Goal: Information Seeking & Learning: Check status

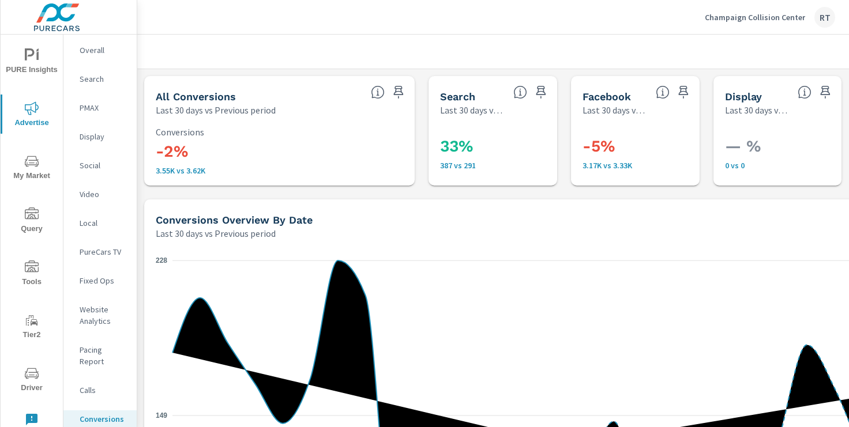
scroll to position [55, 0]
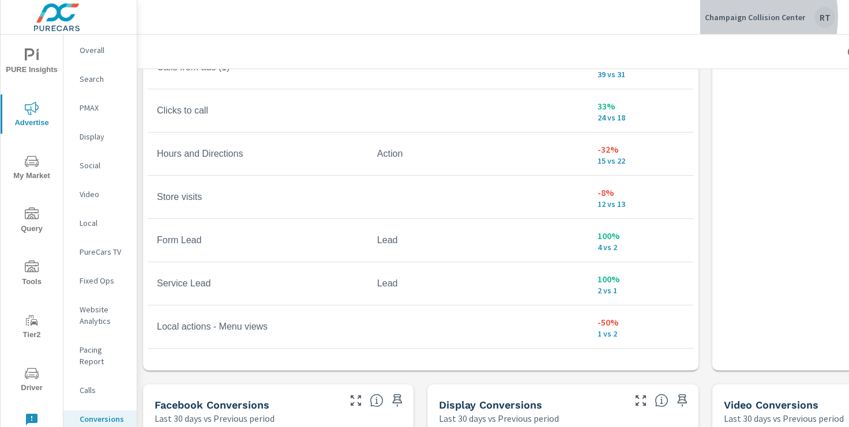
click at [734, 17] on p "Champaign Collision Center" at bounding box center [755, 17] width 100 height 10
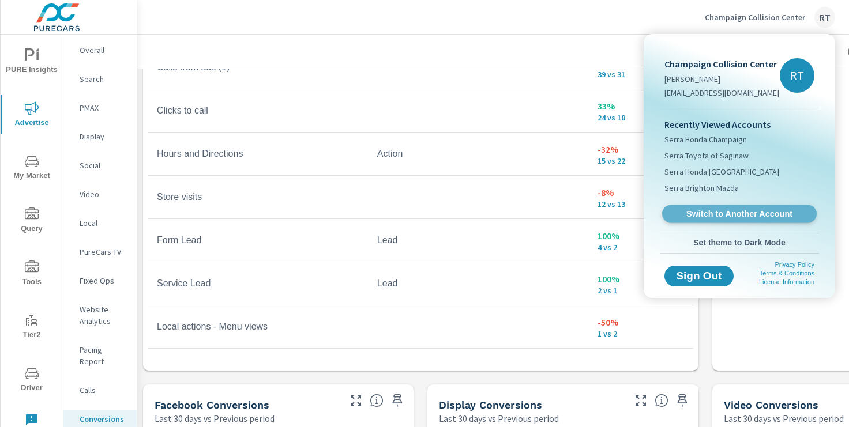
click at [704, 206] on link "Switch to Another Account" at bounding box center [739, 214] width 155 height 18
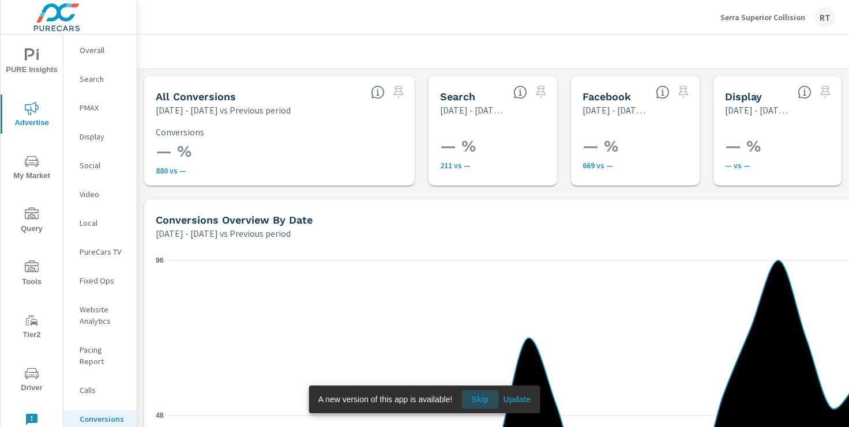
click at [484, 398] on span "Skip" at bounding box center [480, 399] width 28 height 10
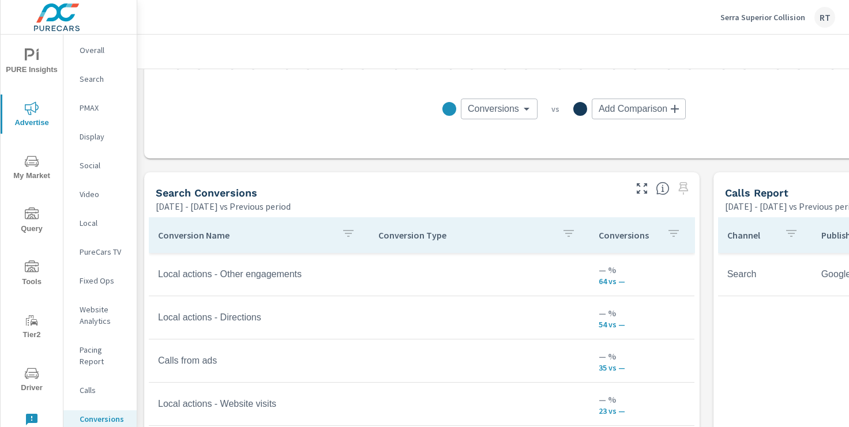
scroll to position [521, 142]
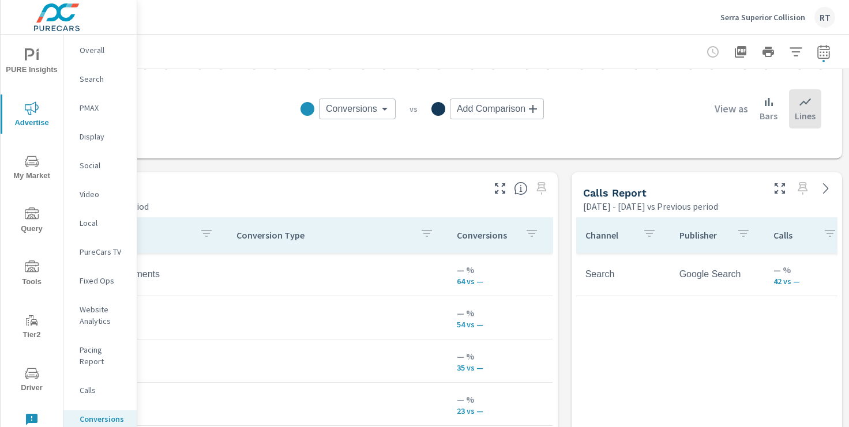
click at [826, 48] on icon "button" at bounding box center [823, 51] width 12 height 14
select select "Previous period"
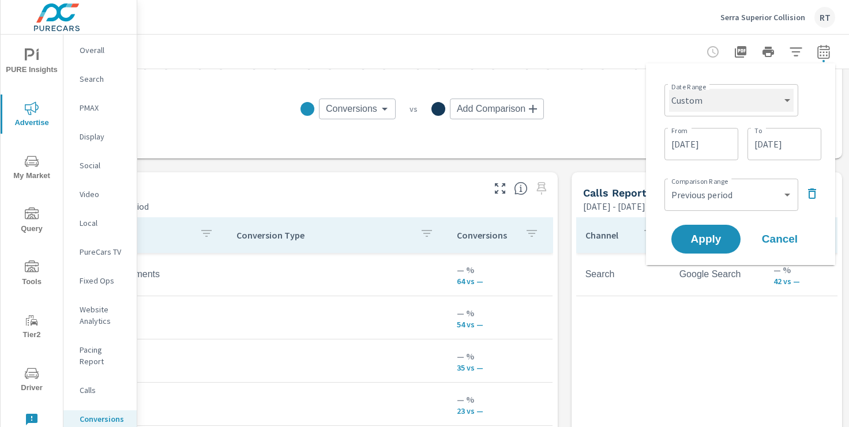
click at [766, 102] on select "Custom Yesterday Last week Last 7 days Last 14 days Last 30 days Last 45 days L…" at bounding box center [731, 100] width 125 height 23
click at [669, 89] on select "Custom Yesterday Last week Last 7 days Last 14 days Last 30 days Last 45 days L…" at bounding box center [731, 100] width 125 height 23
select select "Last 14 days"
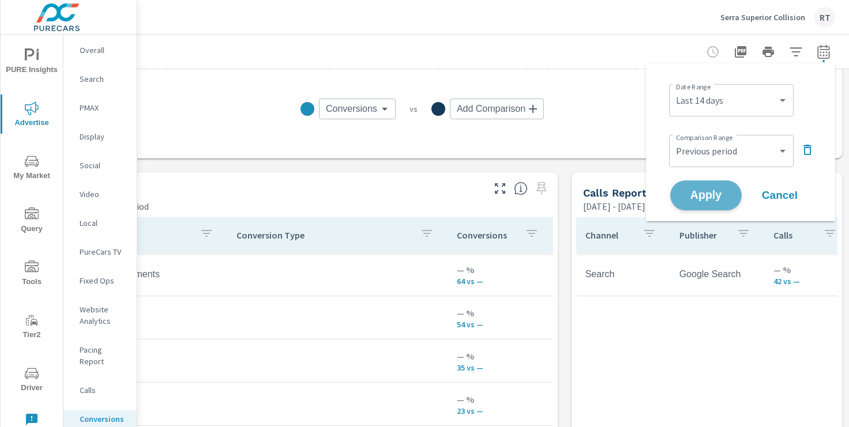
click at [704, 194] on span "Apply" at bounding box center [705, 195] width 47 height 11
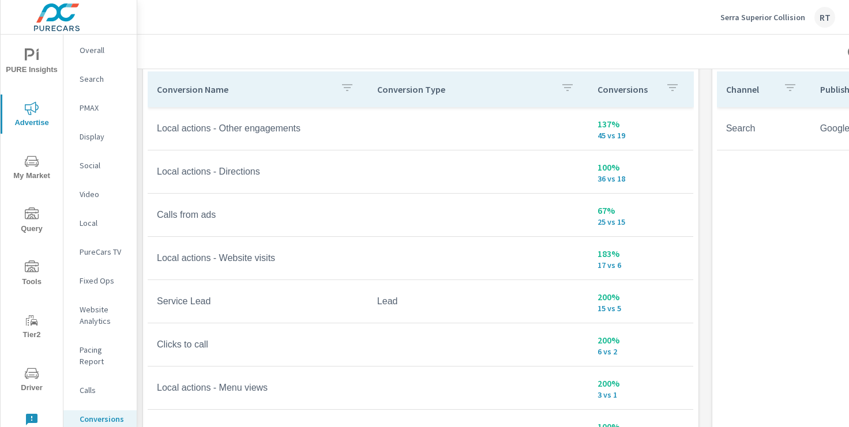
scroll to position [672, 1]
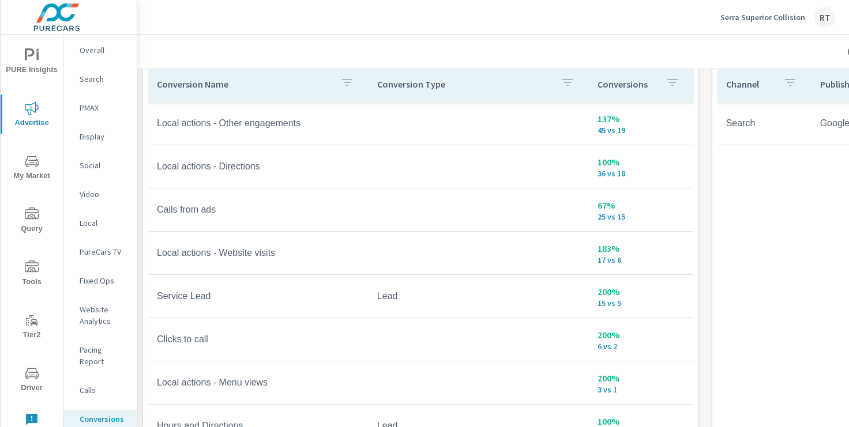
click at [97, 253] on p "PureCars TV" at bounding box center [104, 252] width 48 height 12
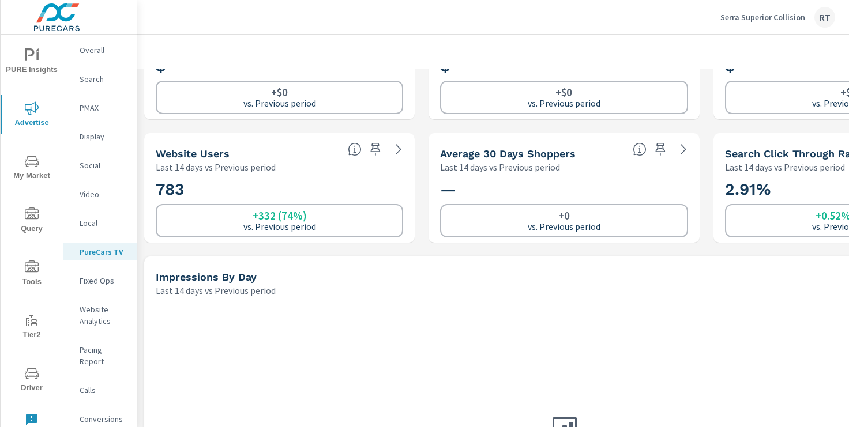
scroll to position [180, 0]
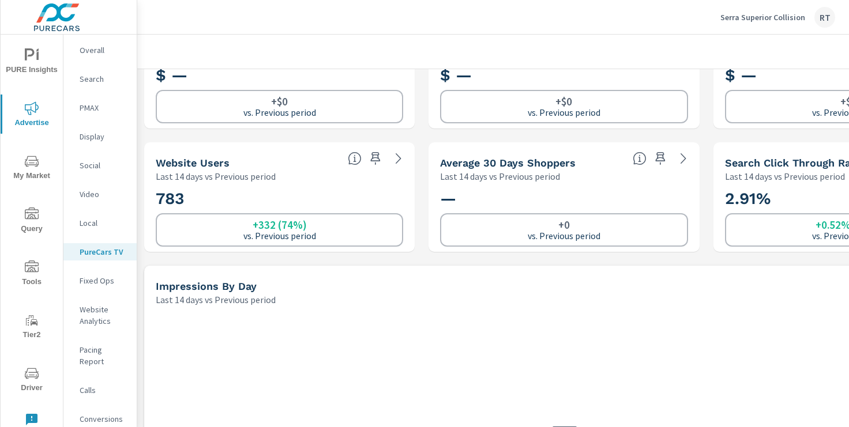
click at [91, 166] on p "Social" at bounding box center [104, 166] width 48 height 12
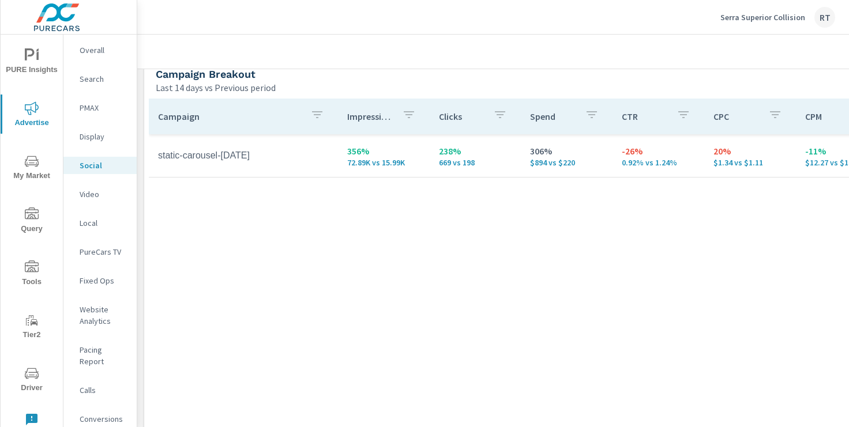
scroll to position [511, 0]
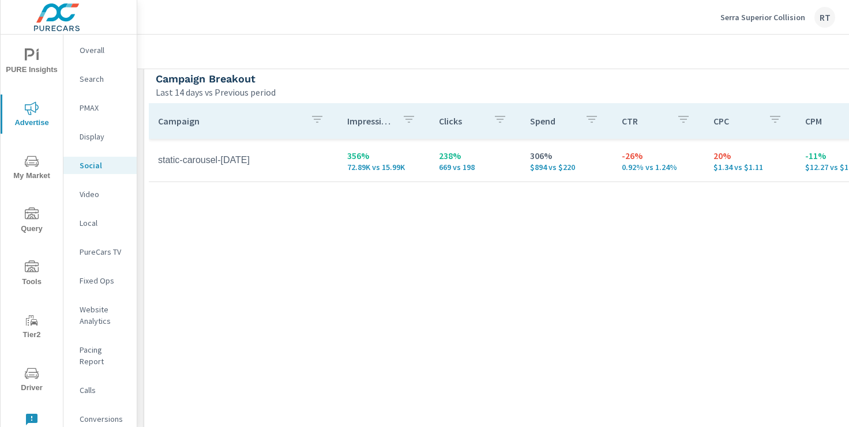
click at [92, 52] on p "Overall" at bounding box center [104, 50] width 48 height 12
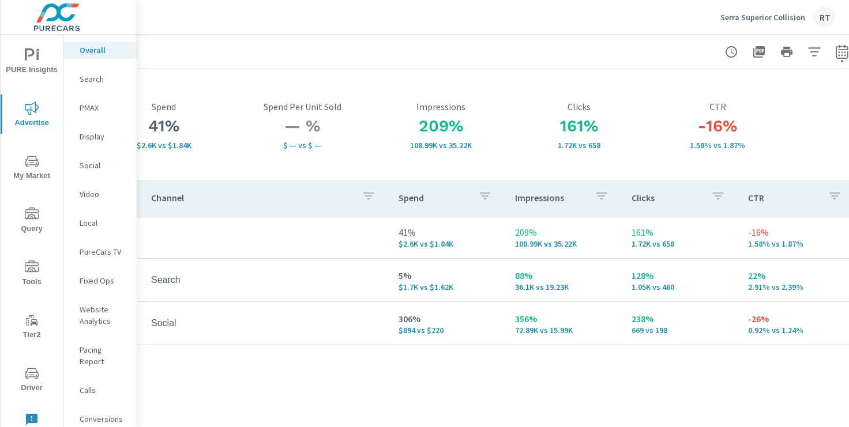
scroll to position [49, 125]
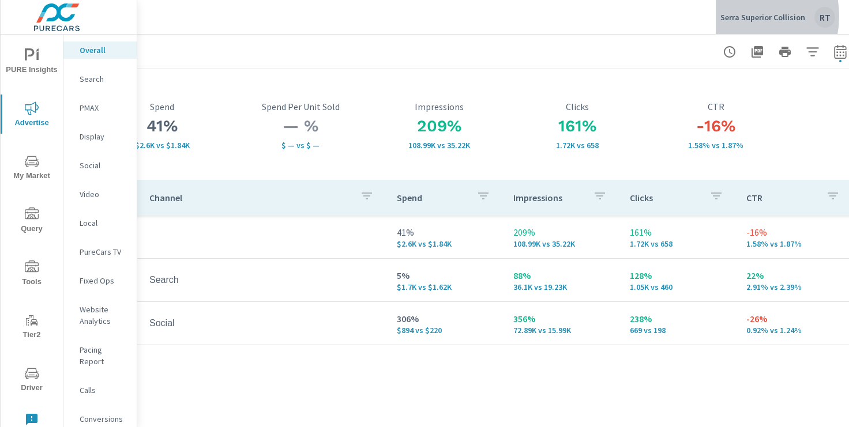
click at [740, 16] on p "Serra Superior Collision" at bounding box center [762, 17] width 85 height 10
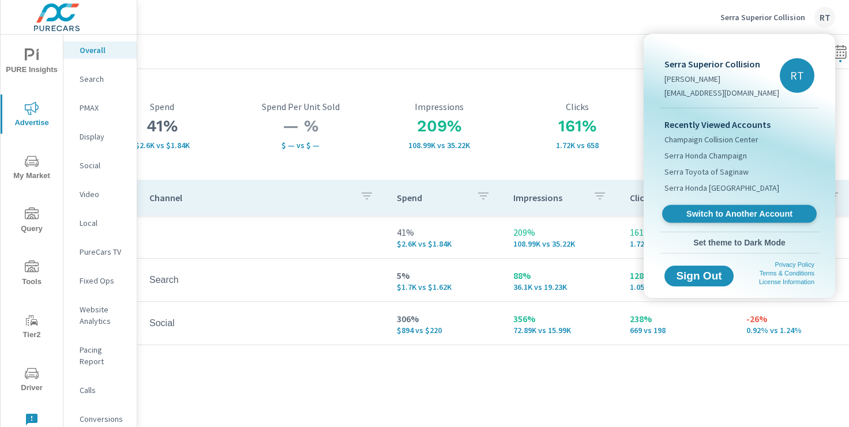
click at [705, 215] on span "Switch to Another Account" at bounding box center [738, 214] width 141 height 11
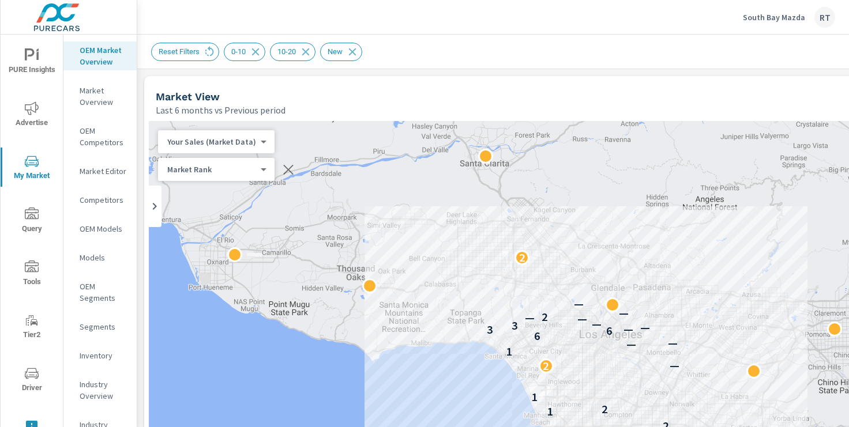
scroll to position [219, 0]
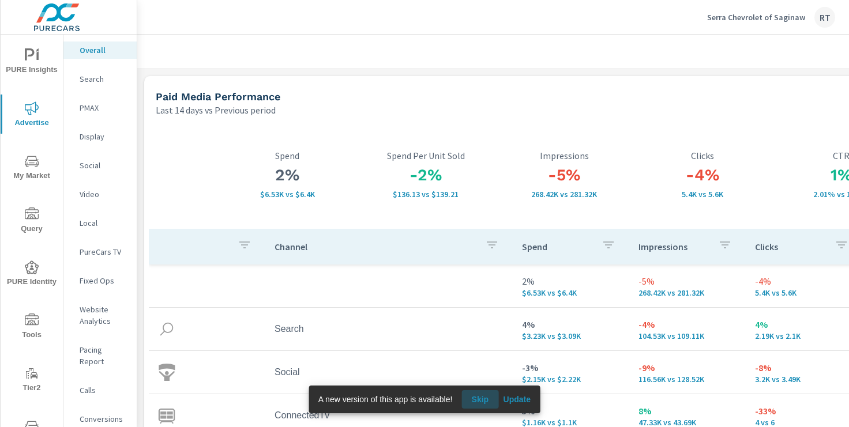
click at [488, 397] on span "Skip" at bounding box center [480, 399] width 28 height 10
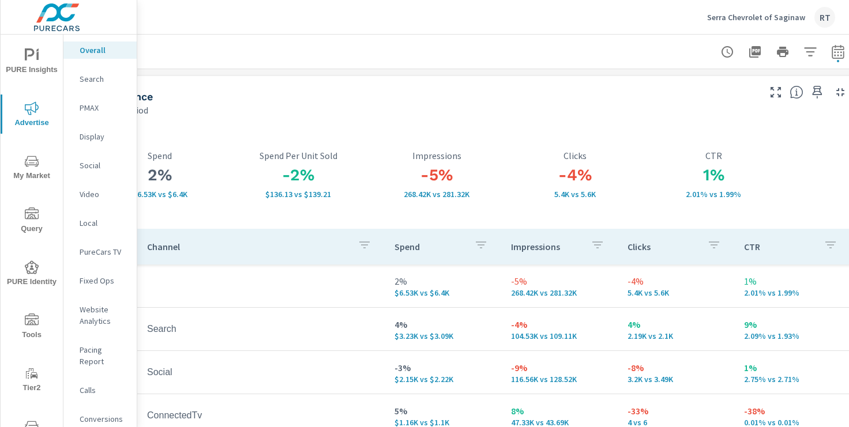
scroll to position [0, 142]
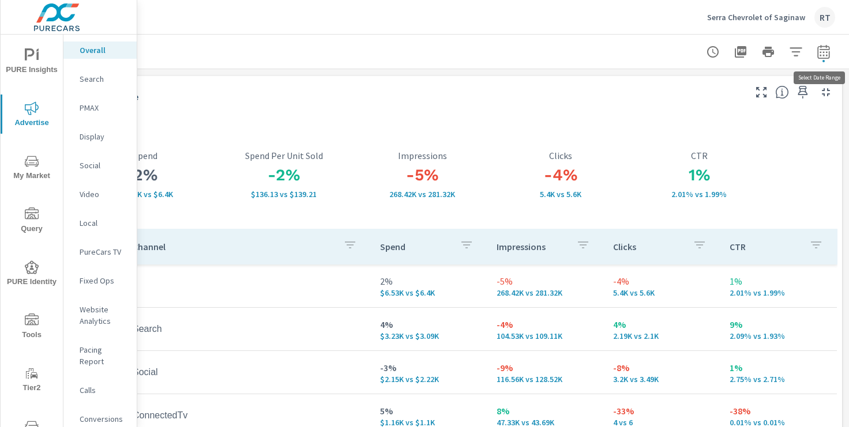
click at [820, 50] on icon "button" at bounding box center [823, 52] width 14 height 14
select select "Last 14 days"
select select "Previous period"
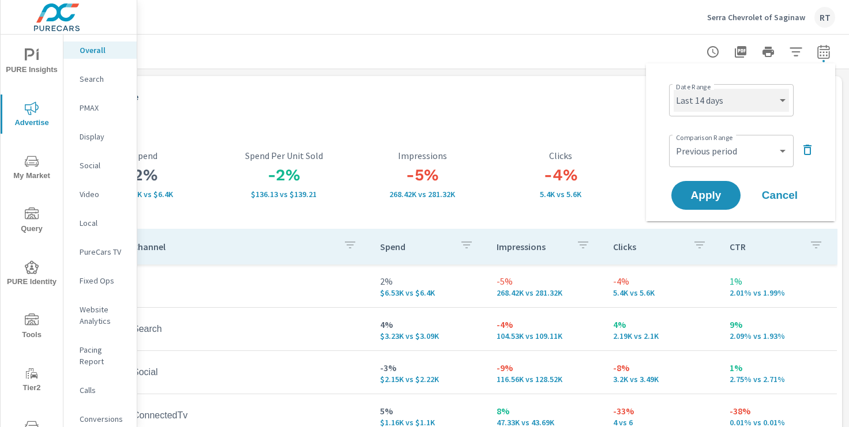
click at [763, 92] on select "Custom Yesterday Last week Last 7 days Last 14 days Last 30 days Last 45 days L…" at bounding box center [730, 100] width 115 height 23
click at [673, 89] on select "Custom Yesterday Last week Last 7 days Last 14 days Last 30 days Last 45 days L…" at bounding box center [730, 100] width 115 height 23
select select "Last 30 days"
click at [702, 193] on span "Apply" at bounding box center [705, 195] width 47 height 11
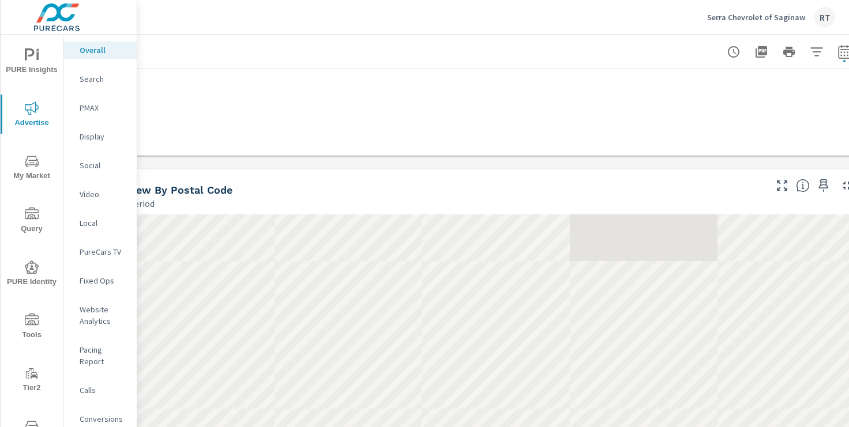
scroll to position [403, 121]
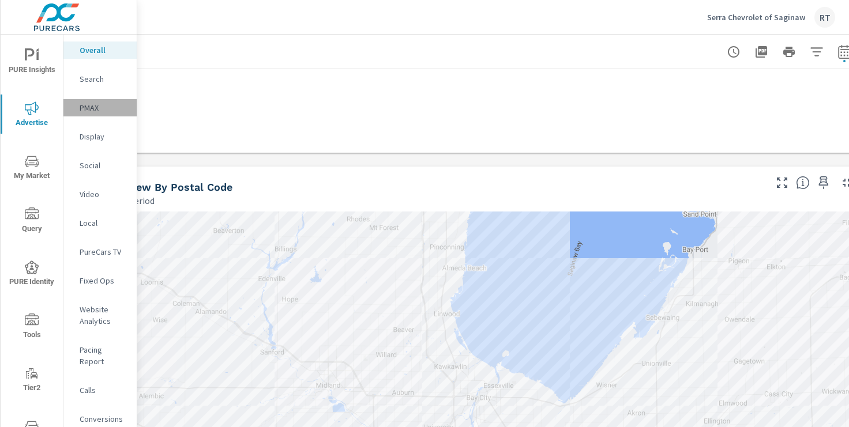
click at [87, 110] on p "PMAX" at bounding box center [104, 108] width 48 height 12
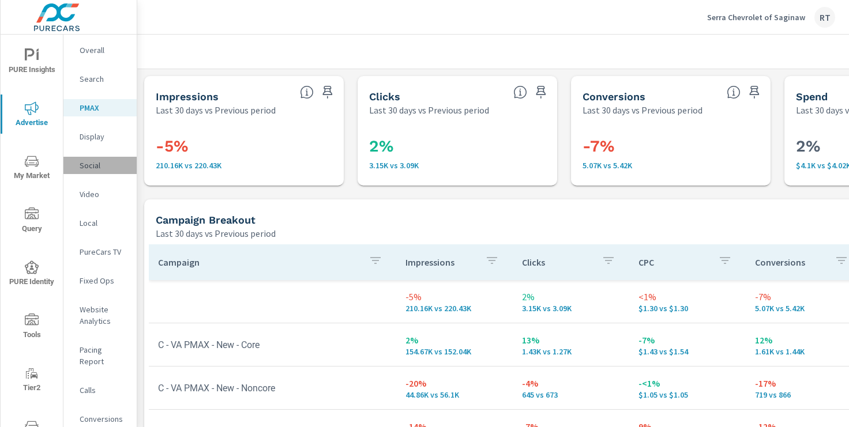
click at [91, 164] on p "Social" at bounding box center [104, 166] width 48 height 12
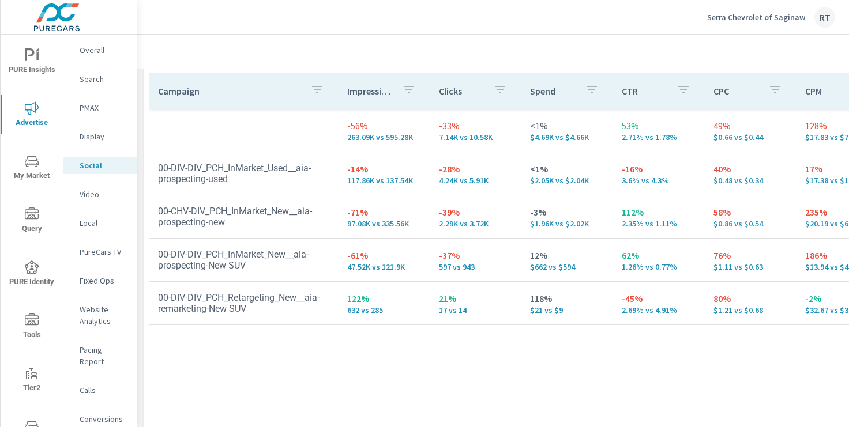
scroll to position [533, 0]
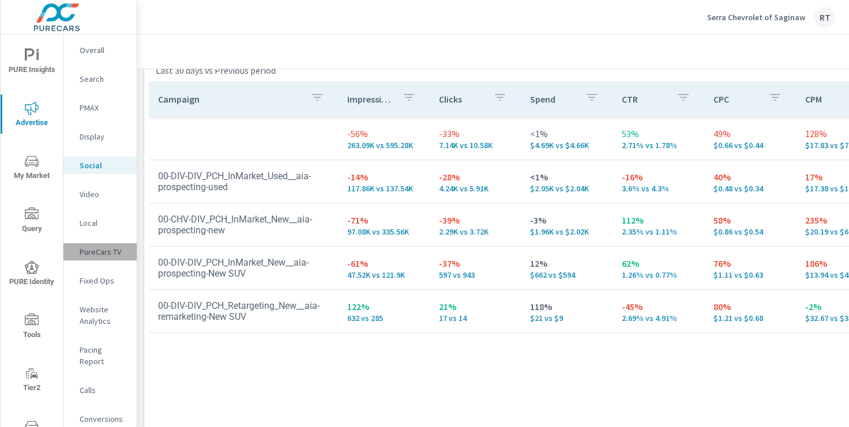
click at [96, 252] on p "PureCars TV" at bounding box center [104, 252] width 48 height 12
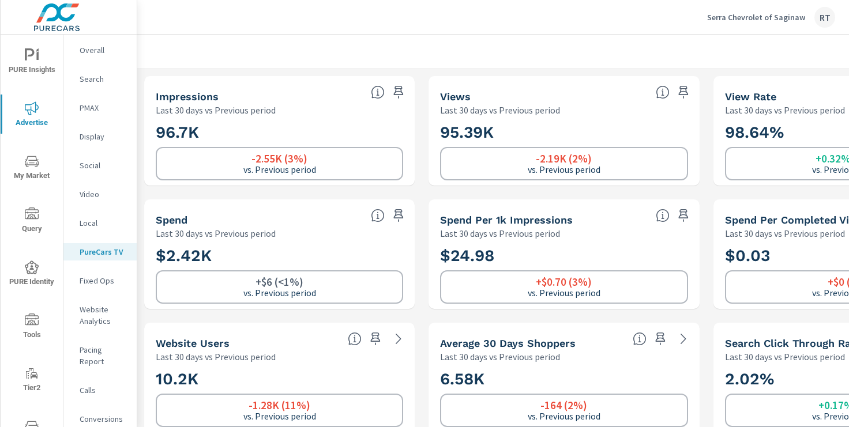
scroll to position [1, 0]
click at [92, 413] on p "Conversions" at bounding box center [104, 419] width 48 height 12
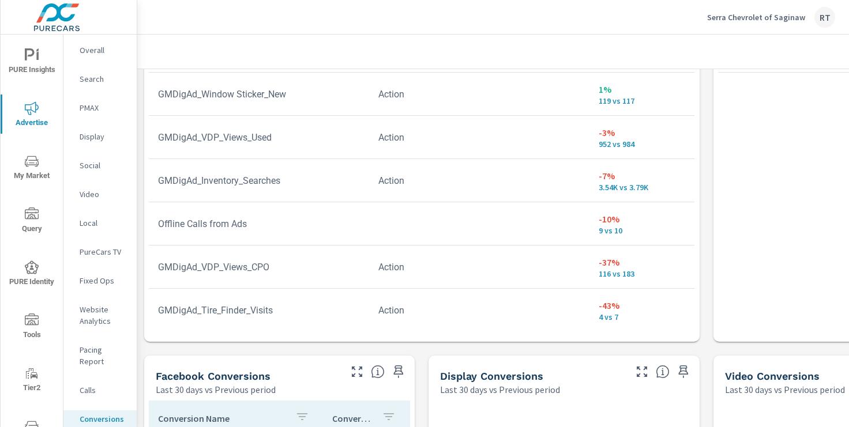
scroll to position [831, 0]
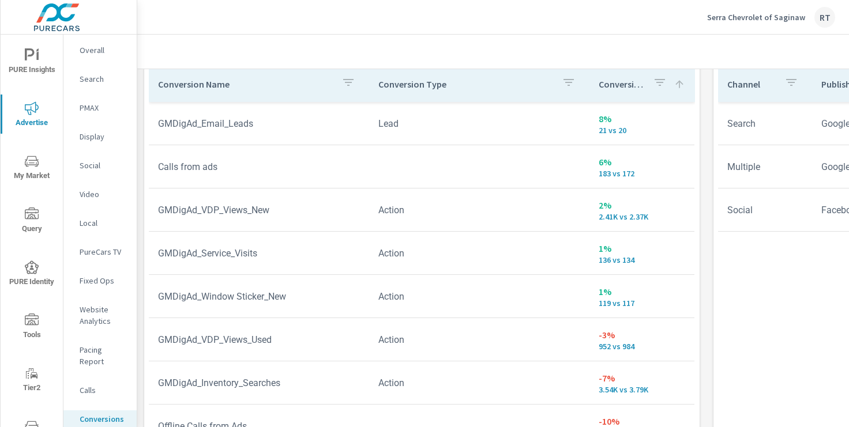
scroll to position [673, 0]
click at [96, 256] on p "PureCars TV" at bounding box center [104, 252] width 48 height 12
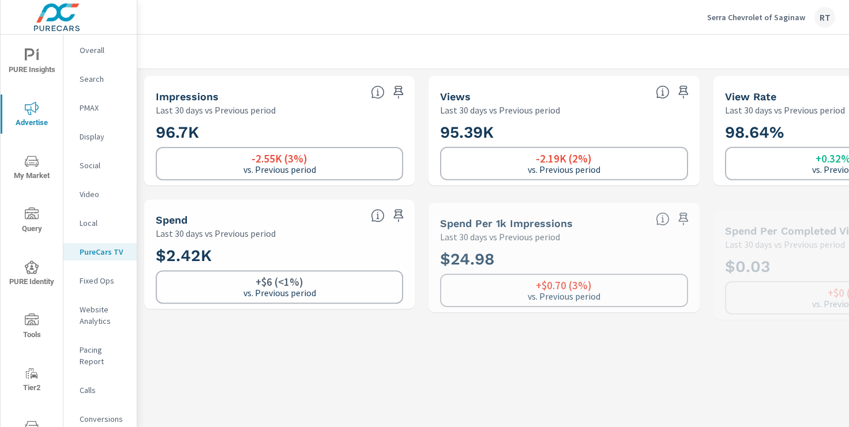
scroll to position [1, 0]
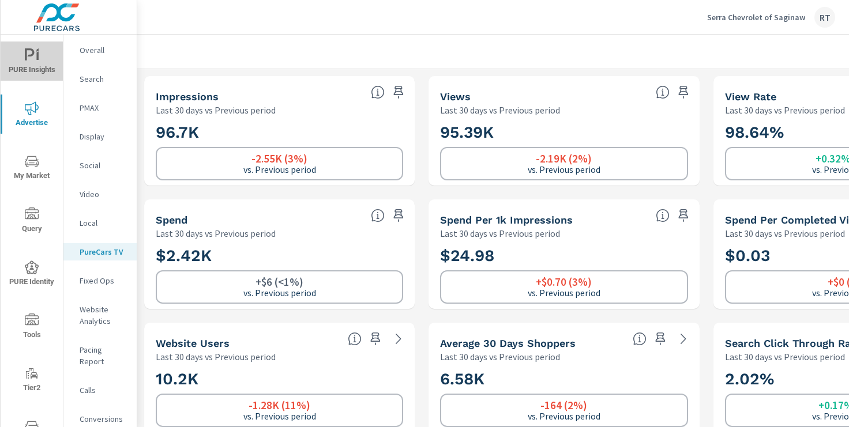
click at [37, 62] on icon "nav menu" at bounding box center [32, 55] width 14 height 14
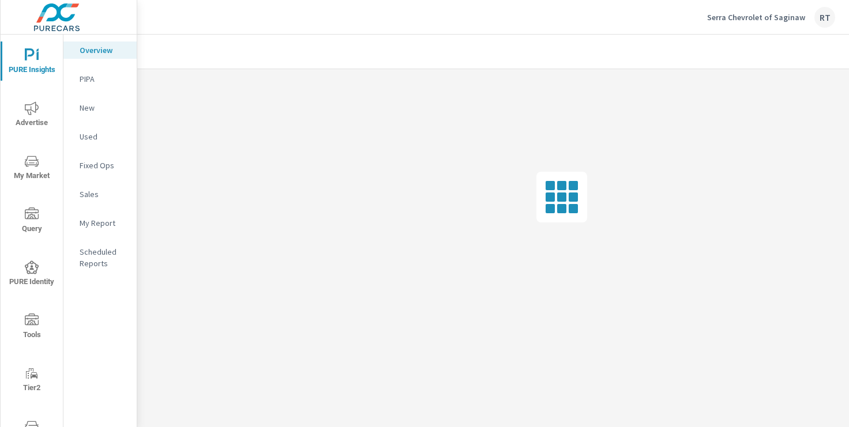
click at [27, 107] on icon "nav menu" at bounding box center [32, 108] width 14 height 14
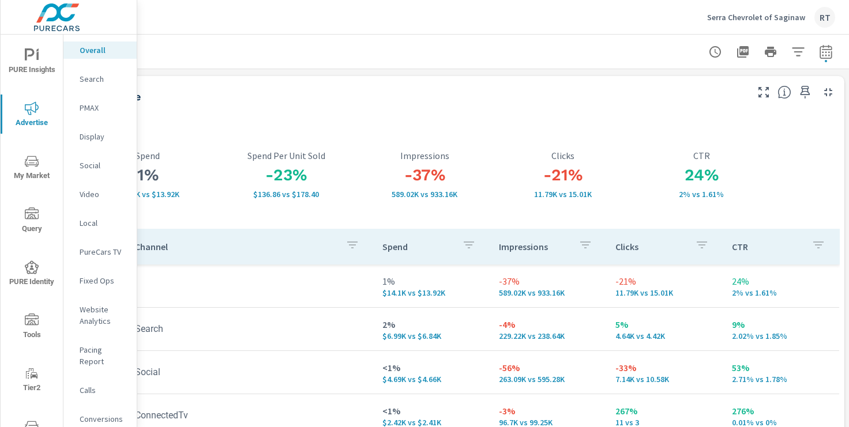
scroll to position [0, 142]
click at [773, 16] on p "Serra Chevrolet of Saginaw" at bounding box center [756, 17] width 98 height 10
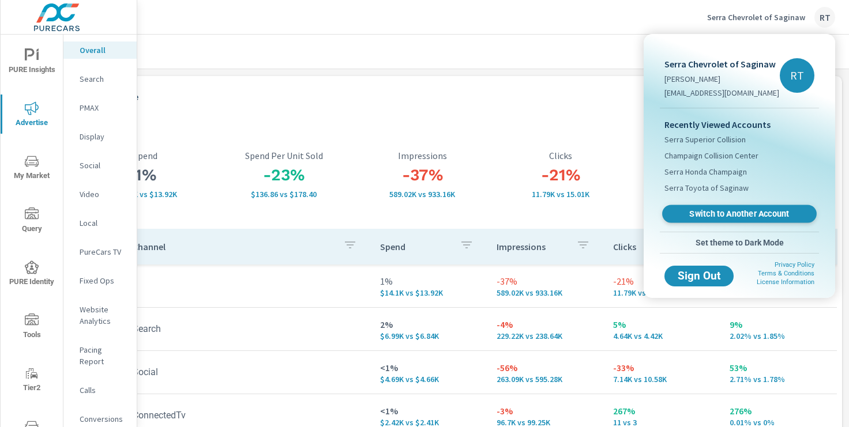
click at [707, 211] on span "Switch to Another Account" at bounding box center [738, 214] width 141 height 11
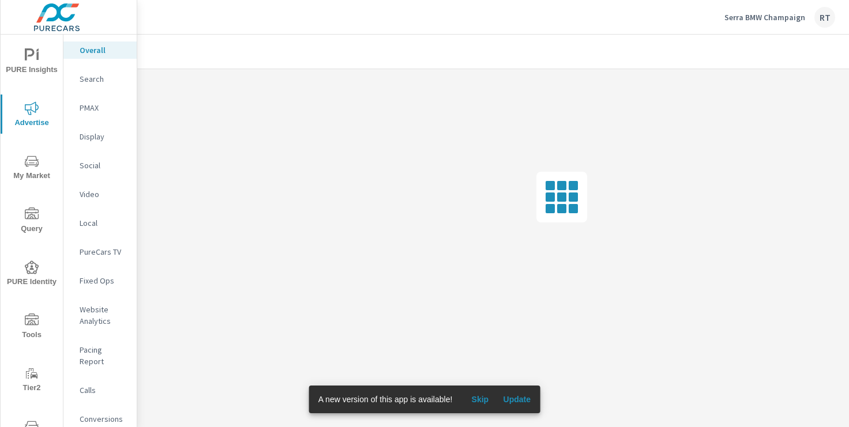
click at [486, 396] on span "Skip" at bounding box center [480, 399] width 28 height 10
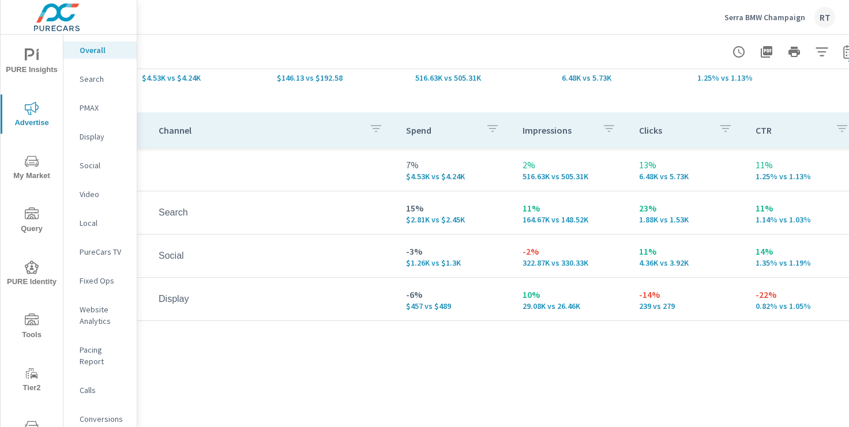
scroll to position [116, 104]
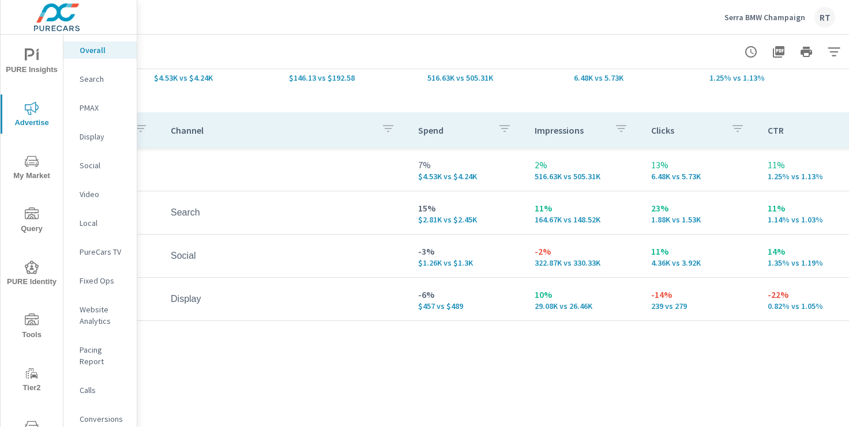
click at [92, 168] on p "Social" at bounding box center [104, 166] width 48 height 12
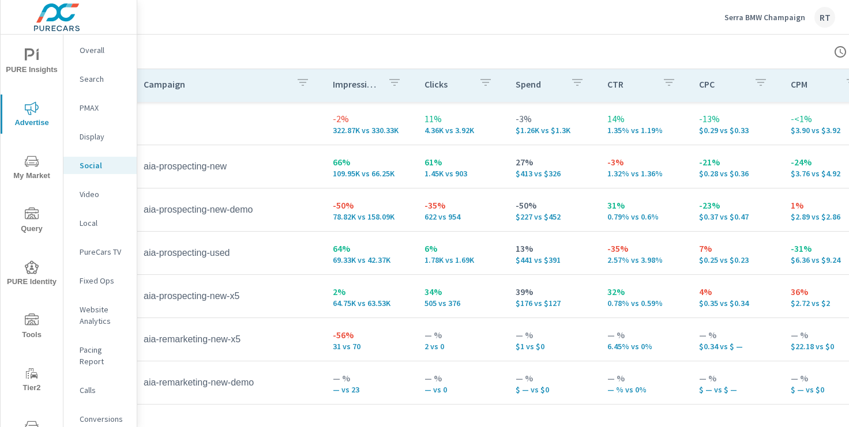
scroll to position [548, 13]
click at [94, 253] on p "PureCars TV" at bounding box center [104, 252] width 48 height 12
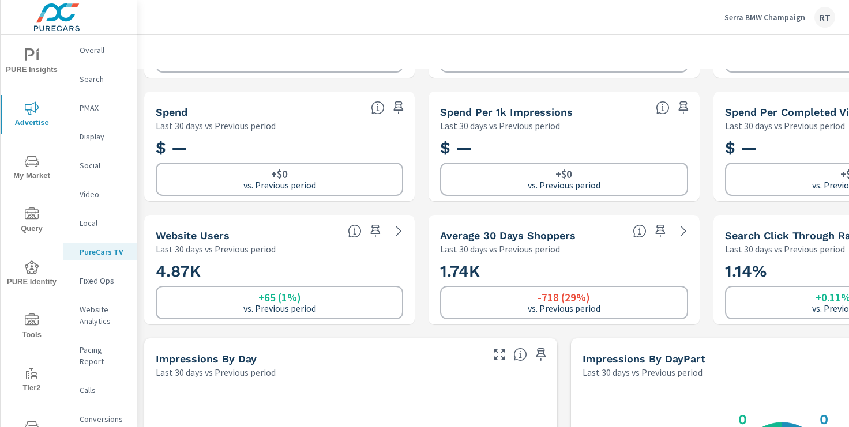
scroll to position [107, 0]
click at [95, 413] on p "Conversions" at bounding box center [104, 419] width 48 height 12
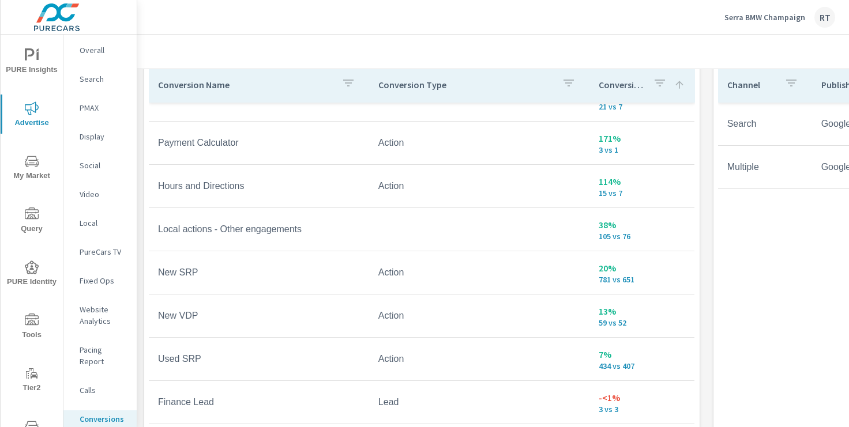
scroll to position [71, 0]
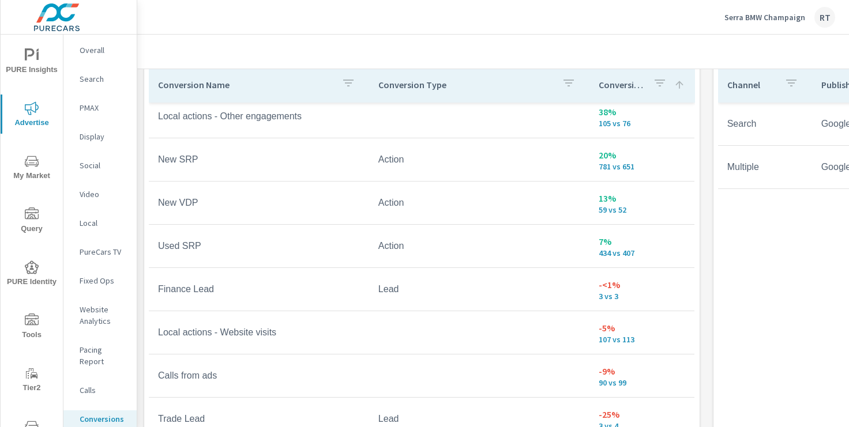
scroll to position [182, 0]
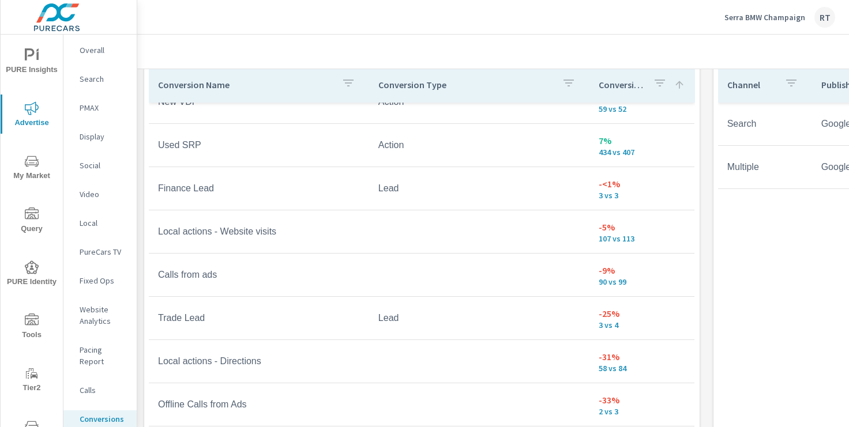
scroll to position [282, 0]
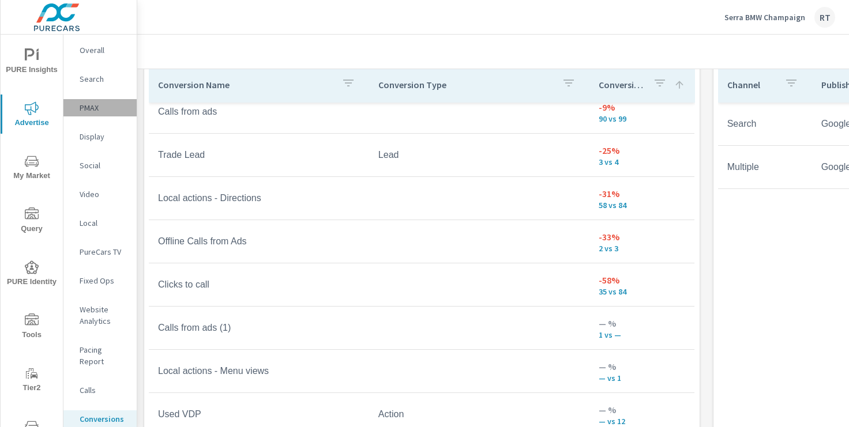
click at [97, 108] on p "PMAX" at bounding box center [104, 108] width 48 height 12
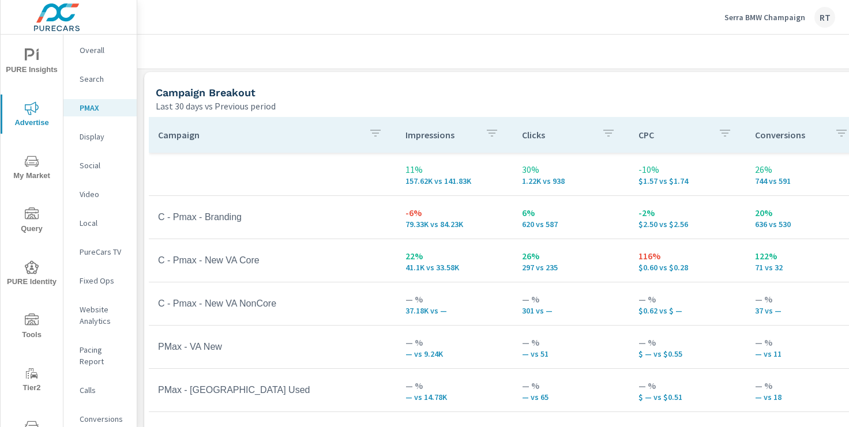
scroll to position [127, 1]
click at [88, 166] on p "Social" at bounding box center [104, 166] width 48 height 12
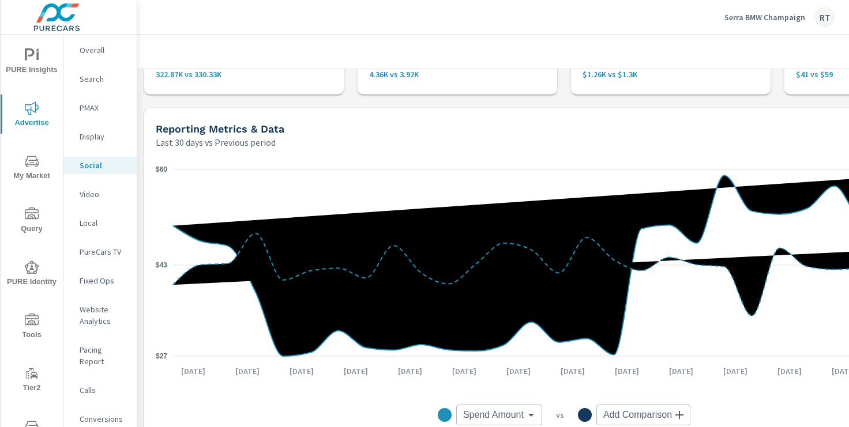
scroll to position [64, 0]
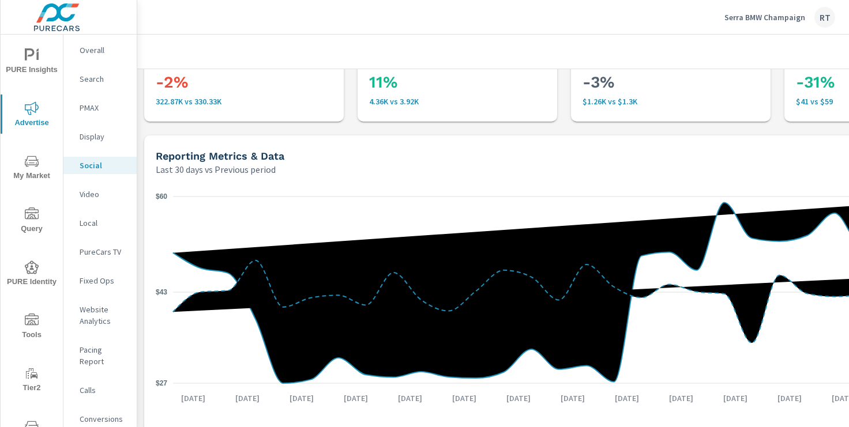
click at [743, 14] on p "Serra BMW Champaign" at bounding box center [764, 17] width 81 height 10
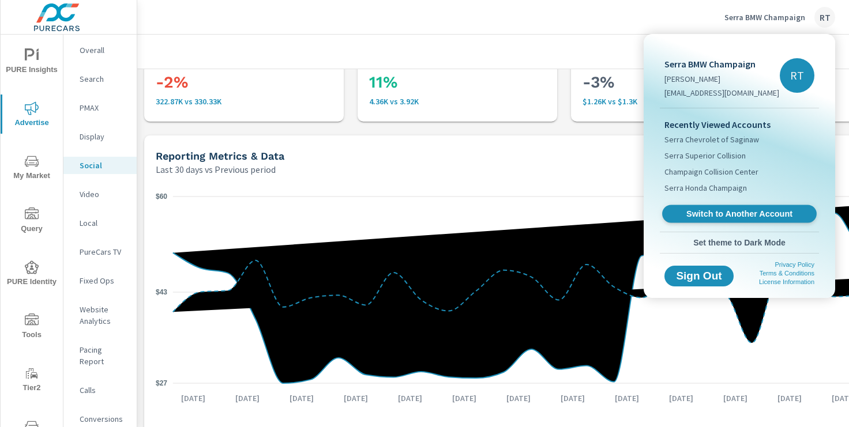
click at [712, 212] on span "Switch to Another Account" at bounding box center [738, 214] width 141 height 11
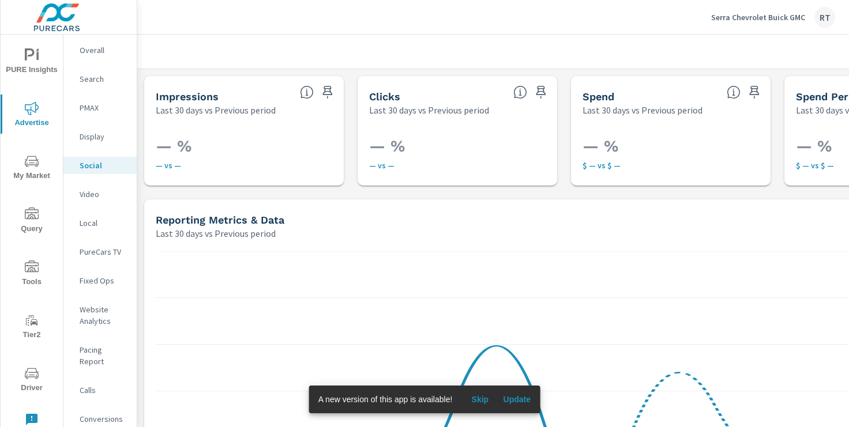
click at [741, 16] on p "Serra Chevrolet Buick GMC" at bounding box center [758, 17] width 94 height 10
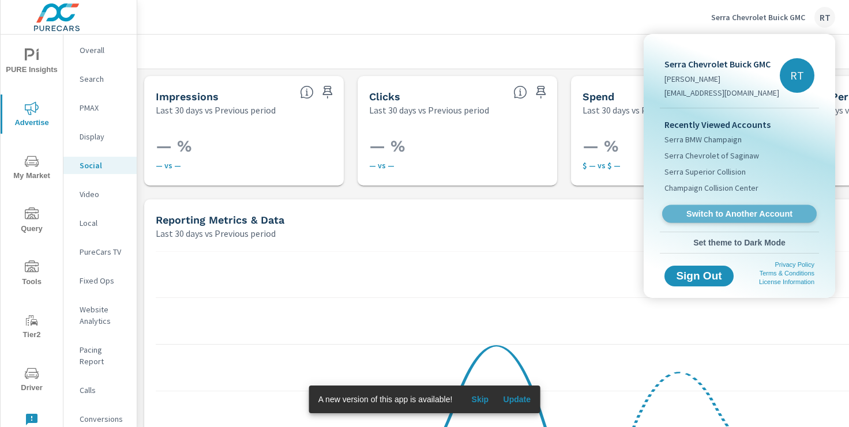
click at [694, 213] on span "Switch to Another Account" at bounding box center [738, 214] width 141 height 11
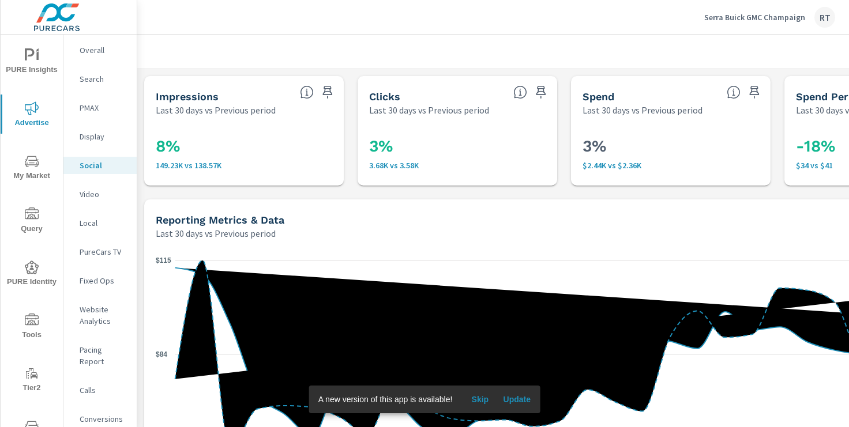
click at [484, 398] on span "Skip" at bounding box center [480, 399] width 28 height 10
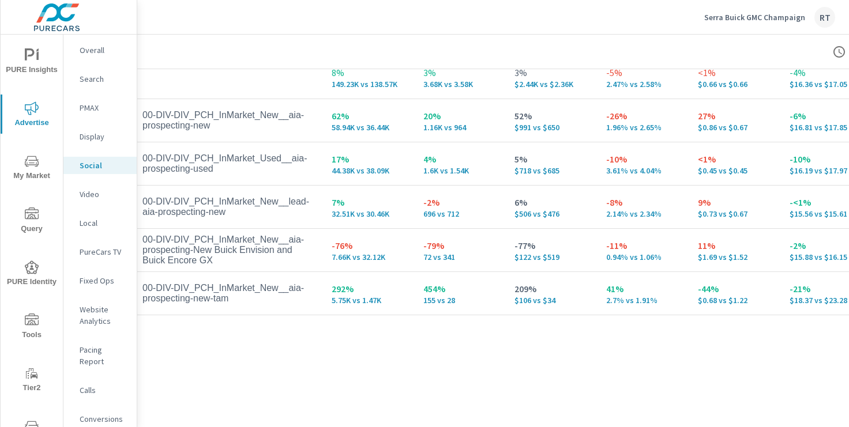
scroll to position [629, 16]
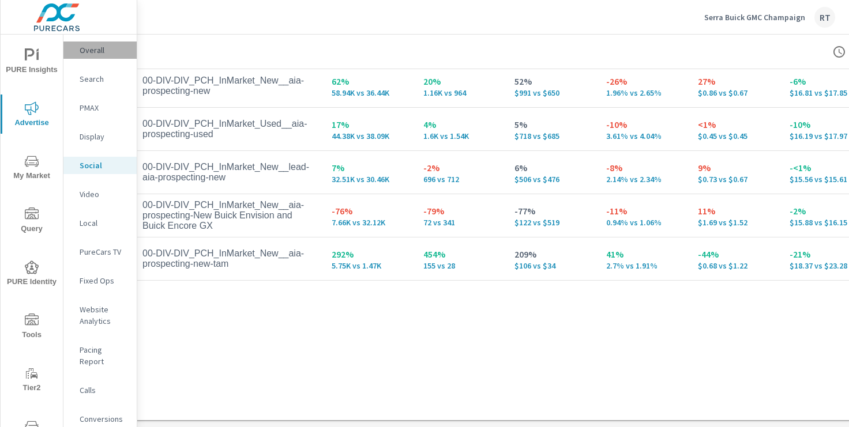
click at [95, 54] on p "Overall" at bounding box center [104, 50] width 48 height 12
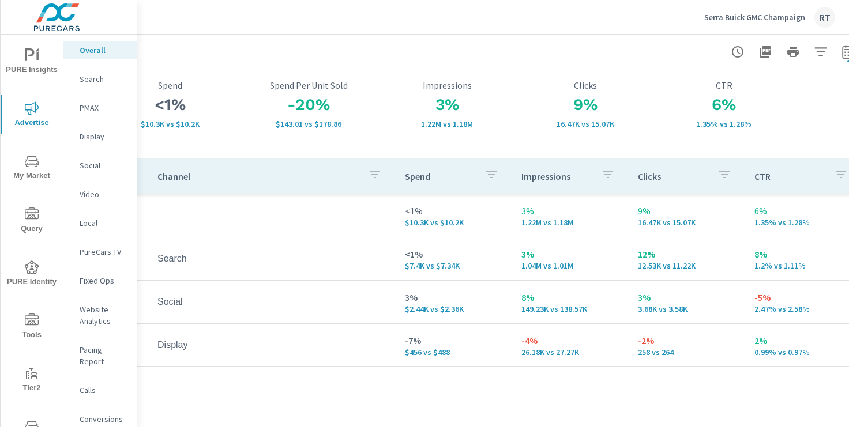
scroll to position [70, 118]
click at [105, 413] on p "Conversions" at bounding box center [104, 419] width 48 height 12
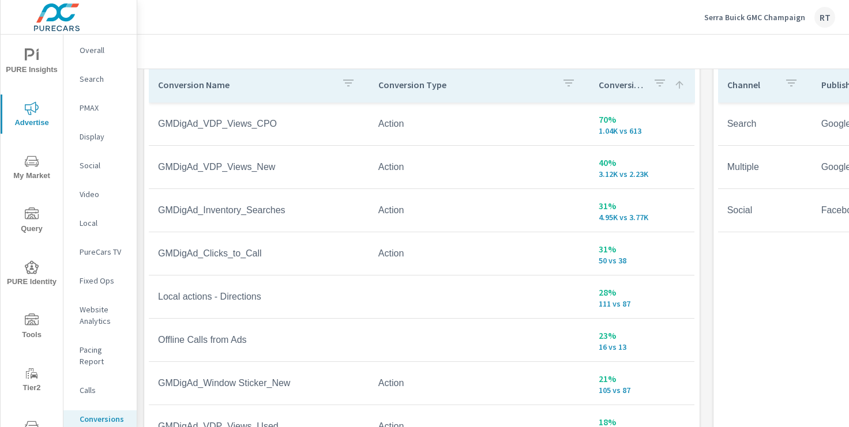
scroll to position [672, 0]
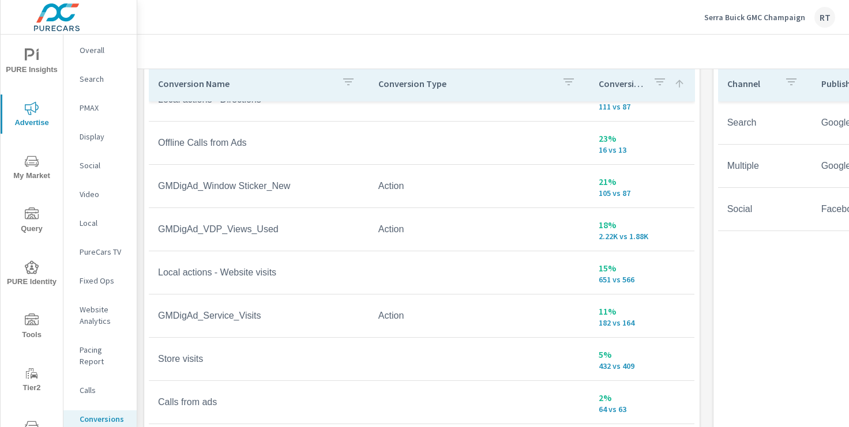
scroll to position [191, 0]
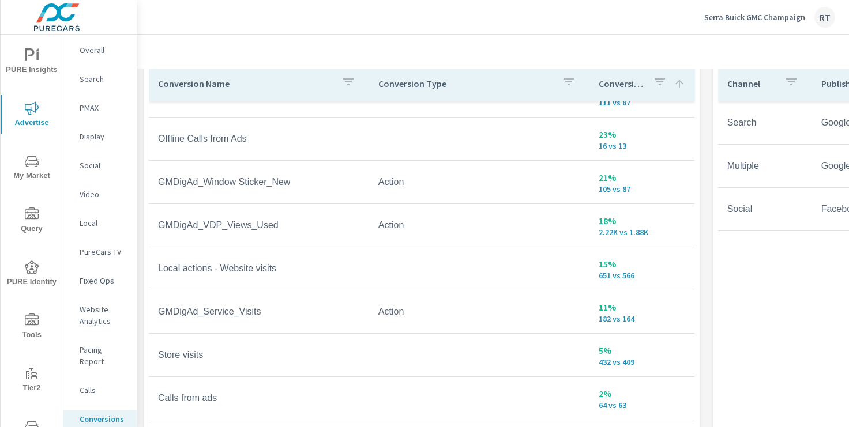
scroll to position [202, 0]
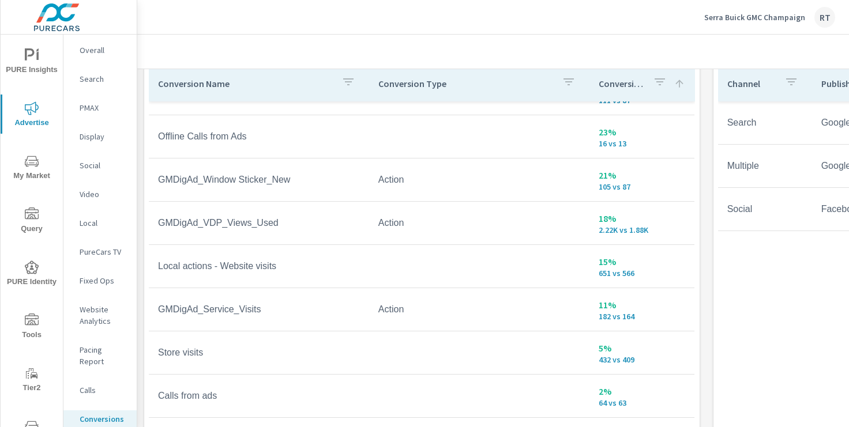
click at [743, 17] on p "Serra Buick GMC Champaign" at bounding box center [754, 17] width 101 height 10
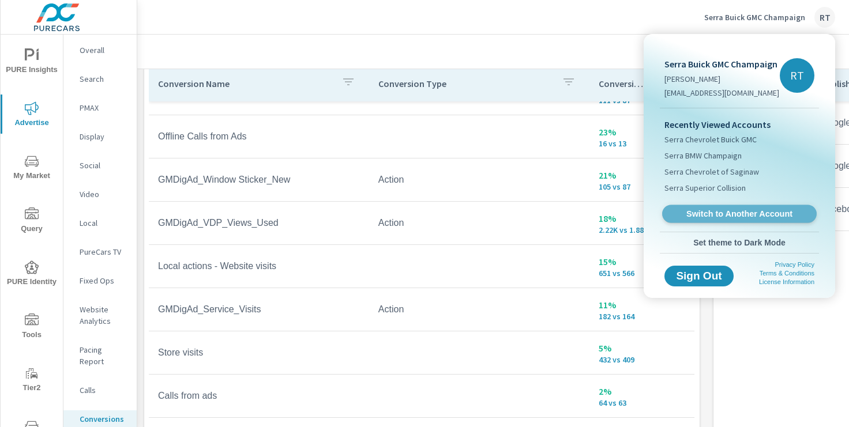
click at [706, 218] on span "Switch to Another Account" at bounding box center [738, 214] width 141 height 11
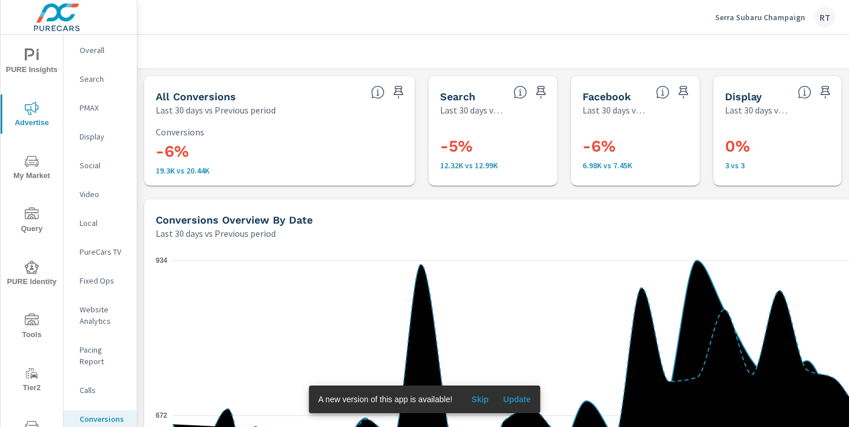
click at [482, 399] on span "Skip" at bounding box center [480, 399] width 28 height 10
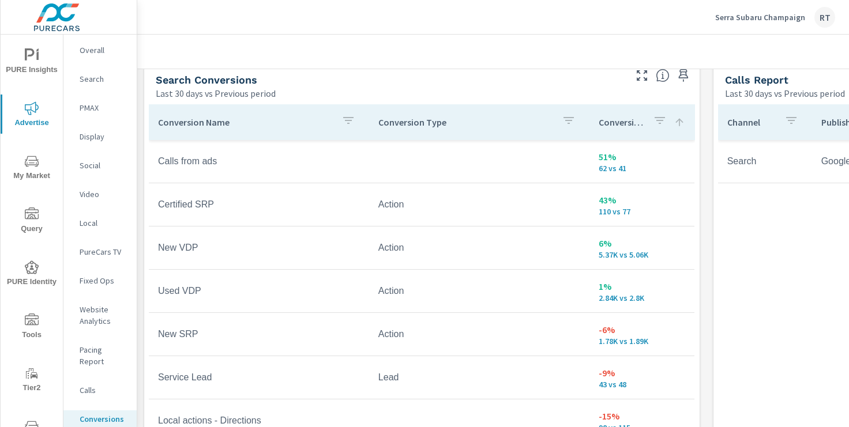
scroll to position [616, 0]
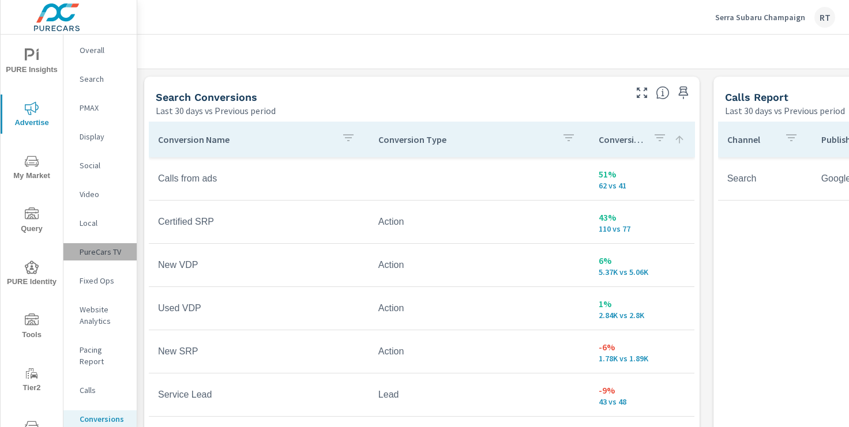
click at [100, 253] on p "PureCars TV" at bounding box center [104, 252] width 48 height 12
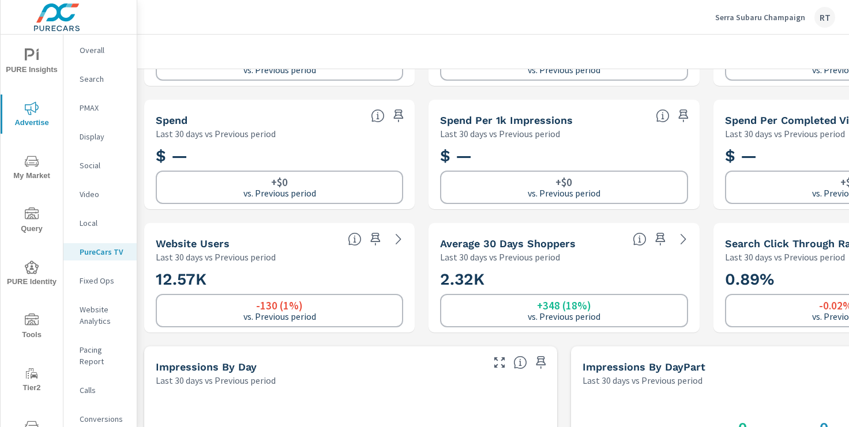
scroll to position [104, 0]
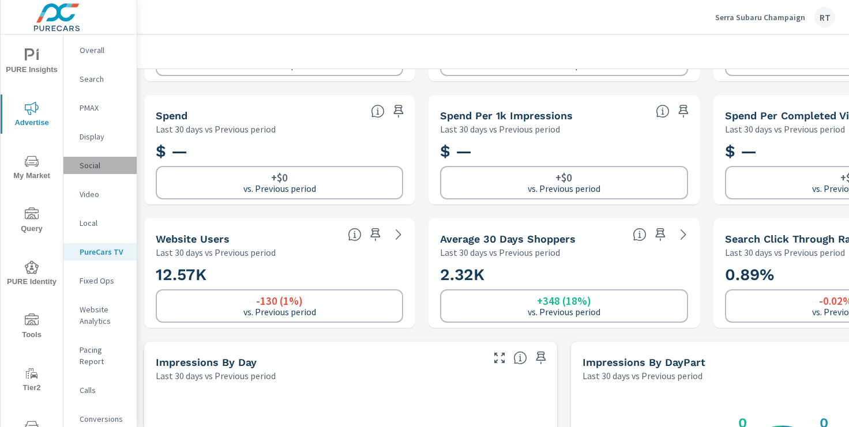
click at [93, 167] on p "Social" at bounding box center [104, 166] width 48 height 12
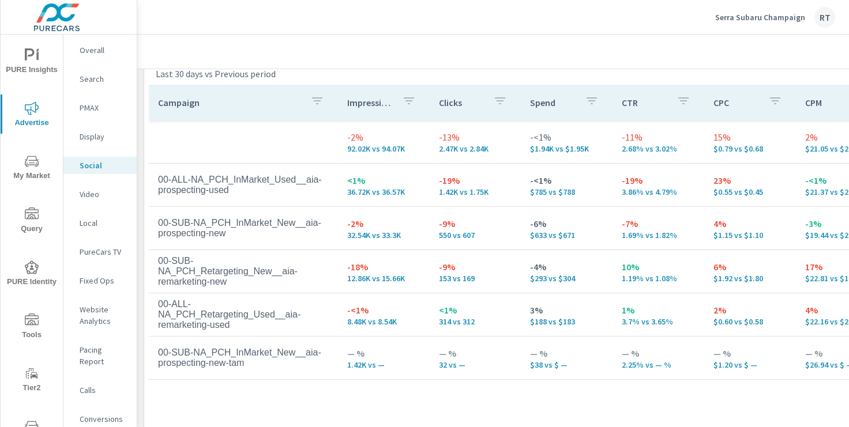
scroll to position [530, 1]
click at [91, 52] on p "Overall" at bounding box center [104, 50] width 48 height 12
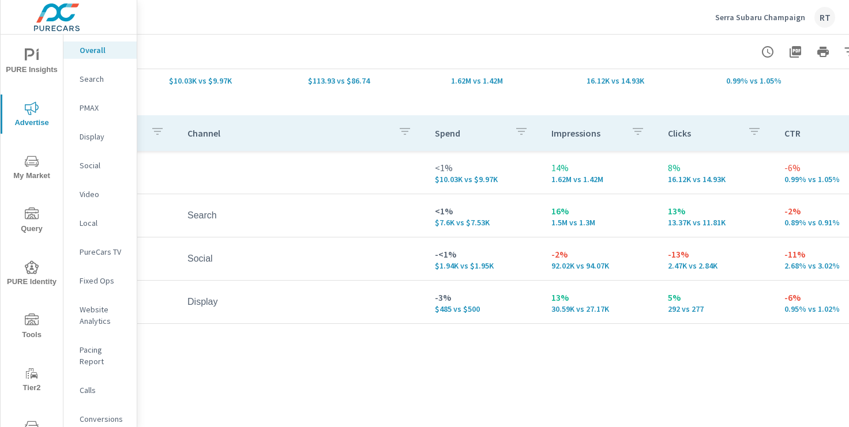
scroll to position [116, 87]
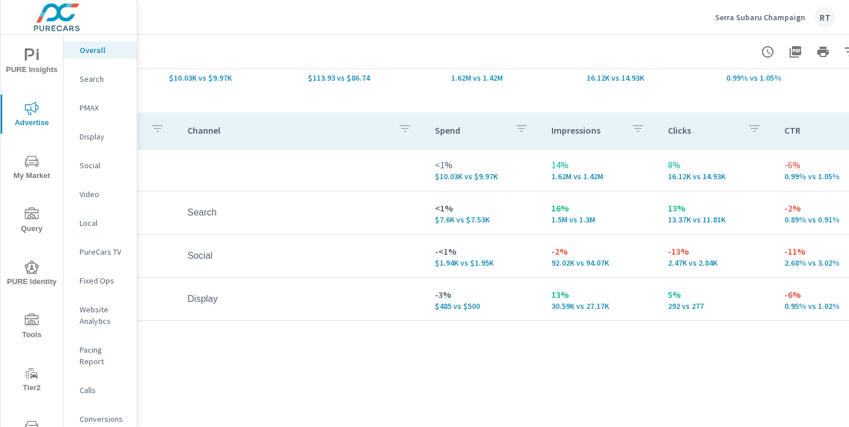
click at [98, 413] on p "Conversions" at bounding box center [104, 419] width 48 height 12
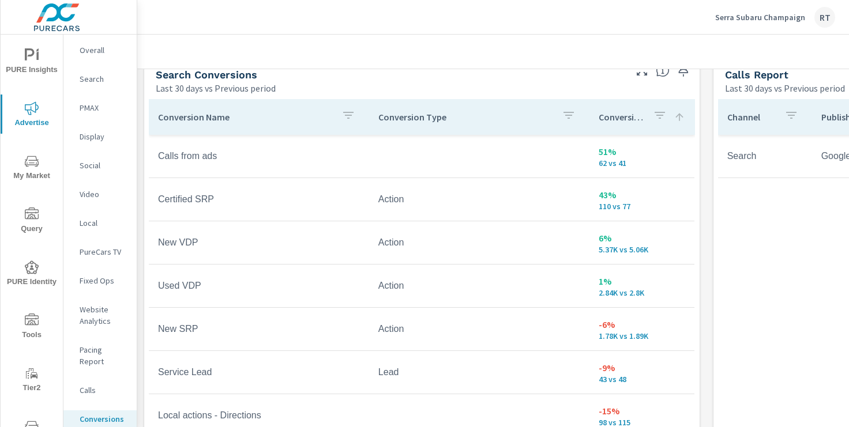
scroll to position [581, 0]
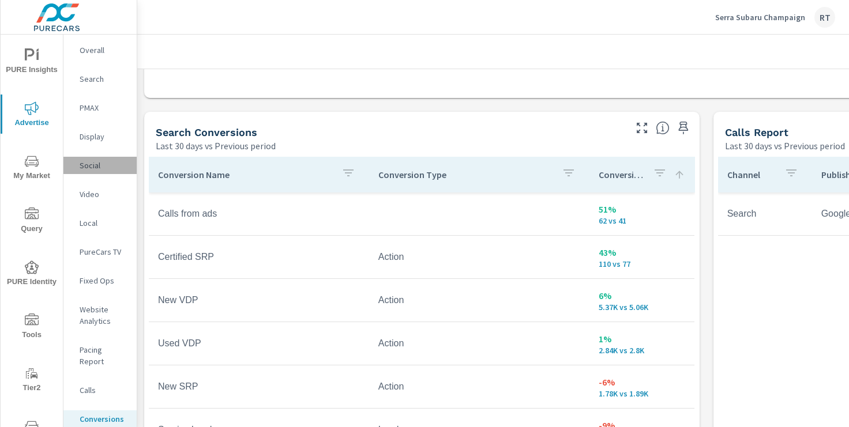
click at [91, 164] on p "Social" at bounding box center [104, 166] width 48 height 12
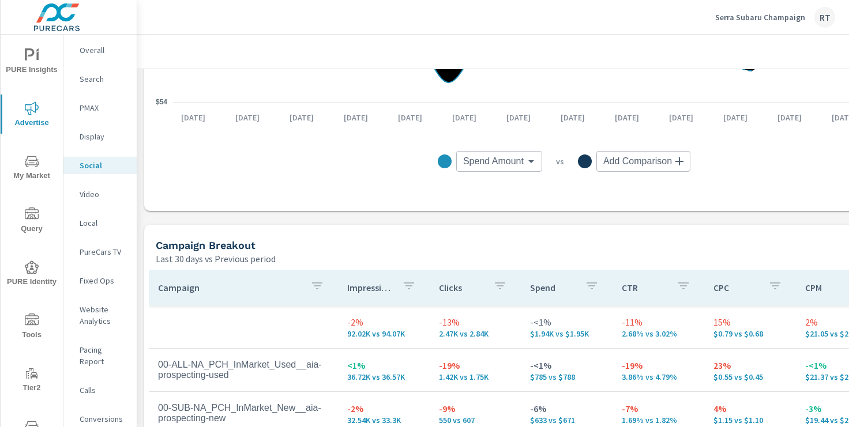
scroll to position [374, 0]
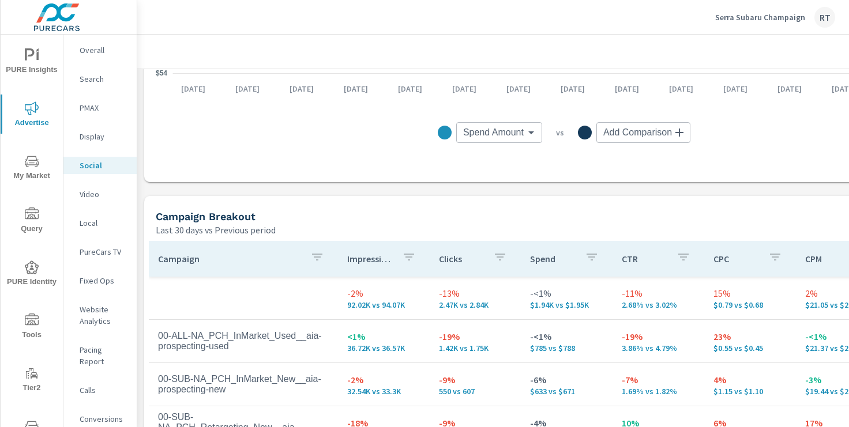
click at [83, 113] on p "PMAX" at bounding box center [104, 108] width 48 height 12
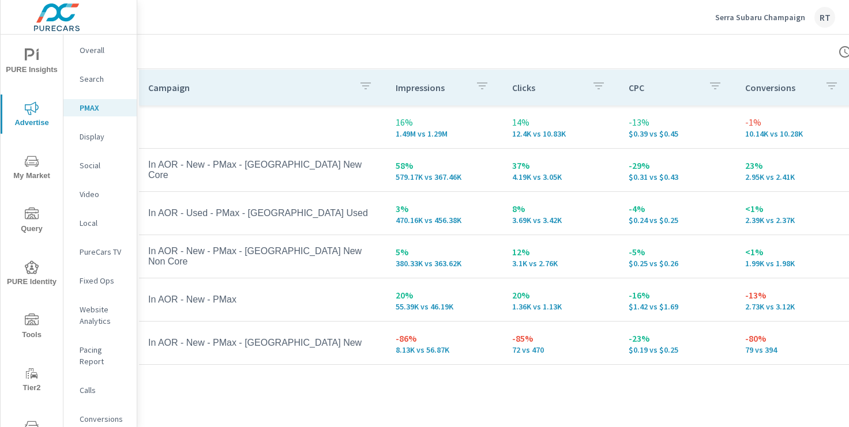
scroll to position [175, 11]
click at [89, 160] on p "Social" at bounding box center [104, 166] width 48 height 12
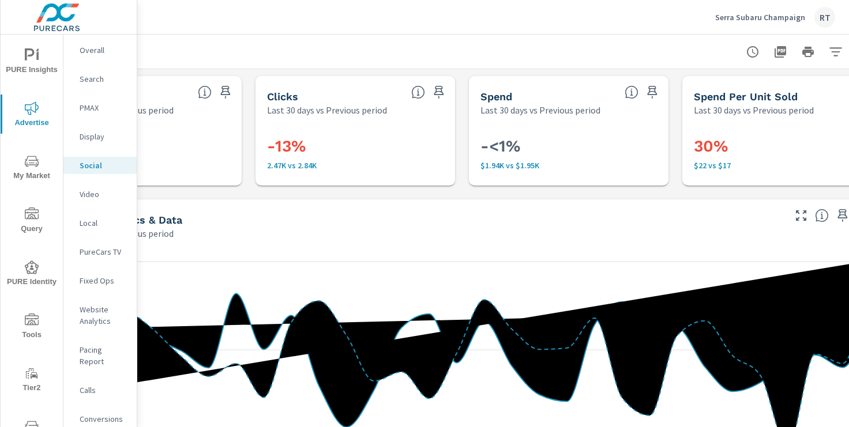
scroll to position [0, 142]
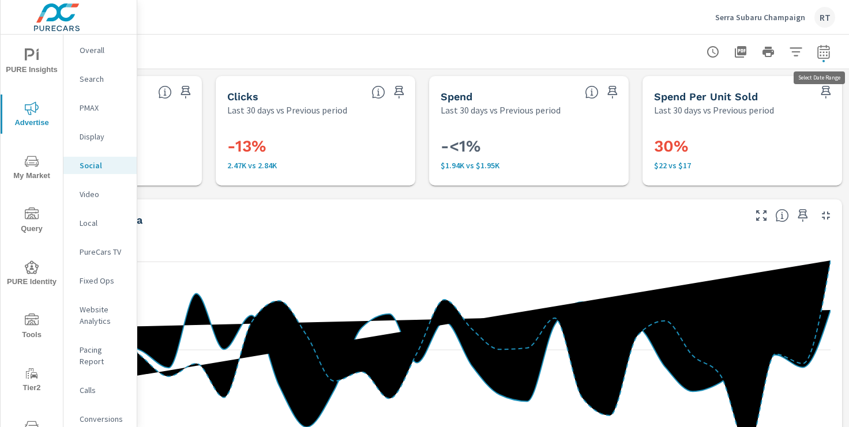
click at [819, 50] on icon "button" at bounding box center [823, 52] width 14 height 14
select select "Last 30 days"
select select "Previous period"
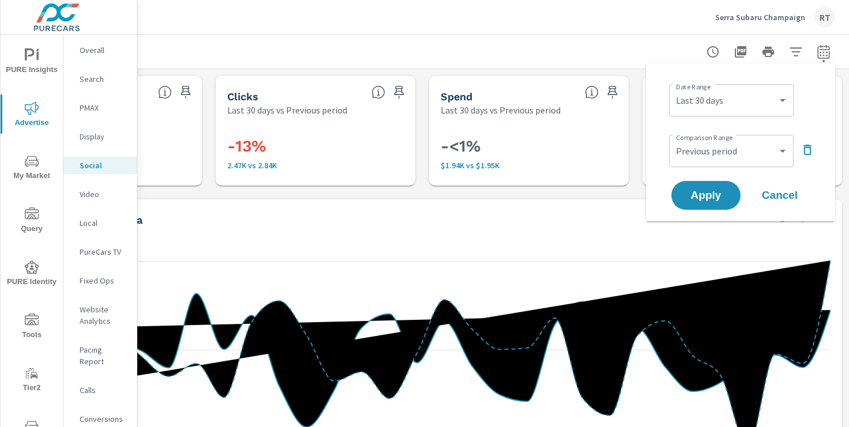
click at [804, 148] on icon "button" at bounding box center [807, 150] width 8 height 10
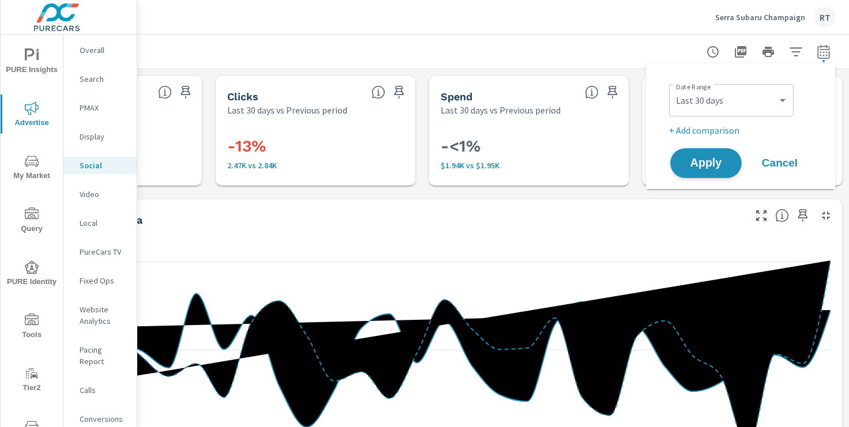
click at [710, 161] on span "Apply" at bounding box center [705, 163] width 47 height 11
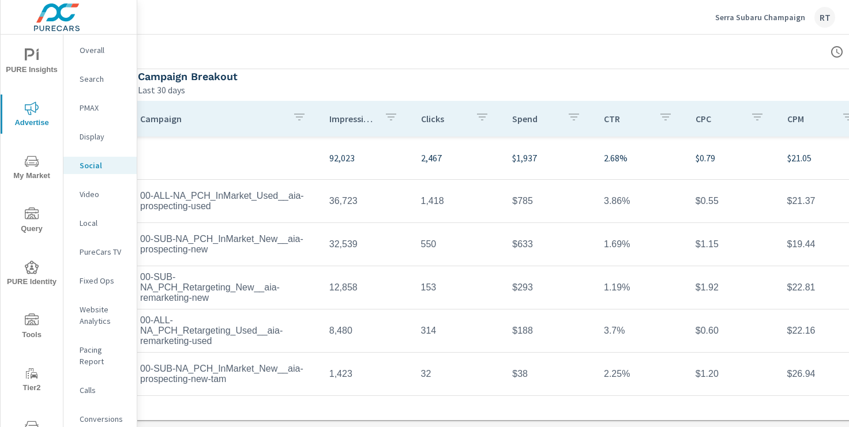
scroll to position [398, 17]
click at [744, 17] on p "Serra Subaru Champaign" at bounding box center [760, 17] width 90 height 10
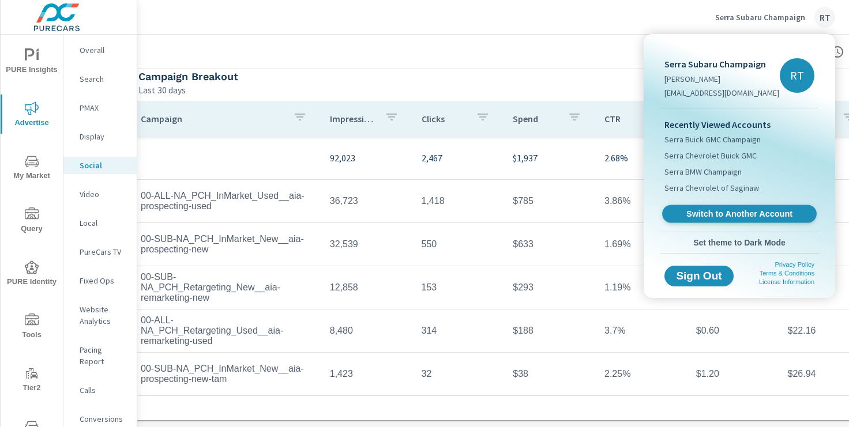
click at [709, 214] on span "Switch to Another Account" at bounding box center [738, 214] width 141 height 11
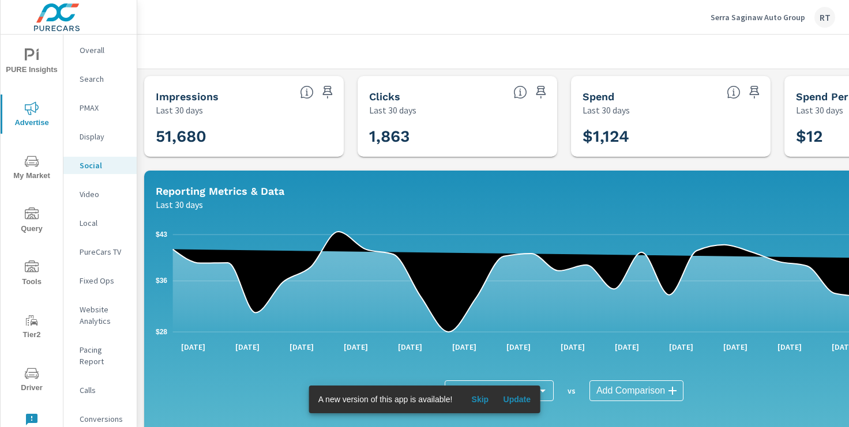
click at [484, 399] on span "Skip" at bounding box center [480, 399] width 28 height 10
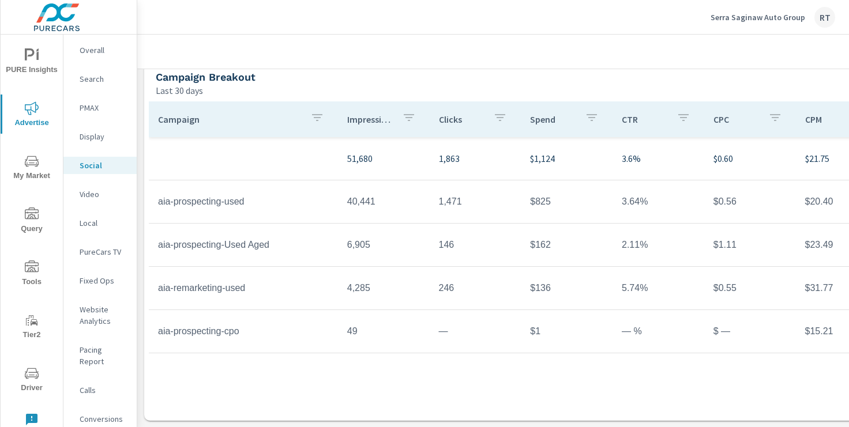
scroll to position [398, 142]
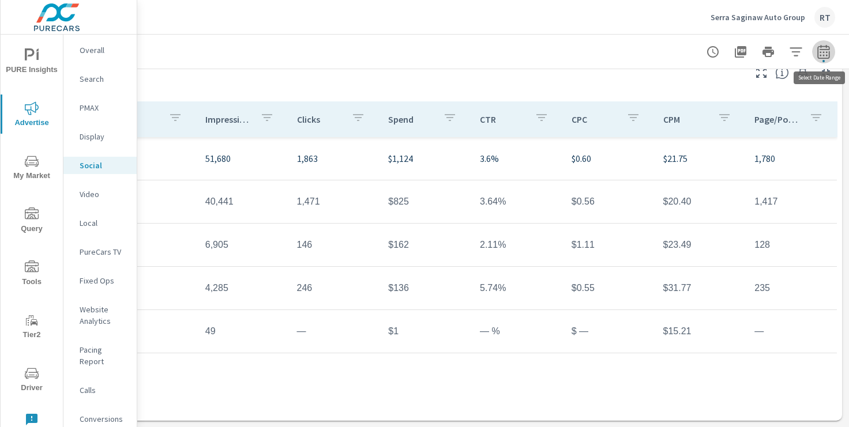
click at [820, 50] on icon "button" at bounding box center [823, 52] width 14 height 14
select select "Last 30 days"
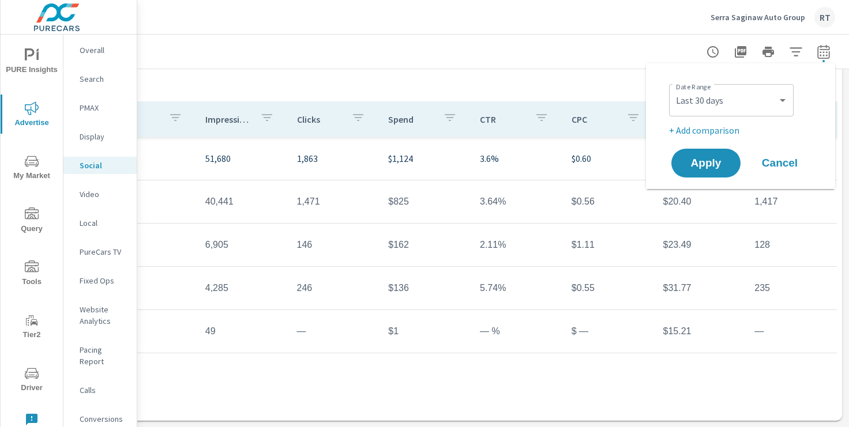
click at [706, 129] on p "+ Add comparison" at bounding box center [743, 130] width 148 height 14
select select "Previous period"
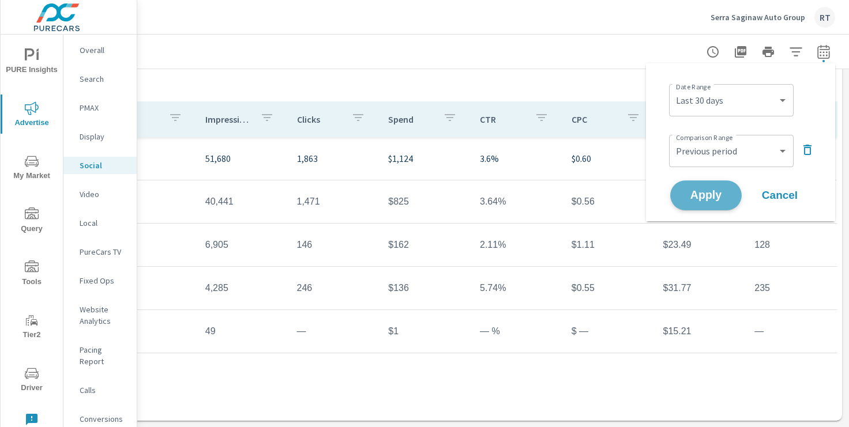
click at [700, 193] on span "Apply" at bounding box center [705, 195] width 47 height 11
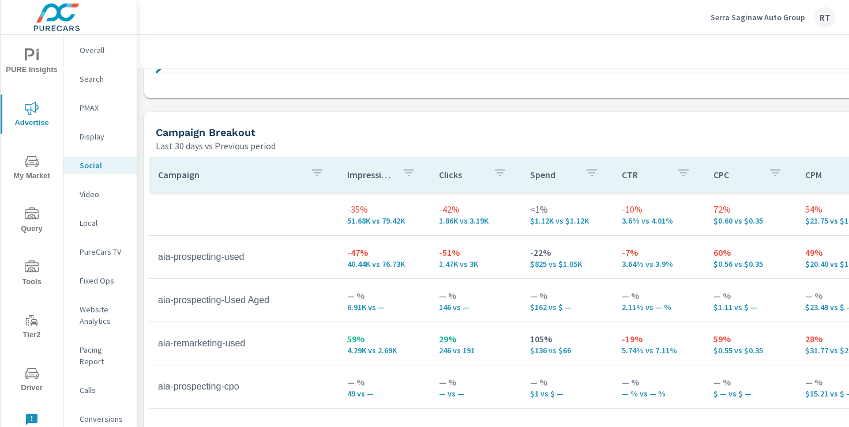
scroll to position [469, 0]
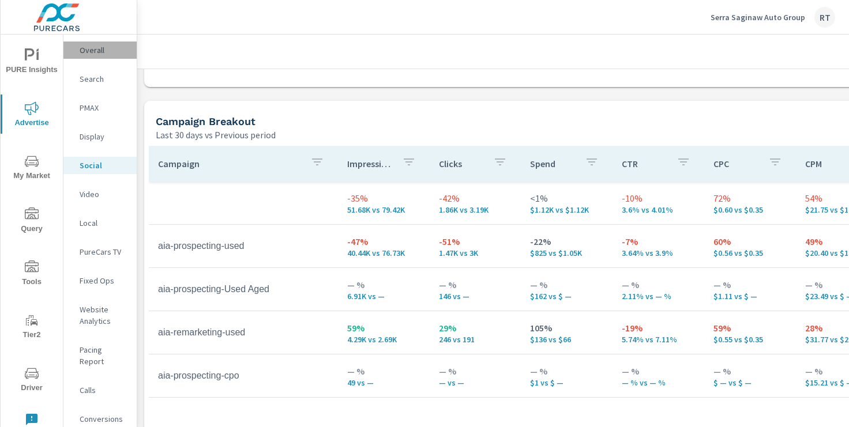
click at [93, 51] on p "Overall" at bounding box center [104, 50] width 48 height 12
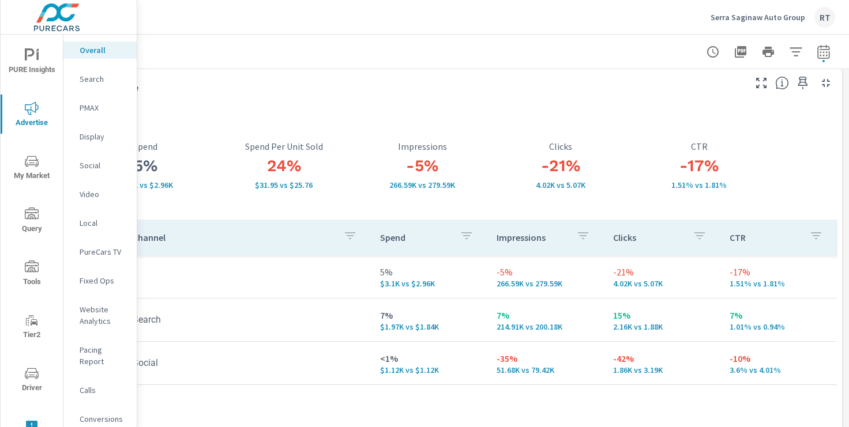
scroll to position [0, 142]
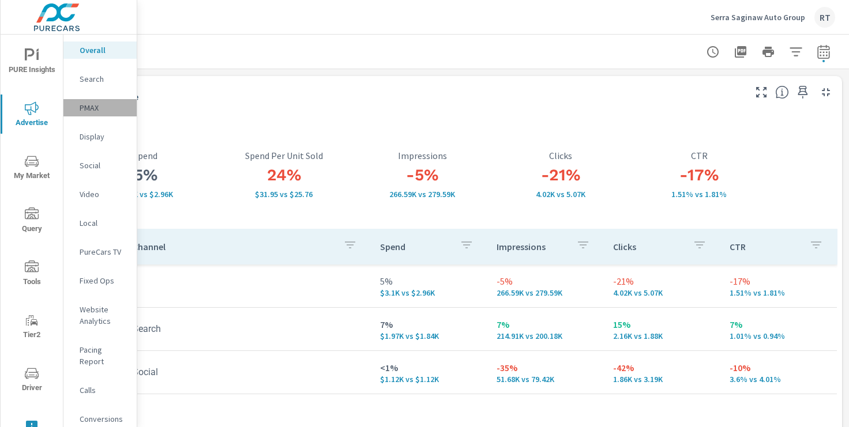
click at [87, 105] on p "PMAX" at bounding box center [104, 108] width 48 height 12
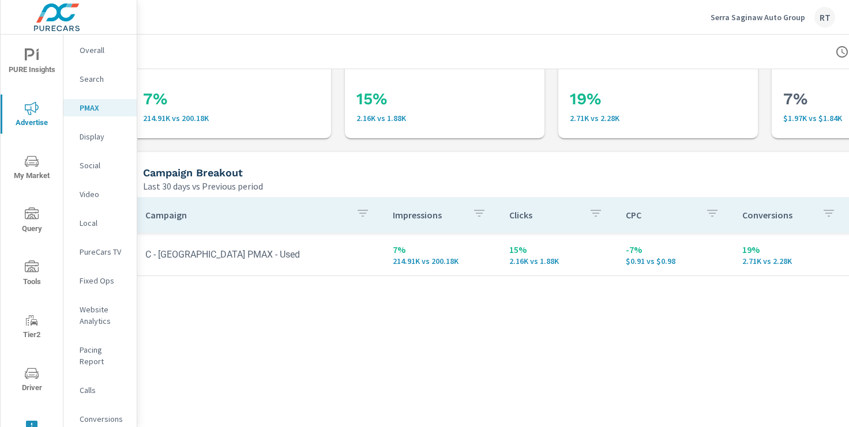
scroll to position [47, 0]
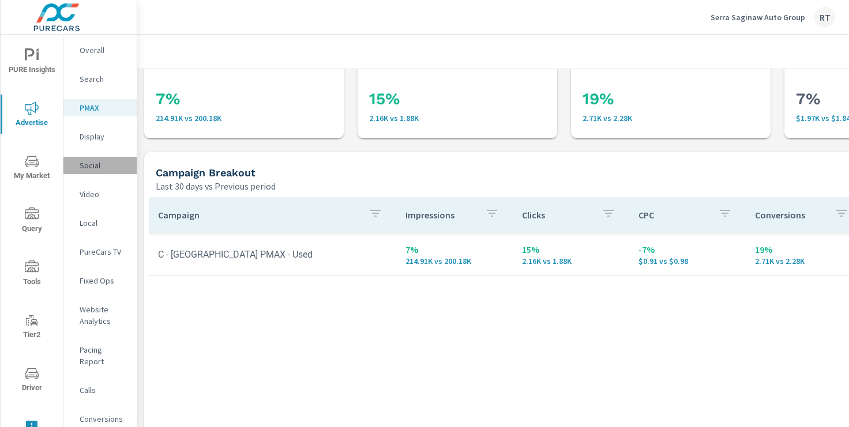
click at [93, 160] on p "Social" at bounding box center [104, 166] width 48 height 12
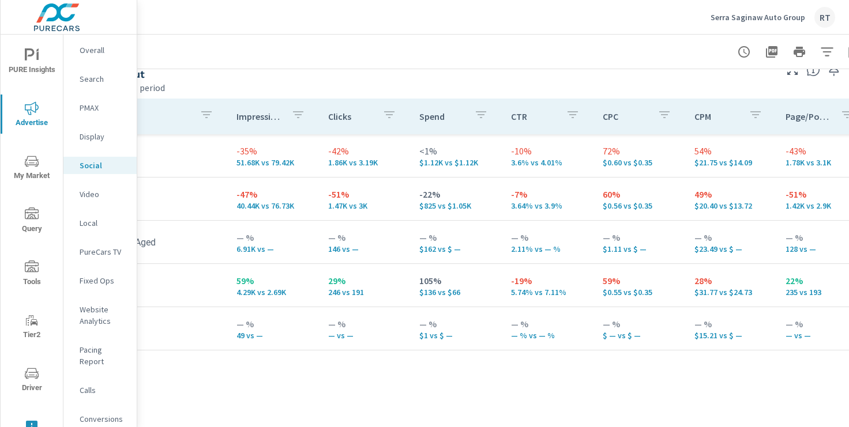
scroll to position [516, 142]
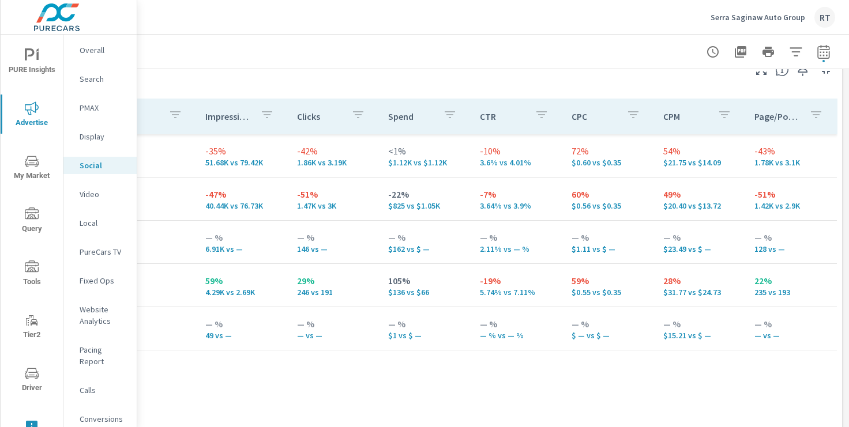
click at [89, 413] on p "Conversions" at bounding box center [104, 419] width 48 height 12
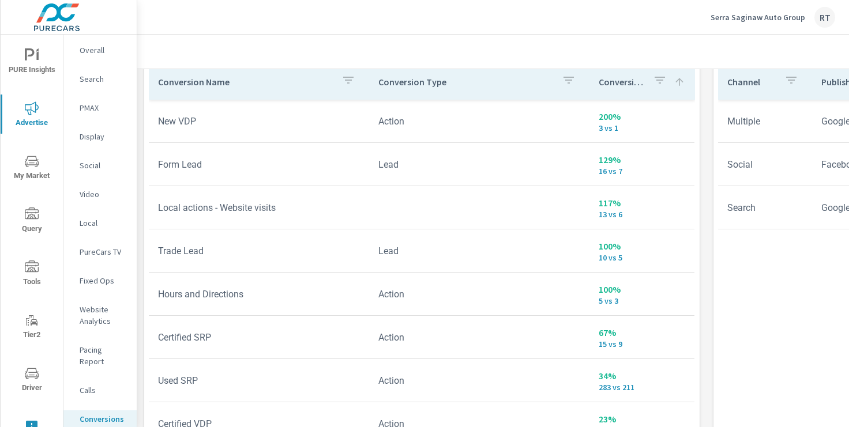
scroll to position [672, 0]
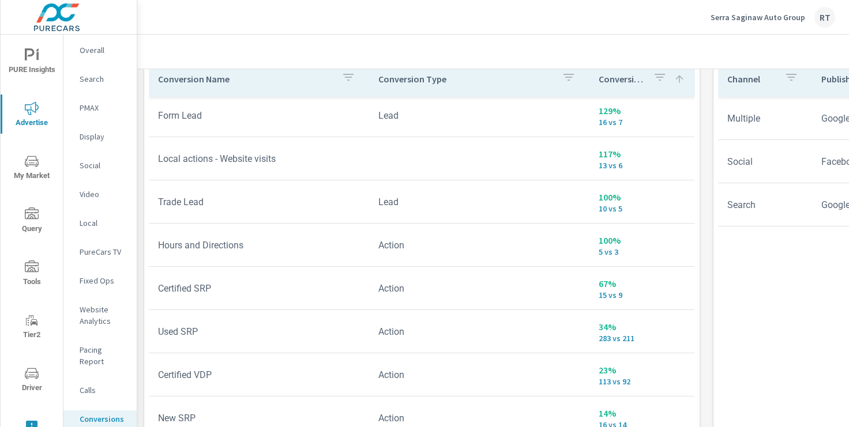
scroll to position [673, 0]
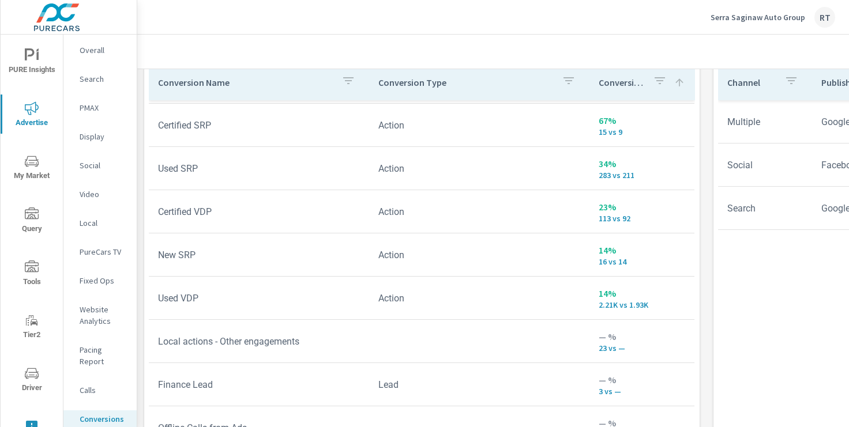
scroll to position [238, 0]
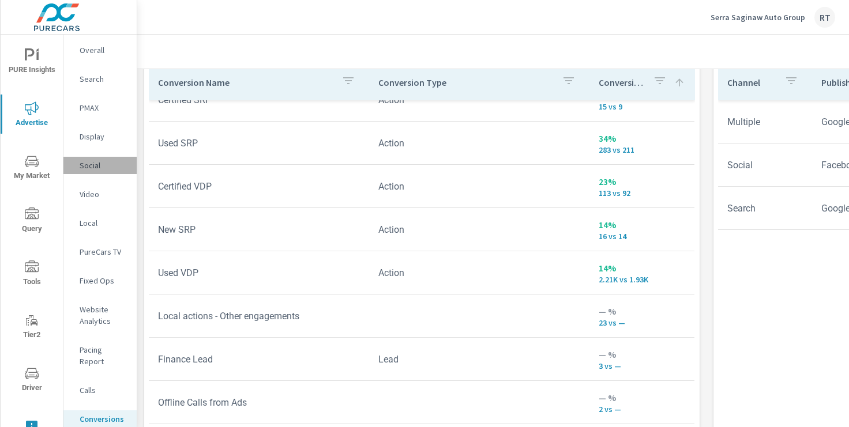
click at [94, 169] on p "Social" at bounding box center [104, 166] width 48 height 12
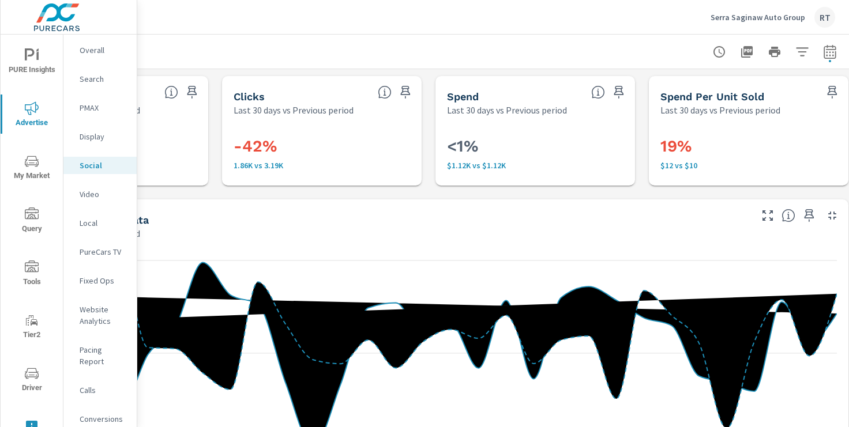
scroll to position [0, 142]
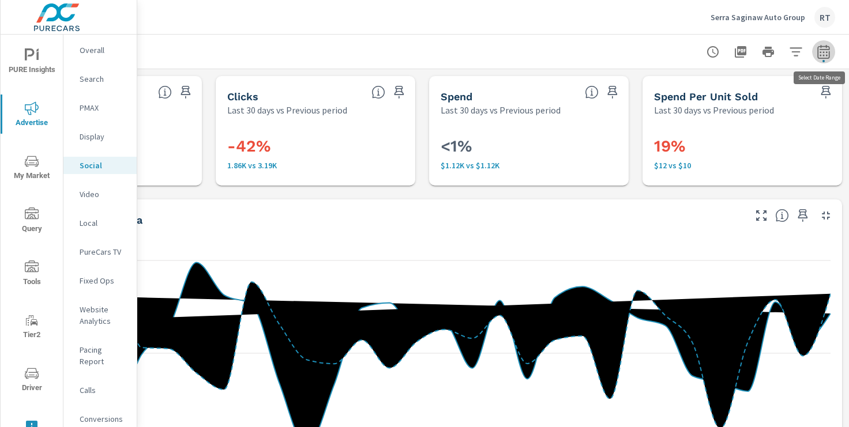
click at [822, 54] on icon "button" at bounding box center [823, 52] width 14 height 14
select select "Last 30 days"
select select "Previous period"
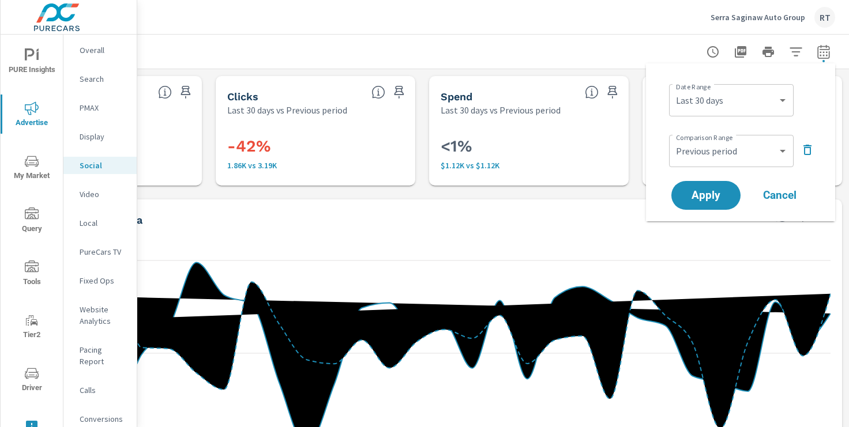
click at [805, 146] on icon "button" at bounding box center [807, 150] width 14 height 14
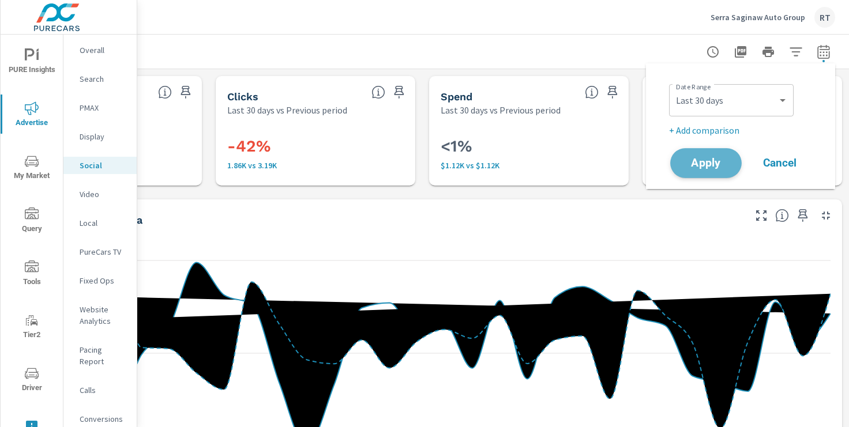
click at [721, 163] on span "Apply" at bounding box center [705, 163] width 47 height 11
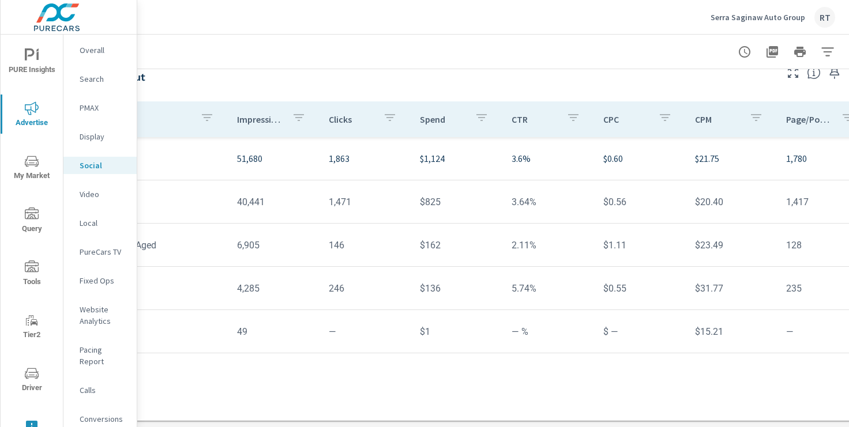
scroll to position [390, 107]
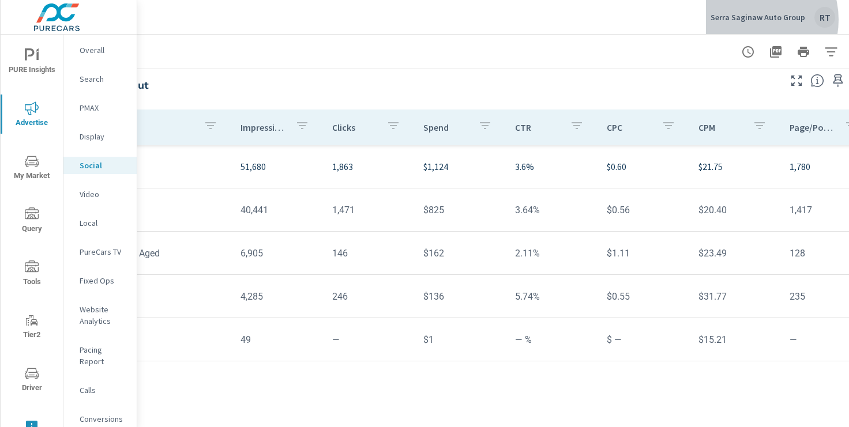
click at [752, 20] on p "Serra Saginaw Auto Group" at bounding box center [757, 17] width 95 height 10
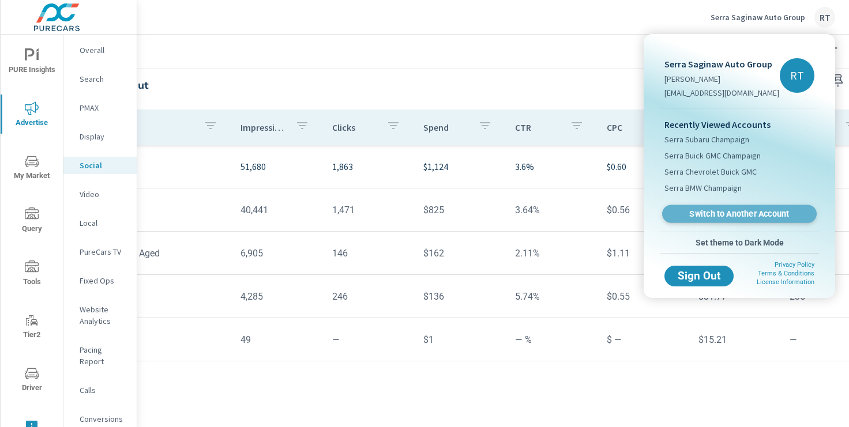
click at [722, 219] on span "Switch to Another Account" at bounding box center [738, 214] width 141 height 11
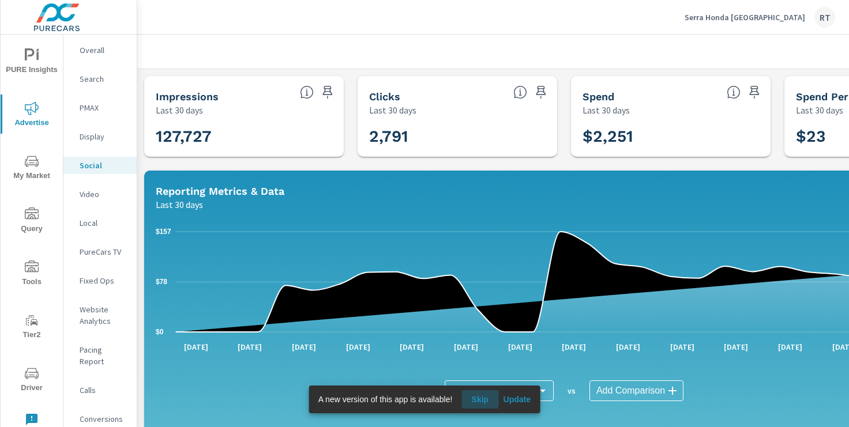
click at [479, 399] on span "Skip" at bounding box center [480, 399] width 28 height 10
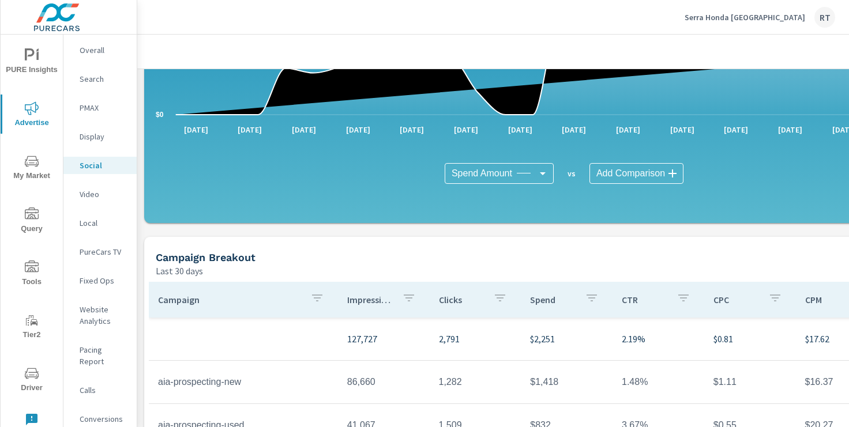
scroll to position [398, 0]
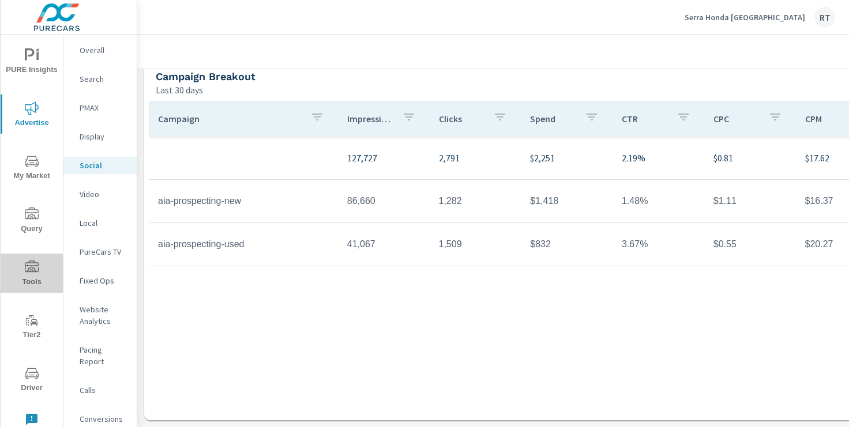
click at [32, 272] on icon "nav menu" at bounding box center [32, 268] width 14 height 14
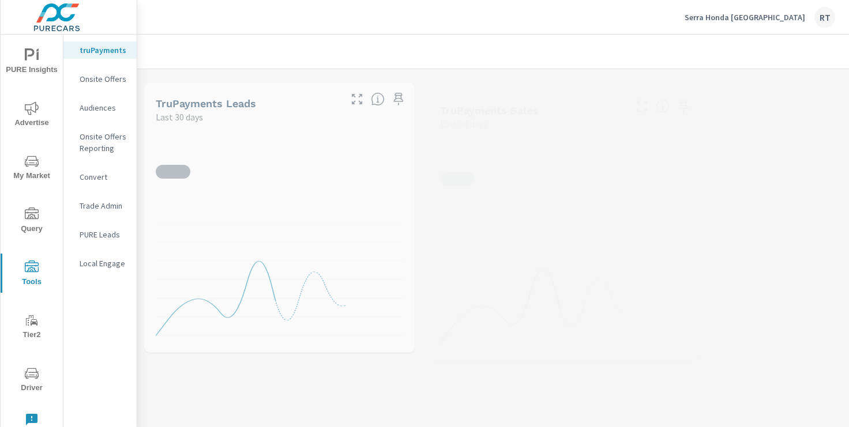
click at [93, 75] on p "Onsite Offers" at bounding box center [104, 79] width 48 height 12
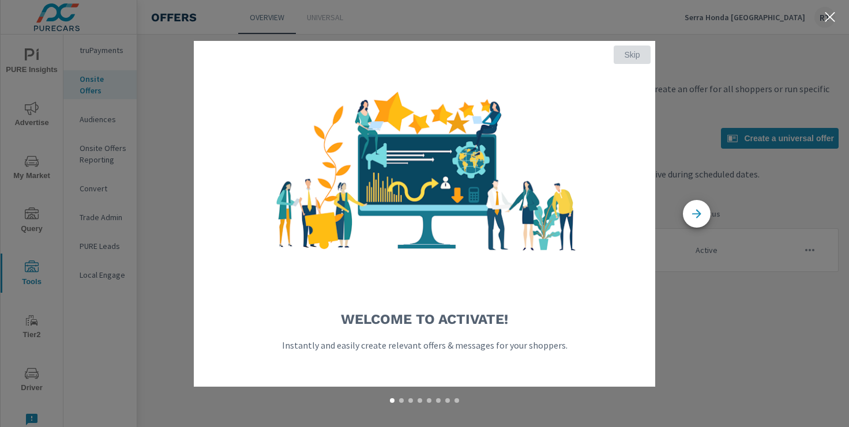
click at [628, 55] on span "Skip" at bounding box center [632, 55] width 28 height 10
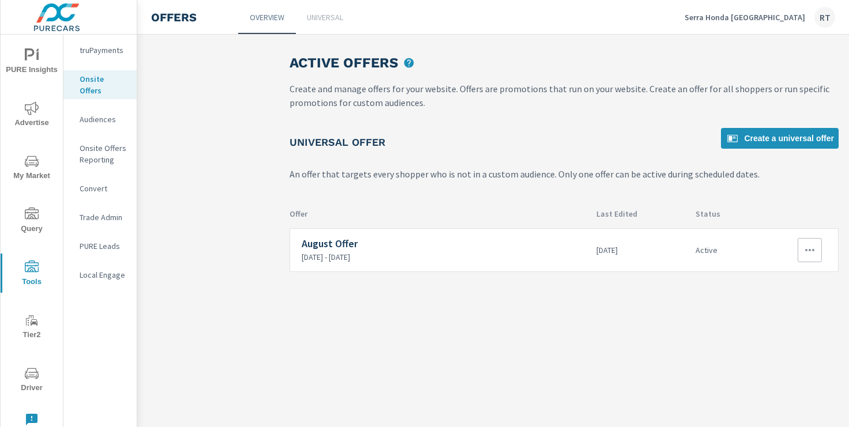
click at [807, 254] on icon "button" at bounding box center [810, 250] width 14 height 14
click at [779, 274] on link "Edit" at bounding box center [788, 277] width 64 height 28
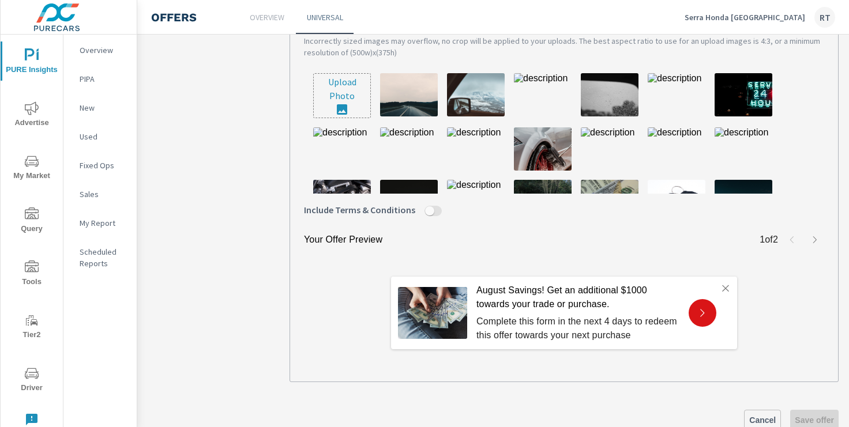
scroll to position [441, 0]
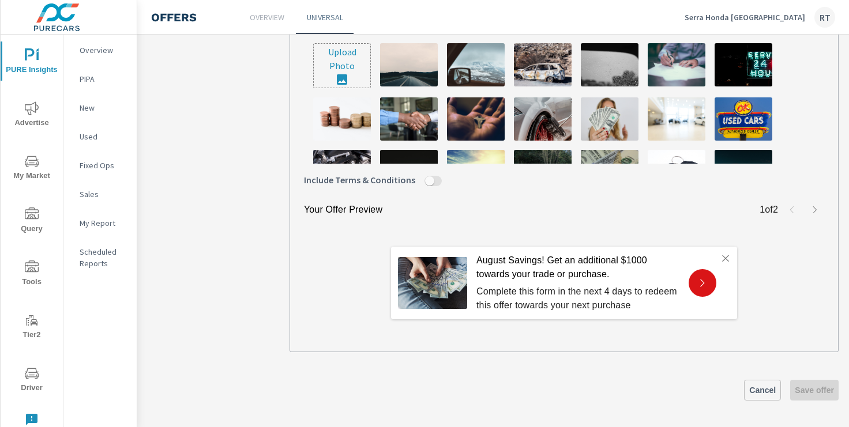
click at [760, 387] on span "Cancel" at bounding box center [762, 390] width 27 height 10
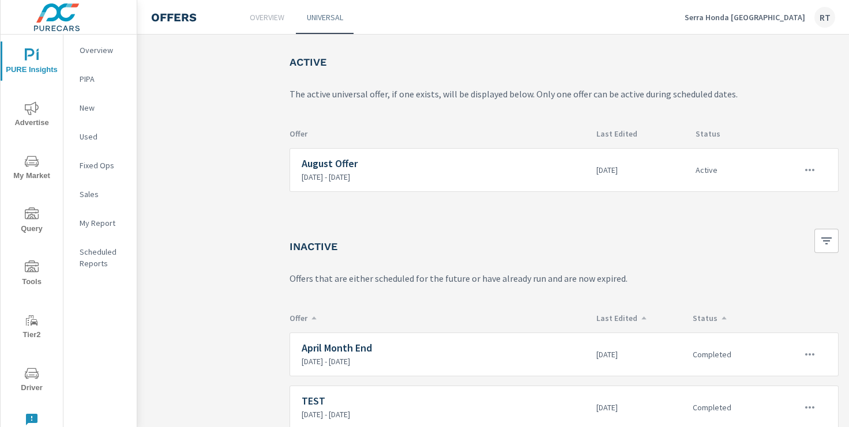
scroll to position [55, 0]
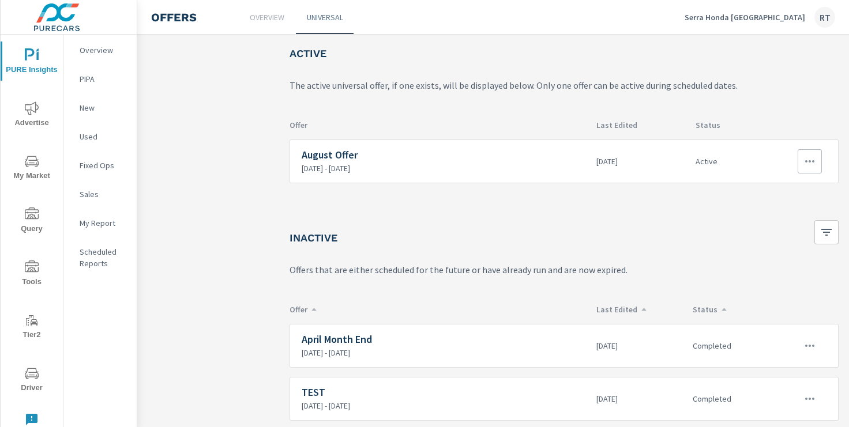
click at [808, 163] on icon "button" at bounding box center [810, 162] width 14 height 14
click at [783, 221] on div "View Report" at bounding box center [788, 216] width 50 height 14
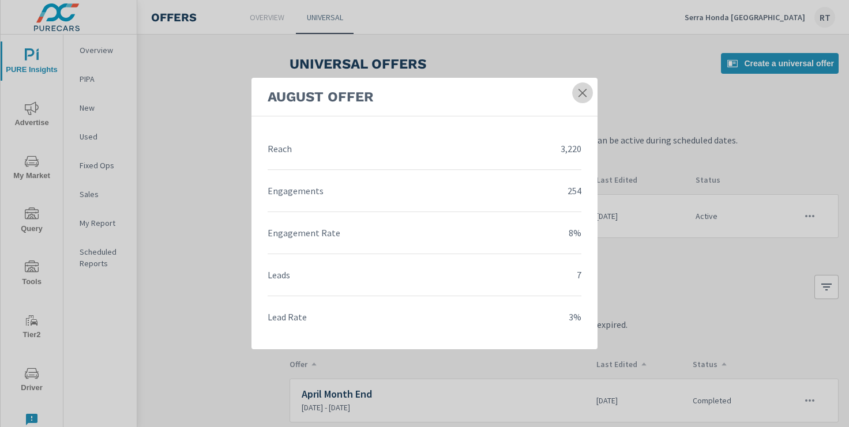
click at [586, 96] on icon at bounding box center [582, 93] width 8 height 8
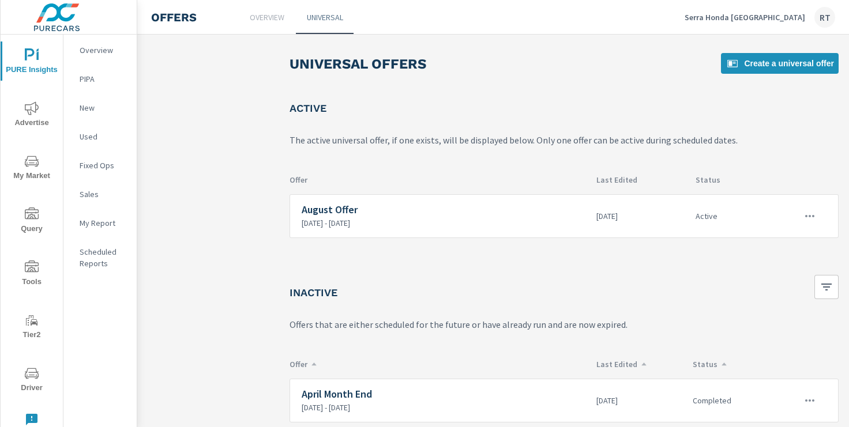
click at [25, 111] on icon "nav menu" at bounding box center [32, 108] width 14 height 14
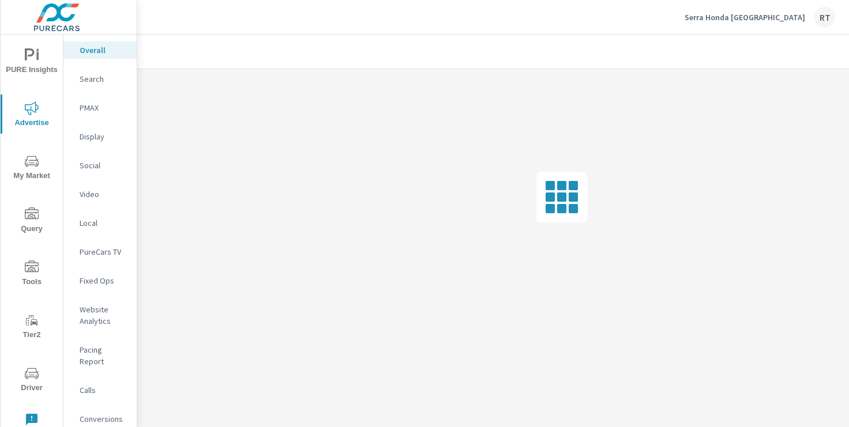
click at [756, 18] on p "Serra Honda [GEOGRAPHIC_DATA]" at bounding box center [744, 17] width 121 height 10
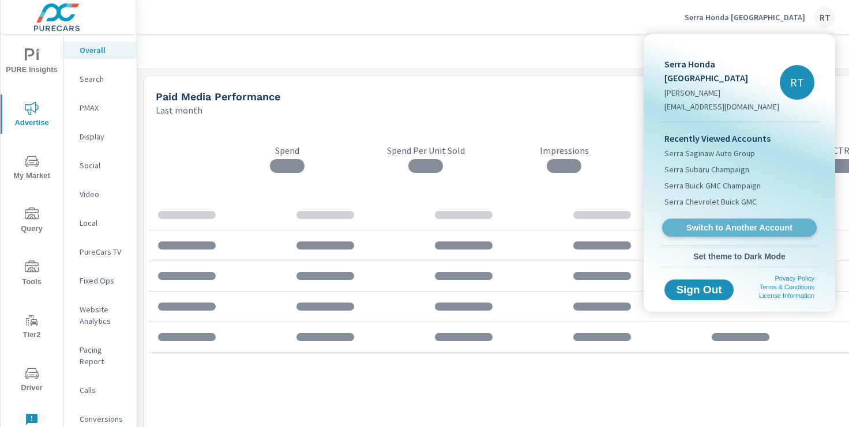
click at [708, 223] on span "Switch to Another Account" at bounding box center [738, 228] width 141 height 11
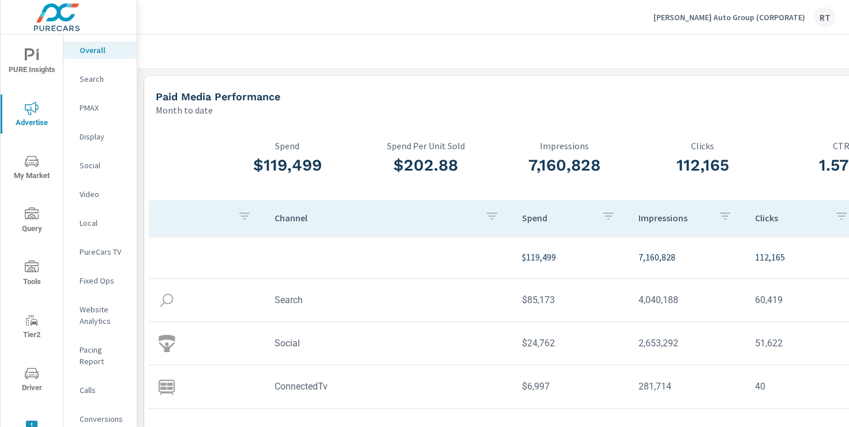
scroll to position [0, 5]
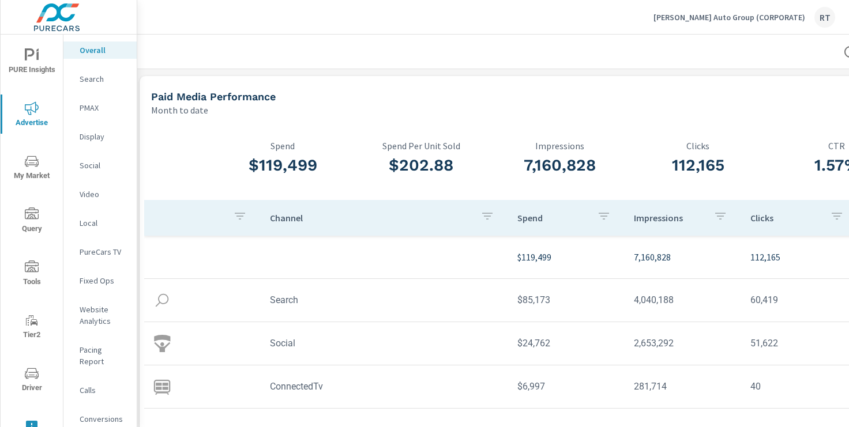
click at [719, 18] on p "[PERSON_NAME] Auto Group (CORPORATE)" at bounding box center [729, 17] width 152 height 10
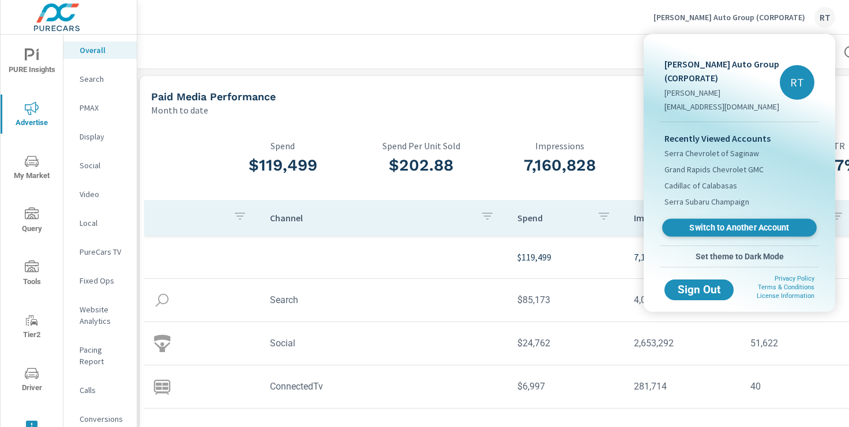
click at [699, 228] on span "Switch to Another Account" at bounding box center [738, 228] width 141 height 11
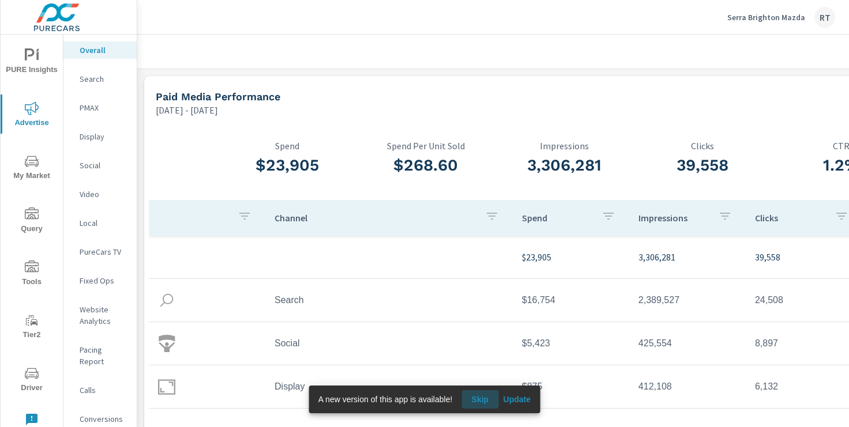
click at [480, 398] on span "Skip" at bounding box center [480, 399] width 28 height 10
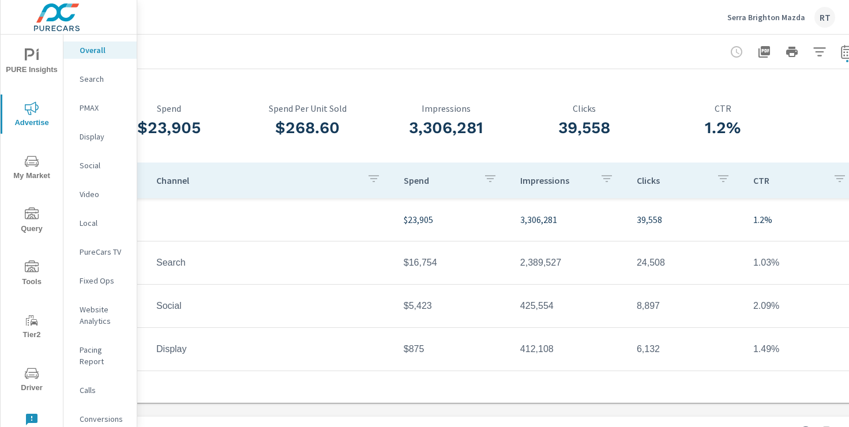
scroll to position [37, 142]
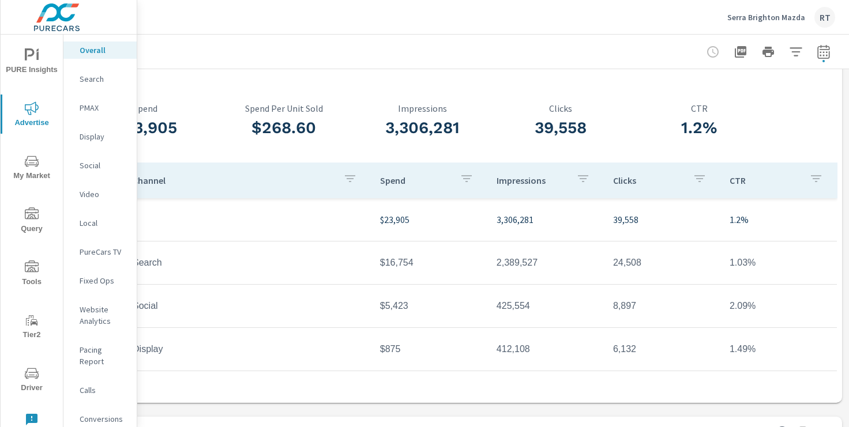
click at [821, 52] on icon "button" at bounding box center [823, 52] width 14 height 14
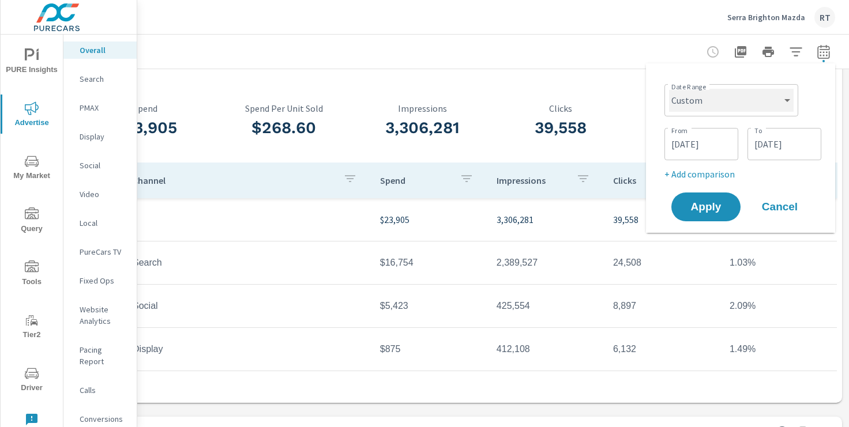
click at [748, 103] on select "Custom Yesterday Last week Last 7 days Last 14 days Last 30 days Last 45 days L…" at bounding box center [731, 100] width 125 height 23
click at [669, 89] on select "Custom Yesterday Last week Last 7 days Last 14 days Last 30 days Last 45 days L…" at bounding box center [731, 100] width 125 height 23
select select "Last 30 days"
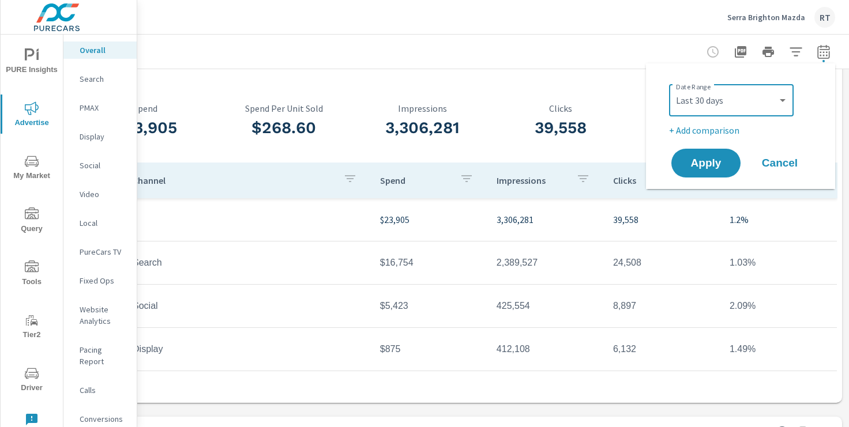
click at [771, 165] on span "Cancel" at bounding box center [779, 163] width 46 height 10
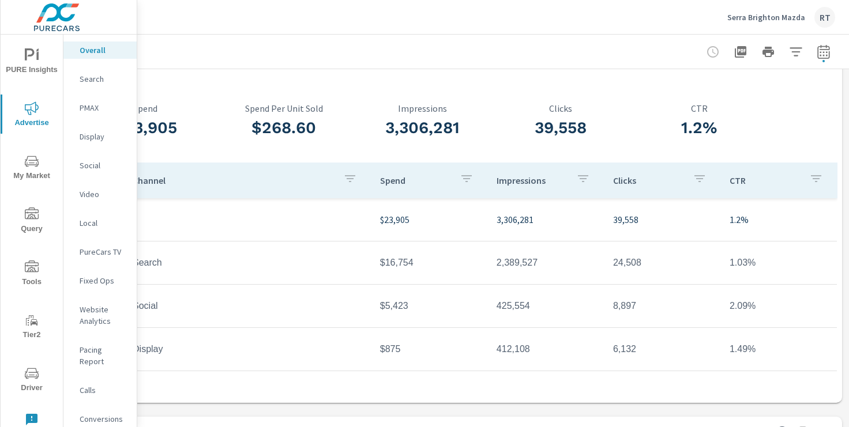
click at [27, 264] on icon "nav menu" at bounding box center [32, 268] width 14 height 14
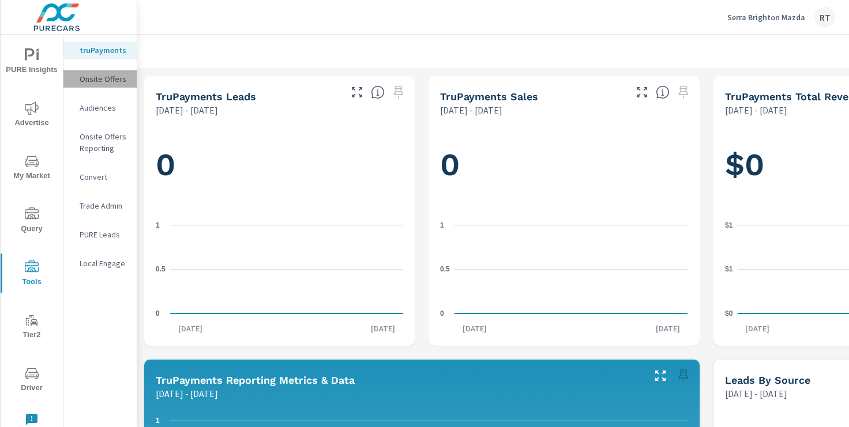
click at [93, 81] on p "Onsite Offers" at bounding box center [104, 79] width 48 height 12
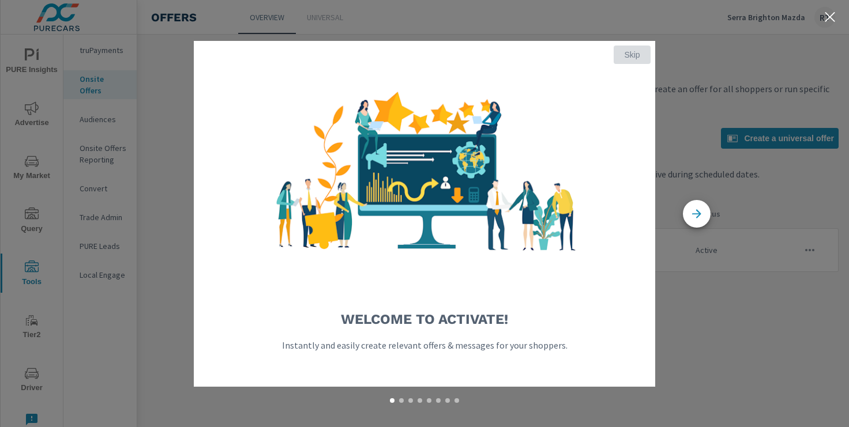
click at [633, 52] on span "Skip" at bounding box center [632, 55] width 28 height 10
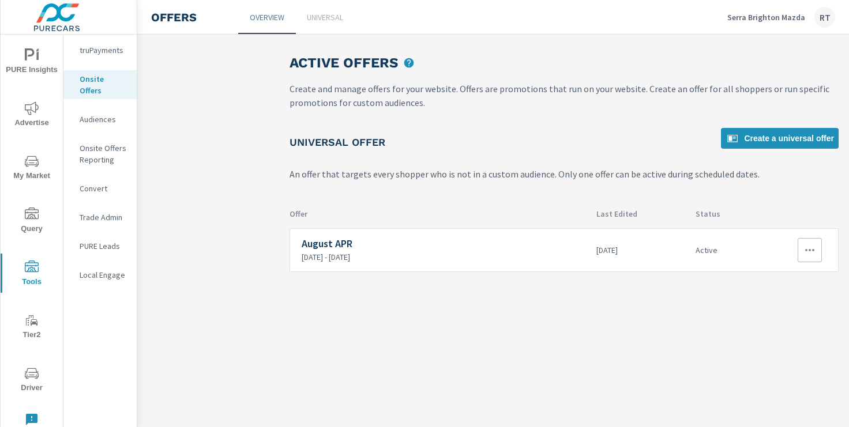
click at [812, 249] on icon "button" at bounding box center [810, 250] width 14 height 14
click at [775, 306] on div "View Report" at bounding box center [788, 305] width 50 height 14
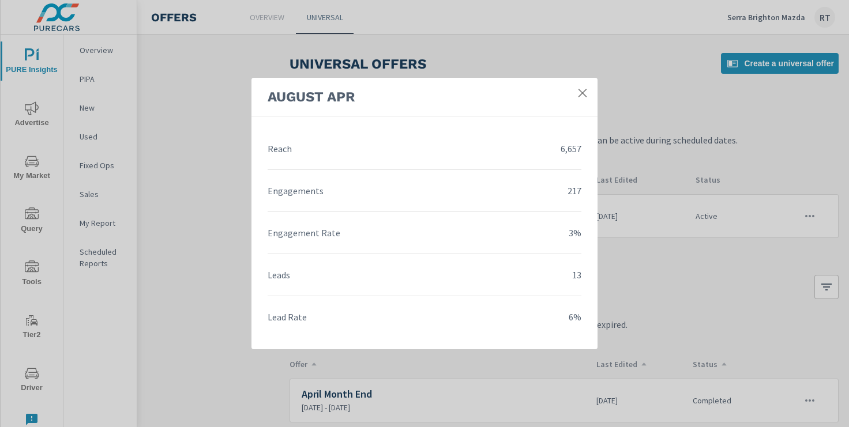
click at [582, 91] on icon at bounding box center [583, 93] width 12 height 12
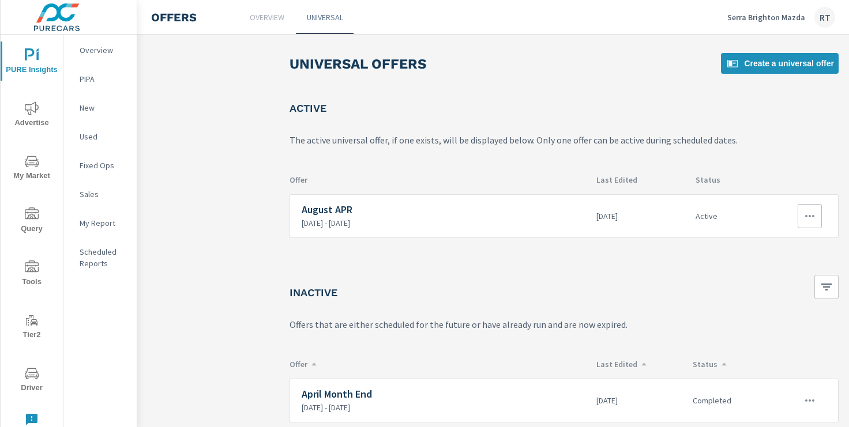
click at [807, 217] on icon "button" at bounding box center [809, 216] width 9 height 2
click at [779, 240] on div "Edit" at bounding box center [771, 243] width 16 height 14
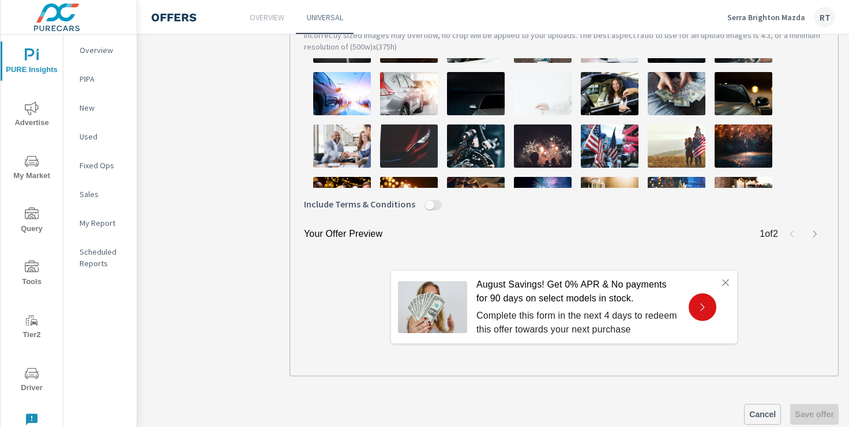
scroll to position [416, 0]
click at [751, 407] on link "Cancel" at bounding box center [762, 415] width 37 height 21
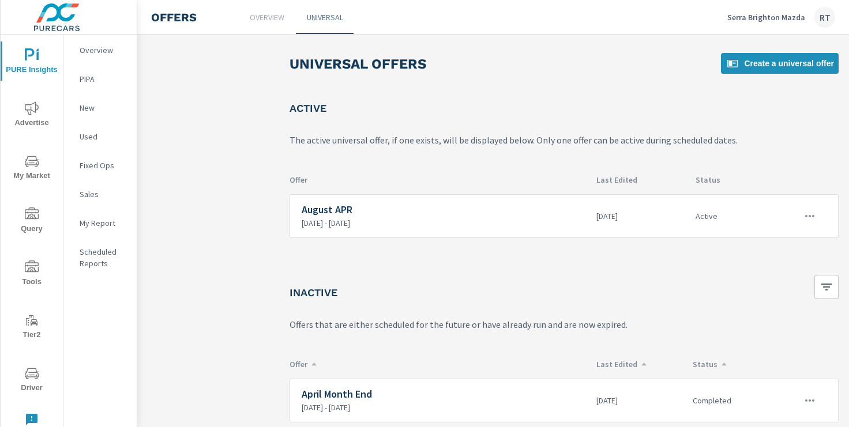
click at [26, 104] on icon "nav menu" at bounding box center [32, 107] width 14 height 13
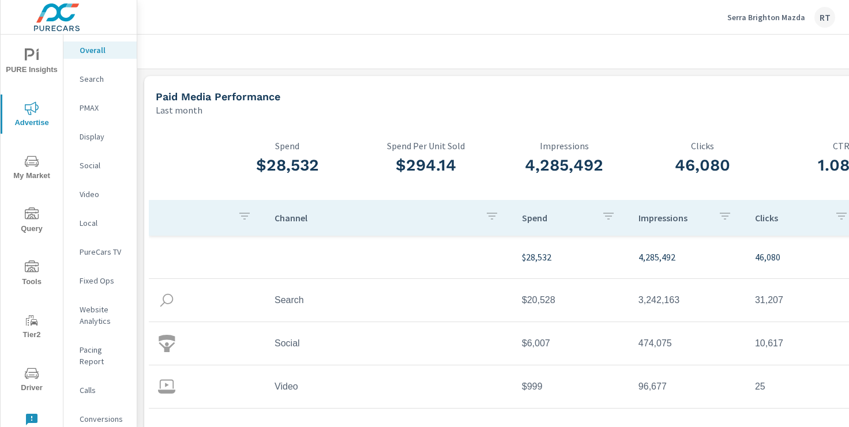
click at [751, 17] on p "Serra Brighton Mazda" at bounding box center [766, 17] width 78 height 10
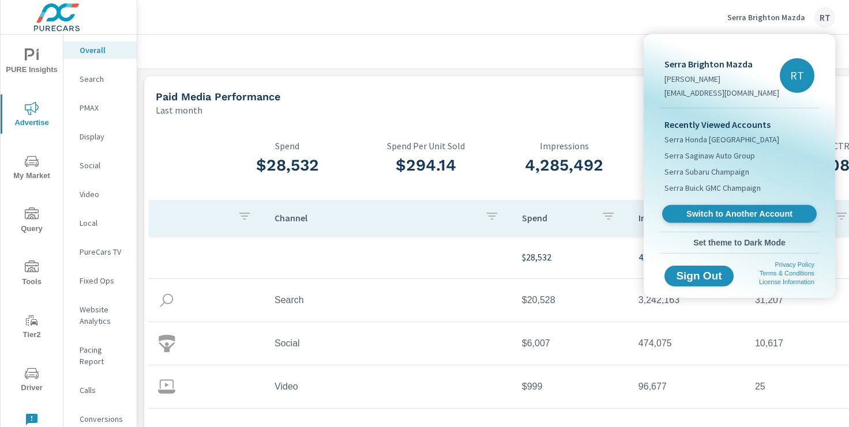
click at [709, 213] on span "Switch to Another Account" at bounding box center [738, 214] width 141 height 11
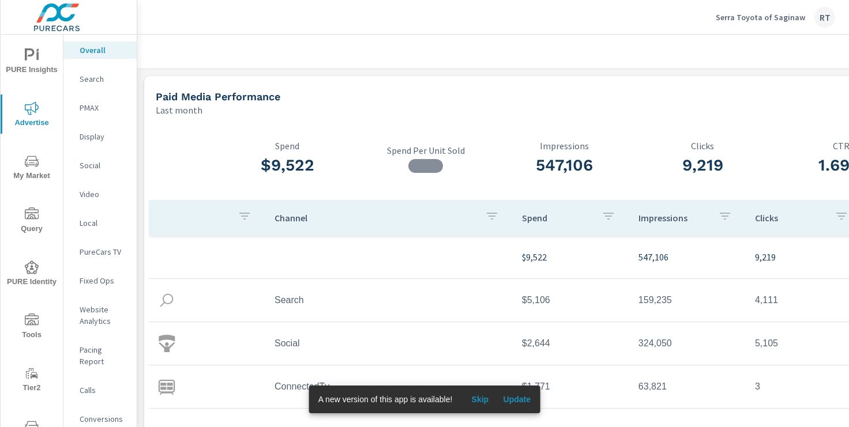
click at [480, 402] on span "Skip" at bounding box center [480, 399] width 28 height 10
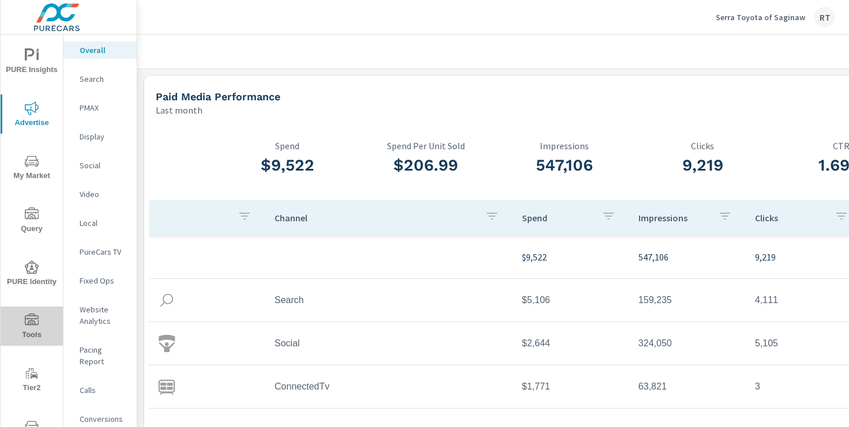
click at [33, 321] on icon "nav menu" at bounding box center [32, 321] width 14 height 14
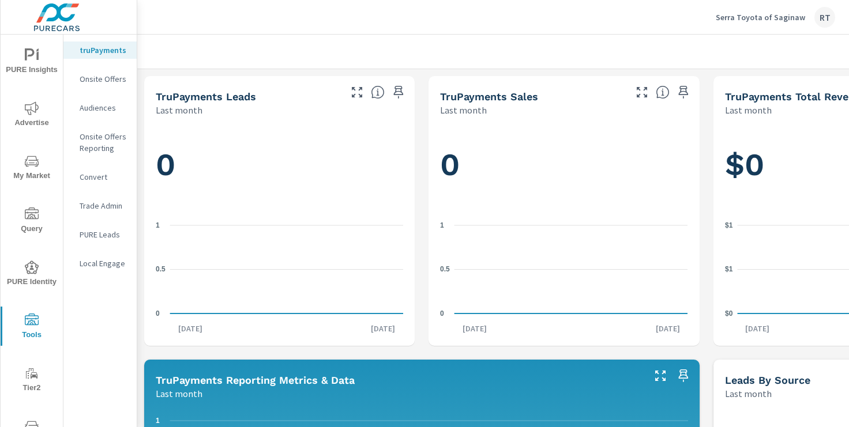
click at [110, 81] on p "Onsite Offers" at bounding box center [104, 79] width 48 height 12
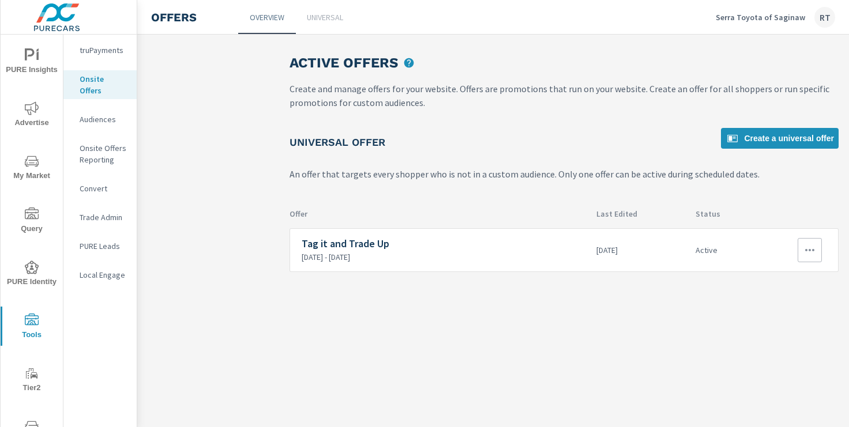
click at [811, 250] on icon "button" at bounding box center [810, 250] width 14 height 14
click at [786, 305] on div "View Report" at bounding box center [788, 305] width 50 height 14
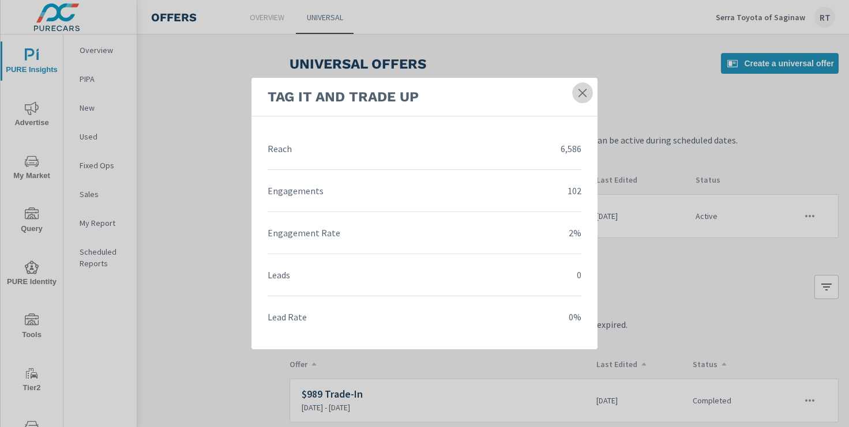
click at [581, 89] on icon at bounding box center [583, 93] width 12 height 12
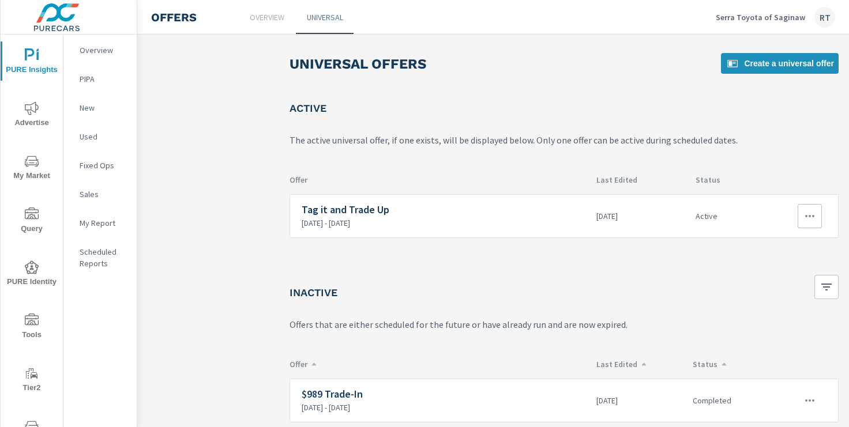
click at [812, 215] on icon "button" at bounding box center [809, 216] width 9 height 2
click at [773, 244] on div "Edit" at bounding box center [771, 243] width 16 height 14
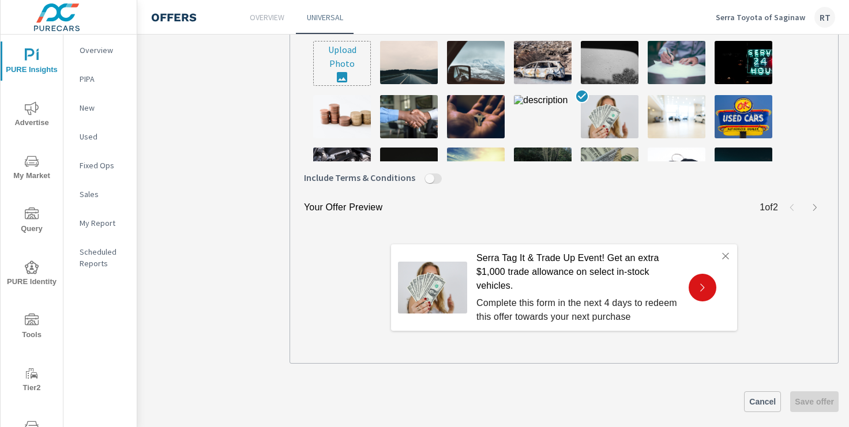
scroll to position [454, 0]
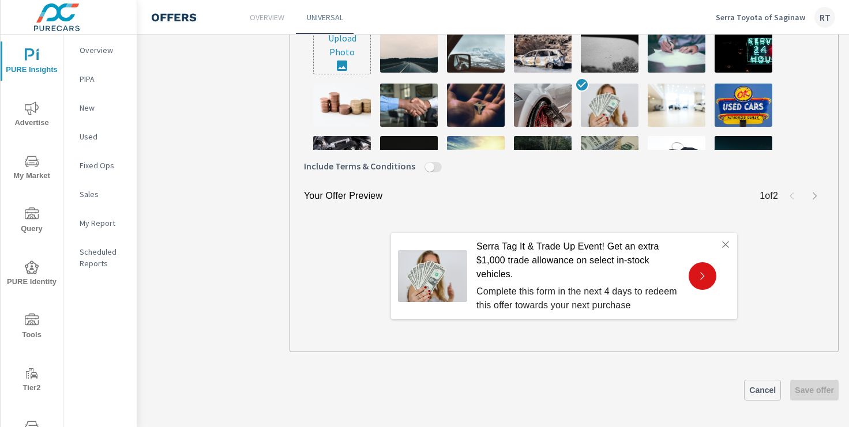
click at [751, 389] on span "Cancel" at bounding box center [762, 390] width 27 height 10
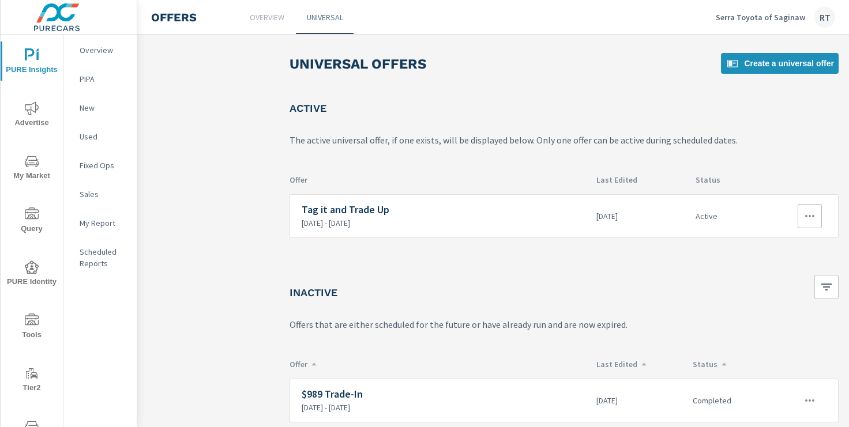
click at [806, 209] on icon "button" at bounding box center [810, 216] width 14 height 14
click at [770, 242] on div "Edit" at bounding box center [771, 243] width 16 height 14
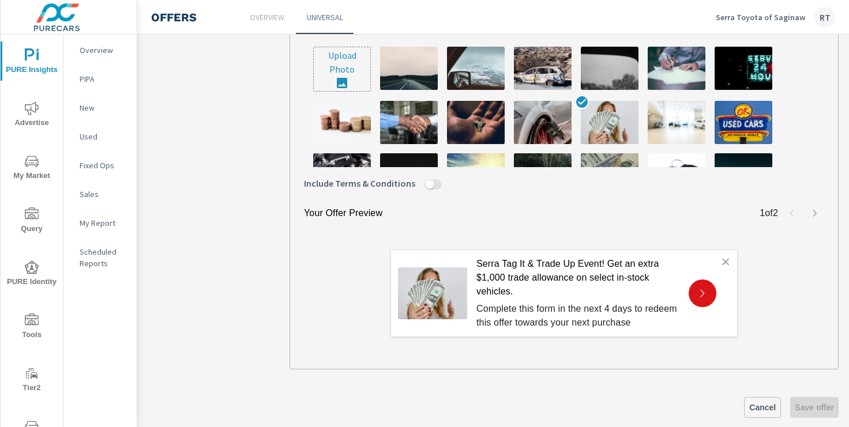
scroll to position [454, 0]
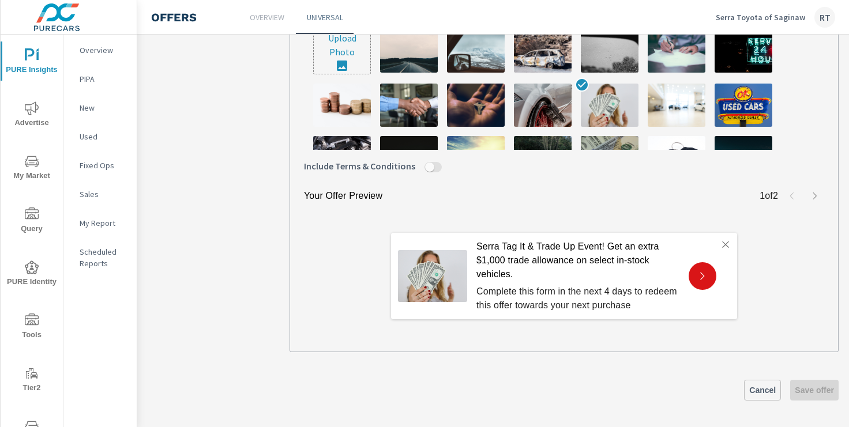
click at [754, 383] on link "Cancel" at bounding box center [762, 390] width 37 height 21
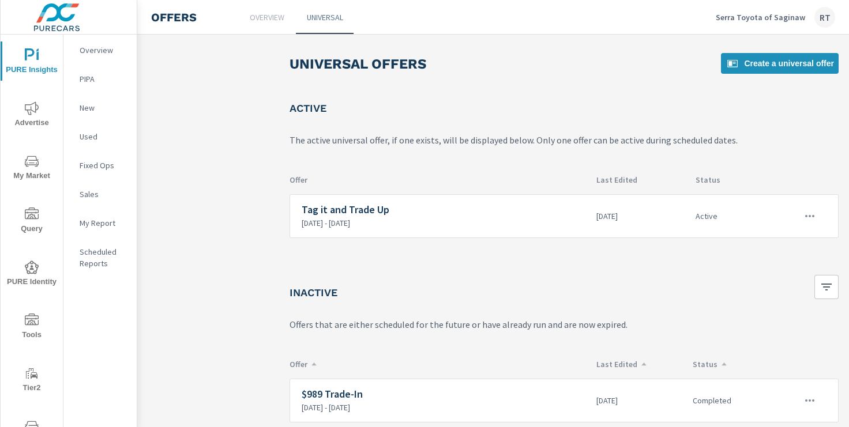
click at [33, 115] on span "Advertise" at bounding box center [31, 115] width 55 height 28
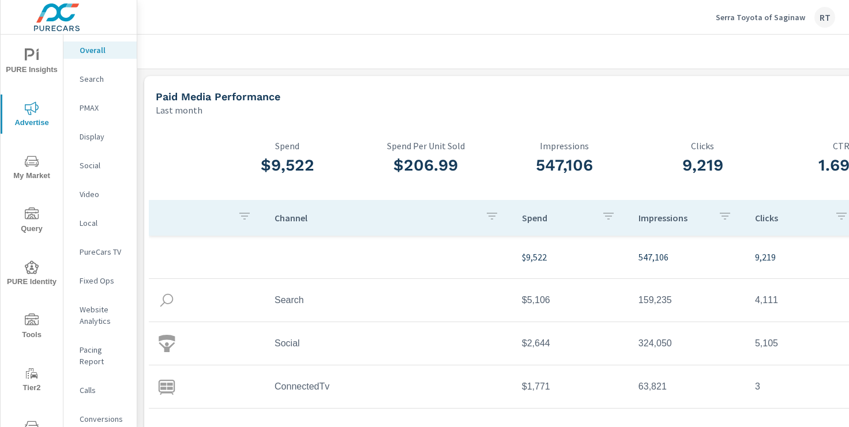
click at [29, 322] on icon "nav menu" at bounding box center [32, 321] width 14 height 14
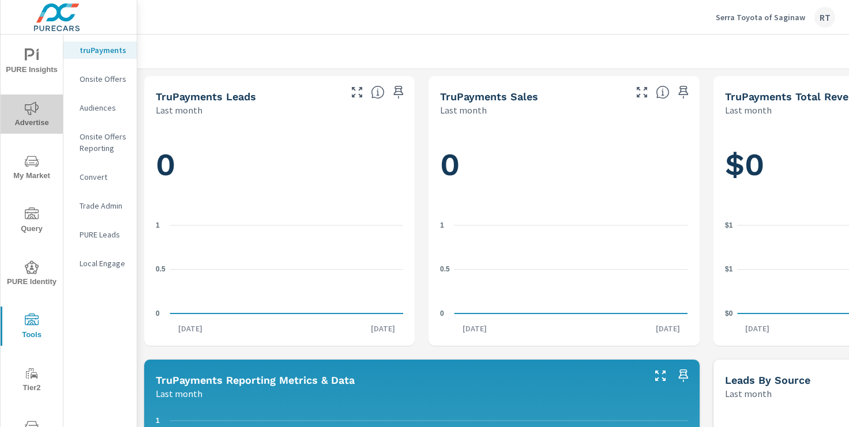
click at [38, 107] on icon "nav menu" at bounding box center [32, 107] width 14 height 13
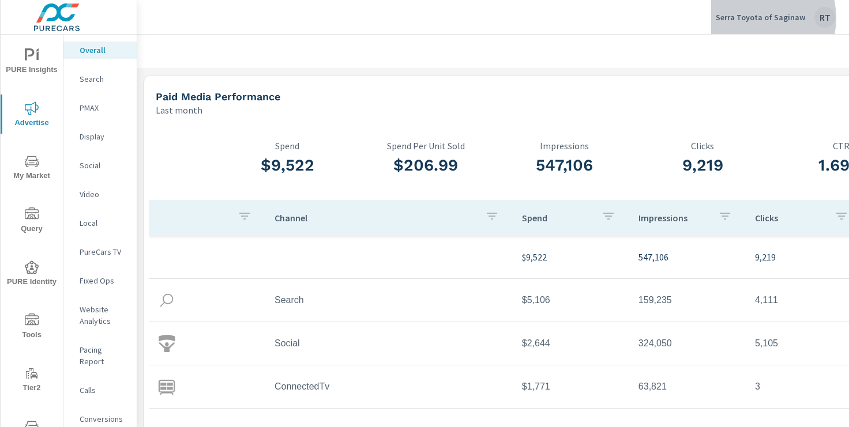
click at [763, 18] on p "Serra Toyota of Saginaw" at bounding box center [760, 17] width 89 height 10
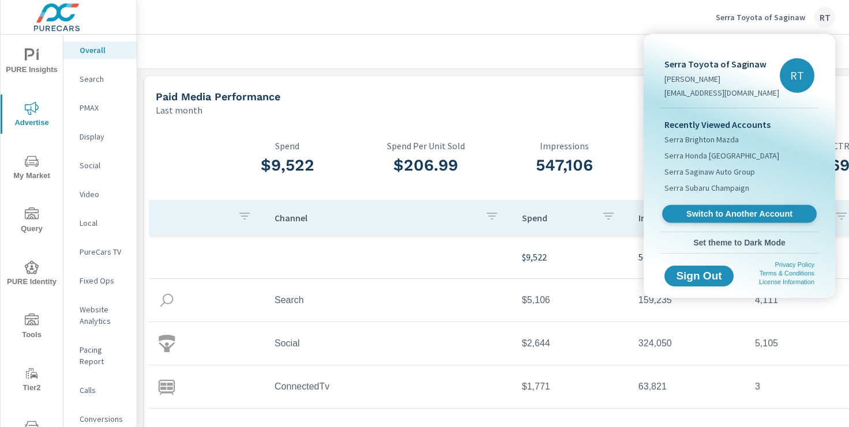
click at [731, 211] on span "Switch to Another Account" at bounding box center [738, 214] width 141 height 11
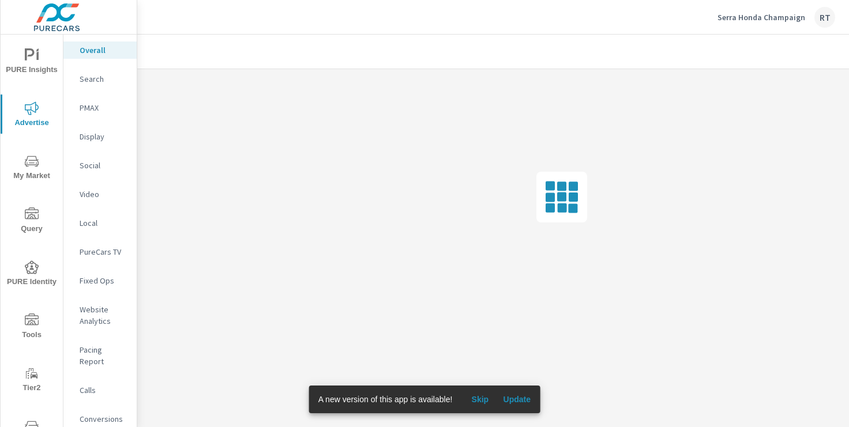
click at [477, 399] on span "Skip" at bounding box center [480, 399] width 28 height 10
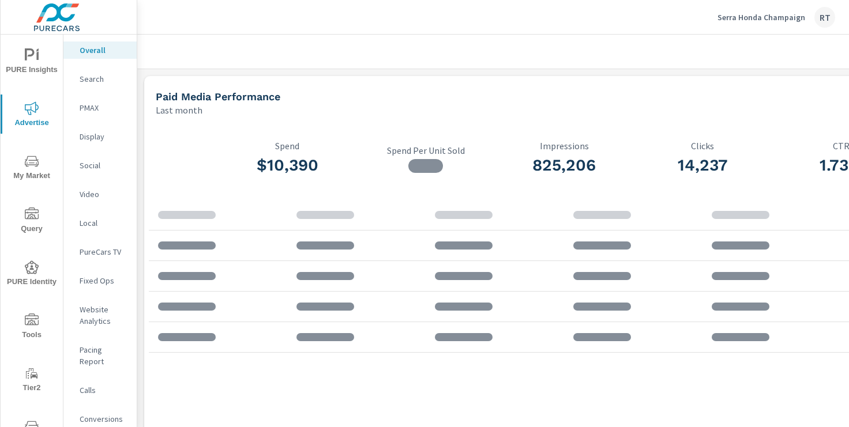
click at [28, 322] on icon "nav menu" at bounding box center [32, 321] width 14 height 14
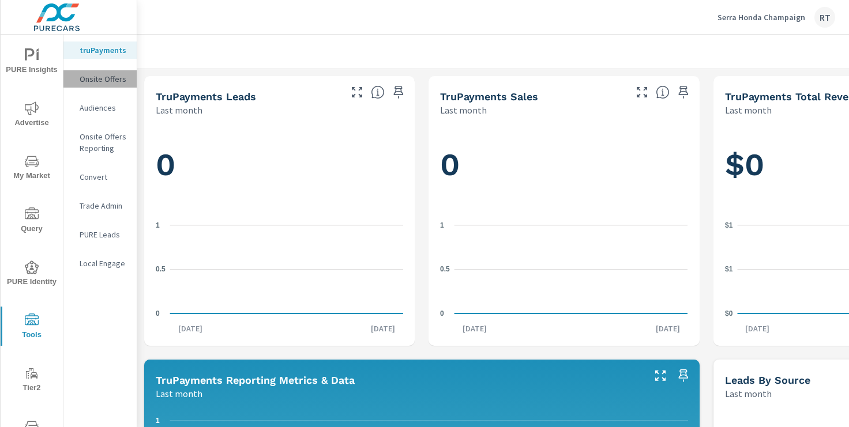
click at [106, 78] on p "Onsite Offers" at bounding box center [104, 79] width 48 height 12
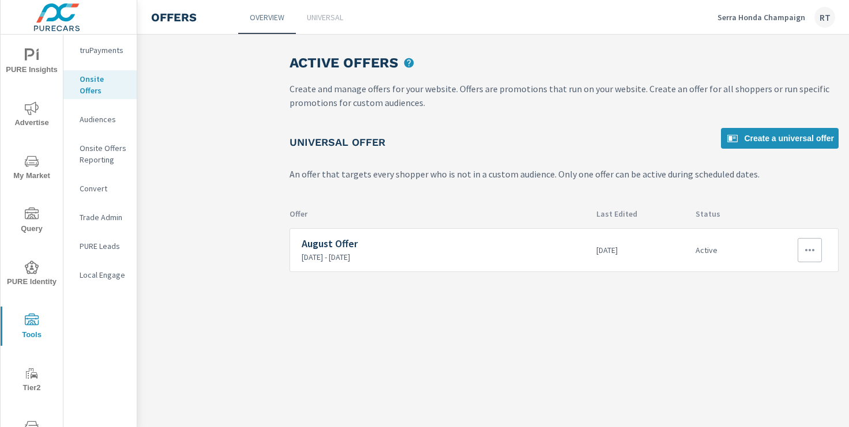
click at [808, 252] on icon "button" at bounding box center [810, 250] width 14 height 14
click at [778, 302] on div "View Report" at bounding box center [788, 305] width 50 height 14
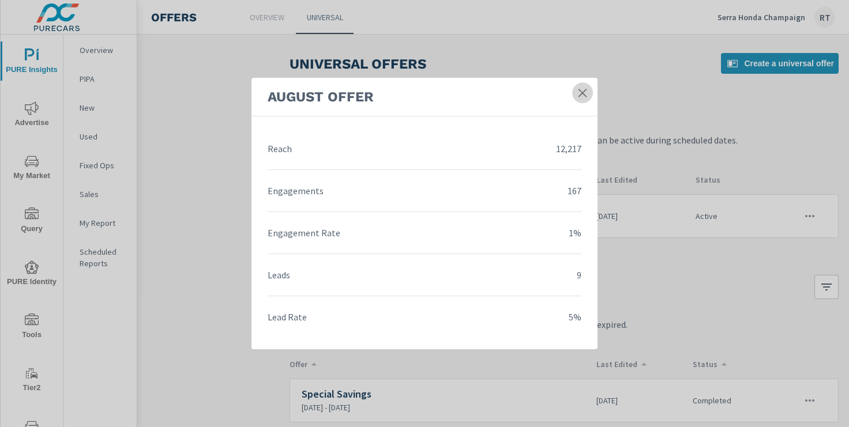
click at [582, 91] on icon at bounding box center [583, 93] width 12 height 12
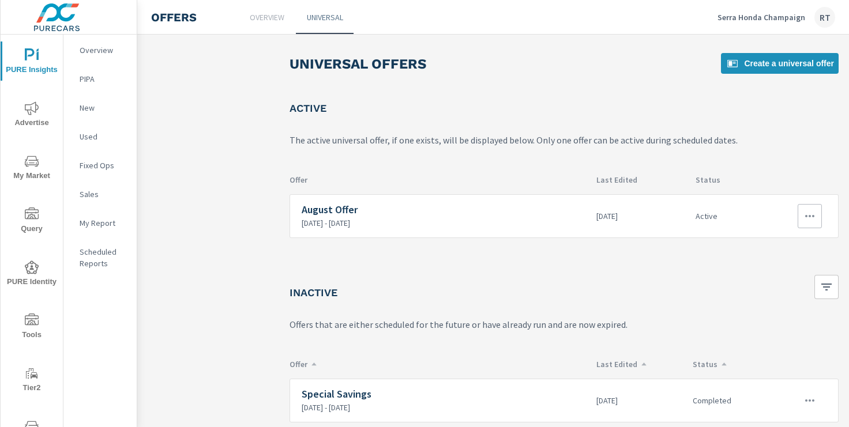
click at [810, 214] on icon "button" at bounding box center [810, 216] width 14 height 14
click at [784, 239] on link "Edit" at bounding box center [788, 243] width 64 height 28
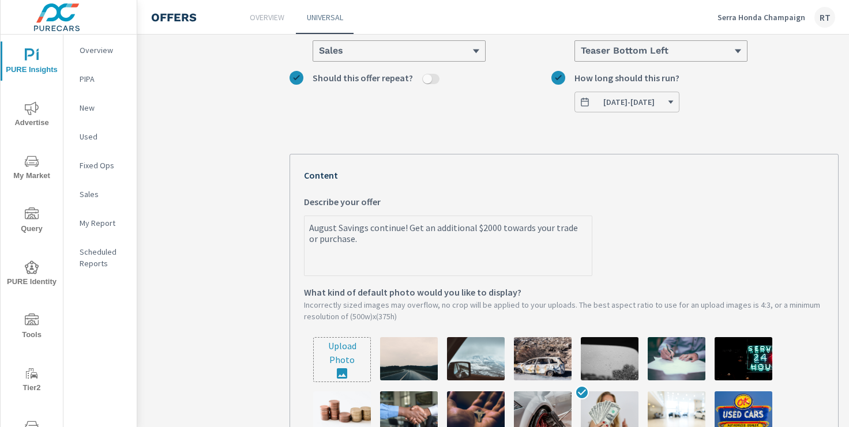
type textarea "x"
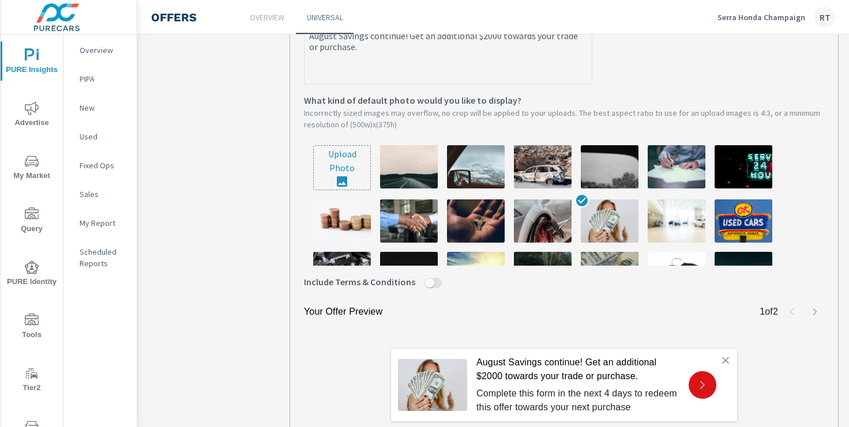
scroll to position [441, 0]
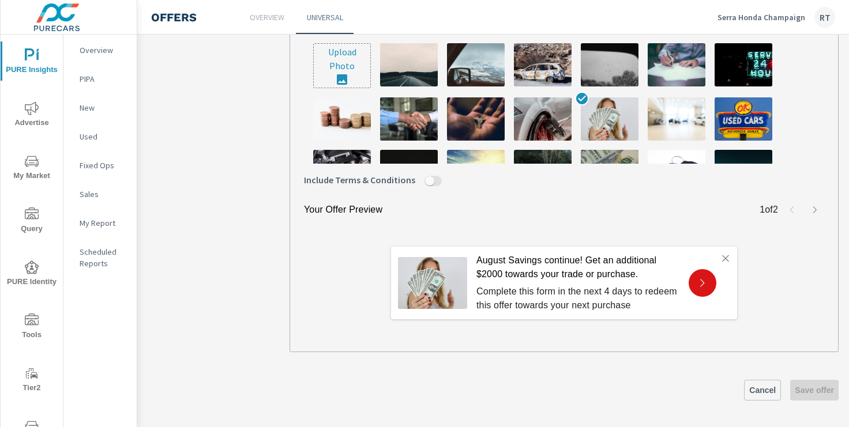
click at [753, 385] on span "Cancel" at bounding box center [762, 390] width 27 height 10
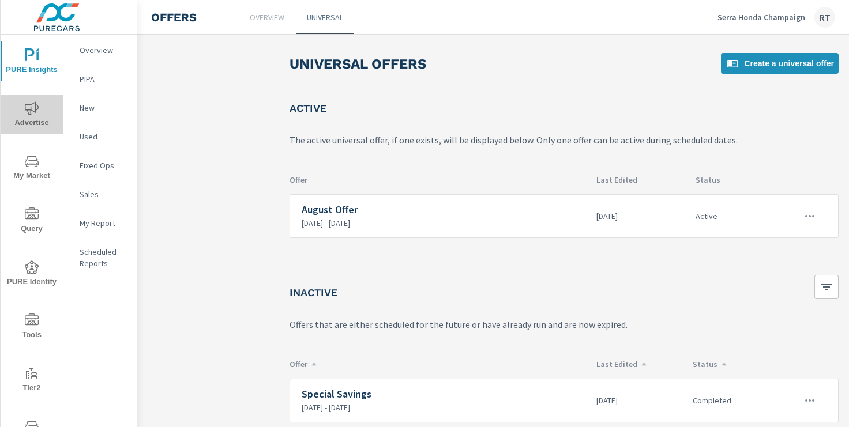
click at [33, 111] on icon "nav menu" at bounding box center [32, 108] width 14 height 14
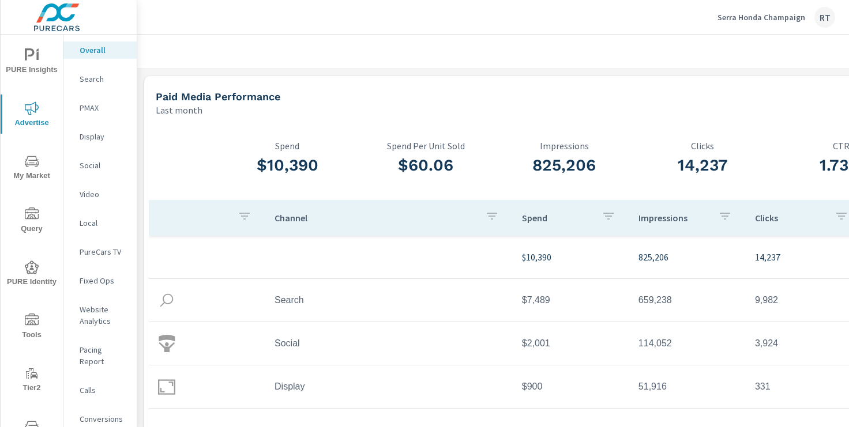
click at [735, 17] on p "Serra Honda Champaign" at bounding box center [761, 17] width 88 height 10
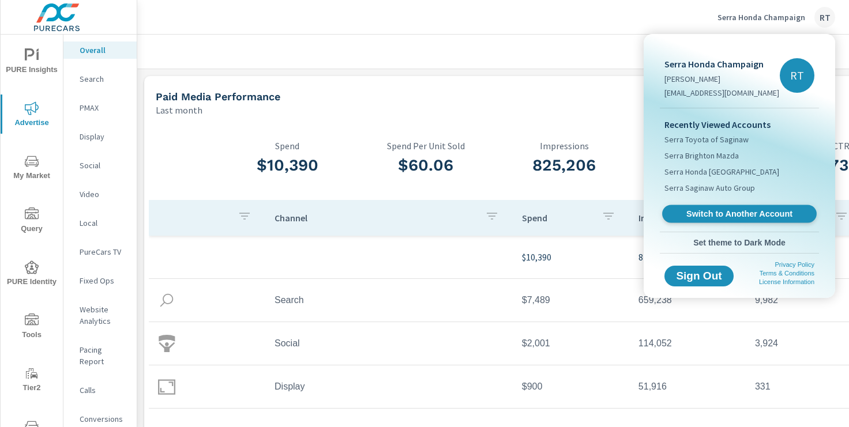
click at [699, 212] on span "Switch to Another Account" at bounding box center [738, 214] width 141 height 11
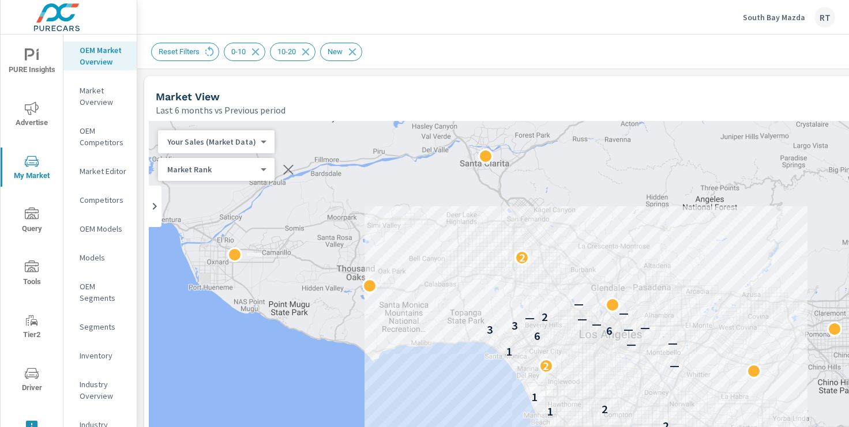
scroll to position [219, 0]
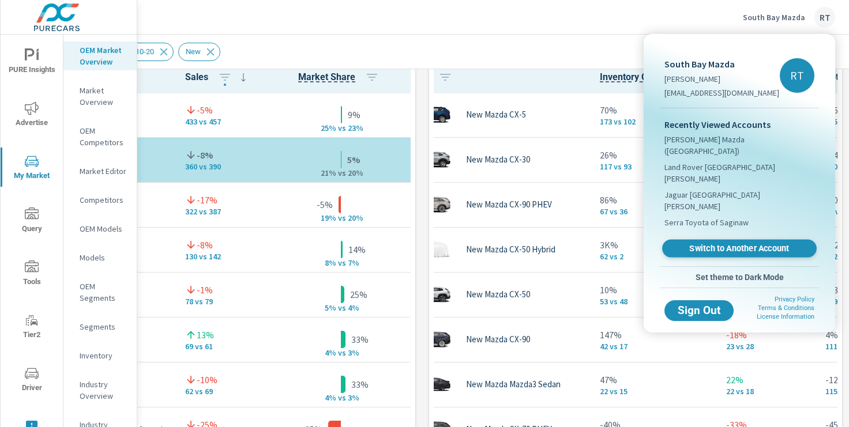
click at [708, 243] on span "Switch to Another Account" at bounding box center [738, 248] width 141 height 11
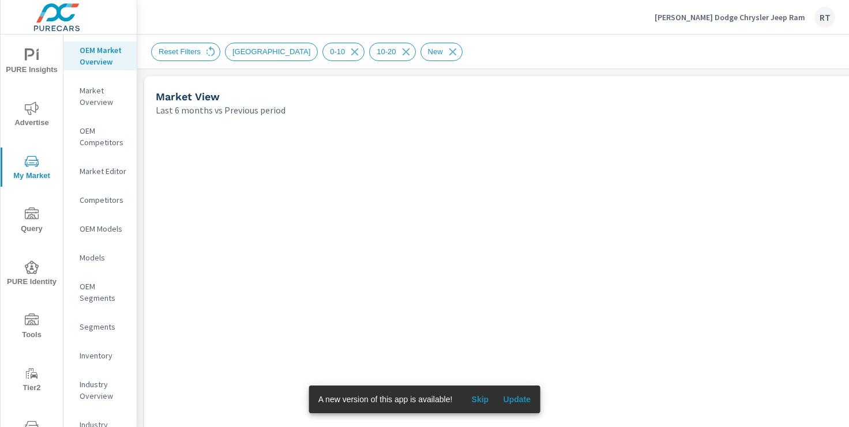
click at [479, 404] on span "Skip" at bounding box center [480, 399] width 28 height 10
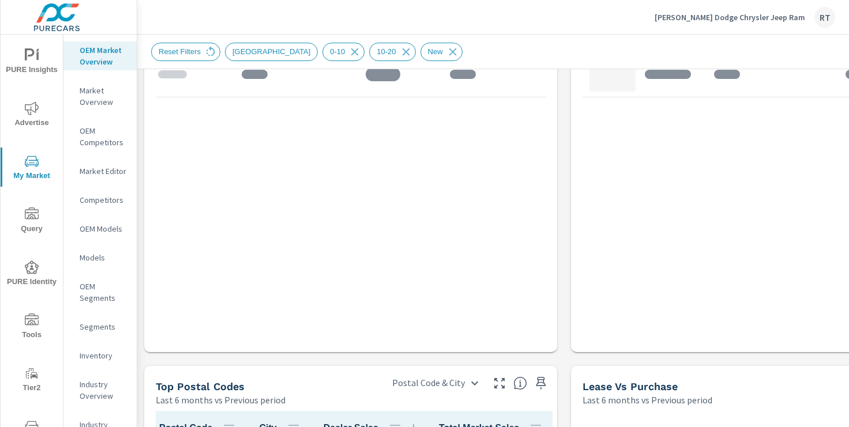
scroll to position [1071, 0]
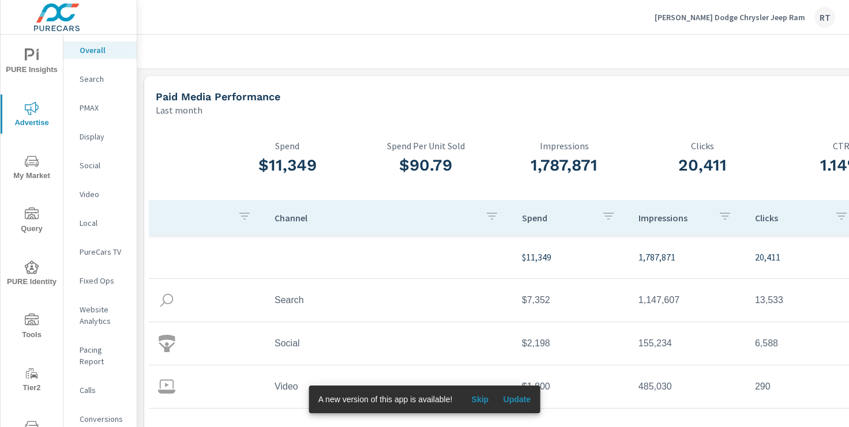
click at [476, 393] on button "Skip" at bounding box center [479, 399] width 37 height 18
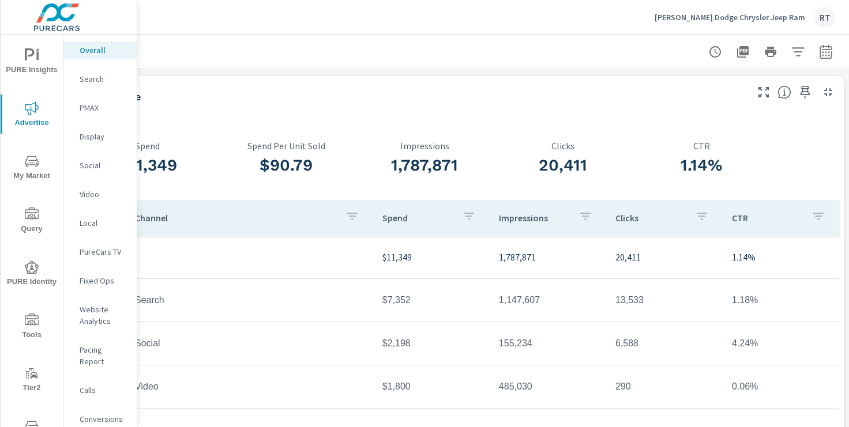
scroll to position [0, 142]
click at [822, 53] on icon "button" at bounding box center [823, 52] width 14 height 14
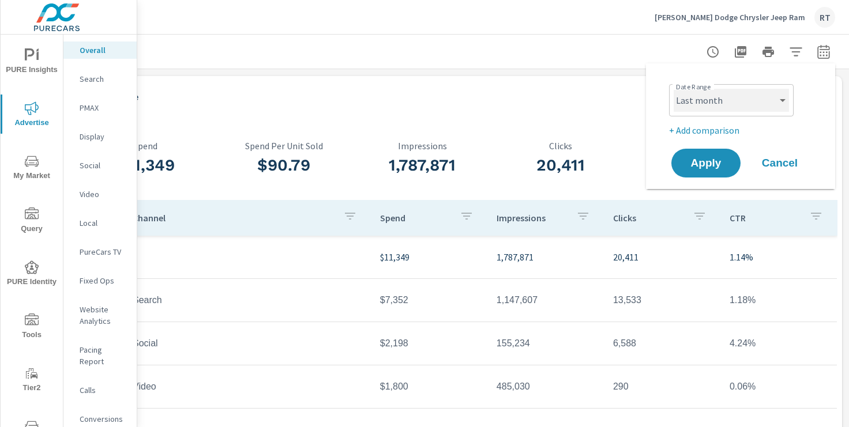
click at [737, 96] on select "Custom [DATE] Last week Last 7 days Last 14 days Last 30 days Last 45 days Last…" at bounding box center [730, 100] width 115 height 23
click at [673, 89] on select "Custom [DATE] Last week Last 7 days Last 14 days Last 30 days Last 45 days Last…" at bounding box center [730, 100] width 115 height 23
select select "Last 30 days"
click at [706, 130] on p "+ Add comparison" at bounding box center [743, 130] width 148 height 14
select select "Previous period"
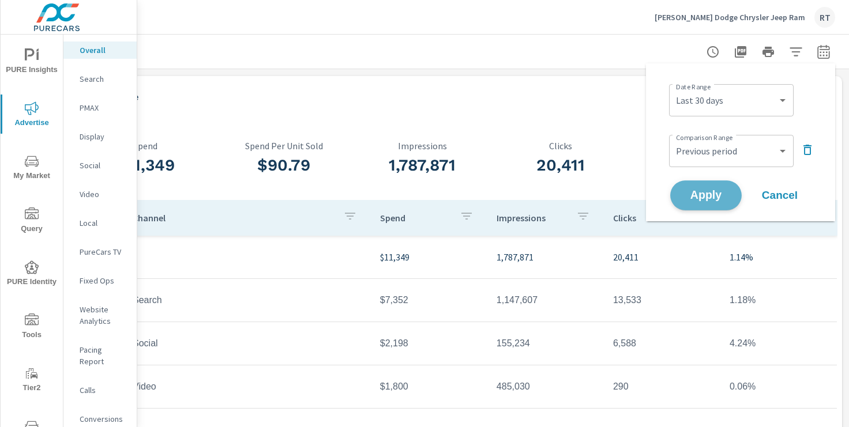
click at [695, 197] on span "Apply" at bounding box center [705, 195] width 47 height 11
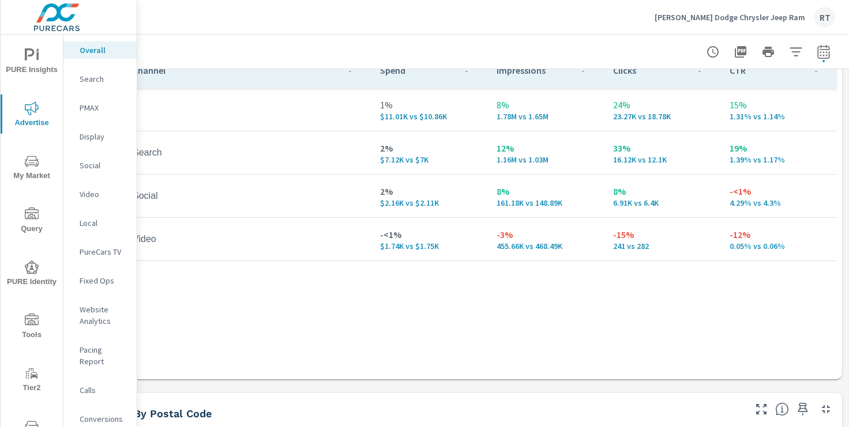
scroll to position [178, 142]
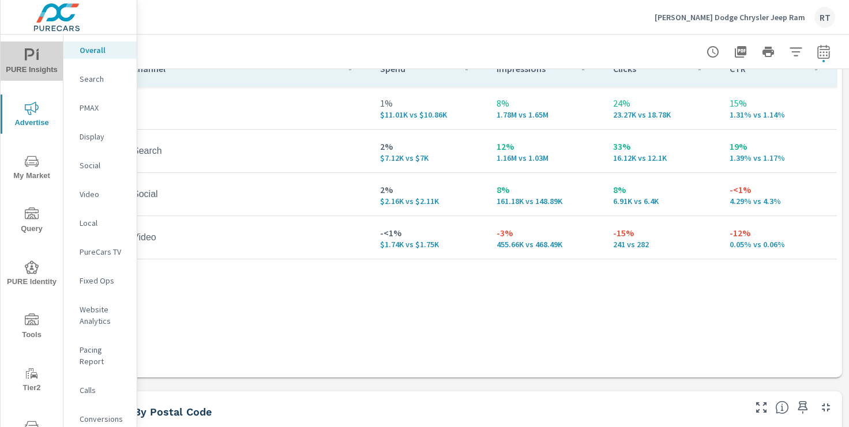
click at [26, 55] on icon "nav menu" at bounding box center [30, 54] width 10 height 12
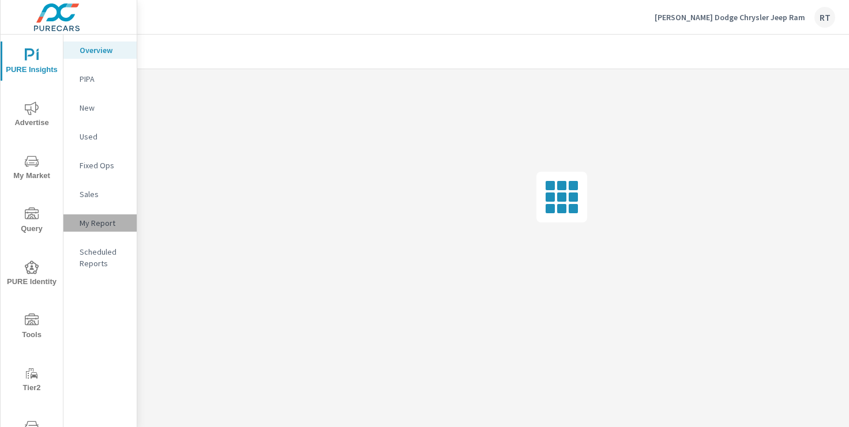
click at [96, 221] on p "My Report" at bounding box center [104, 223] width 48 height 12
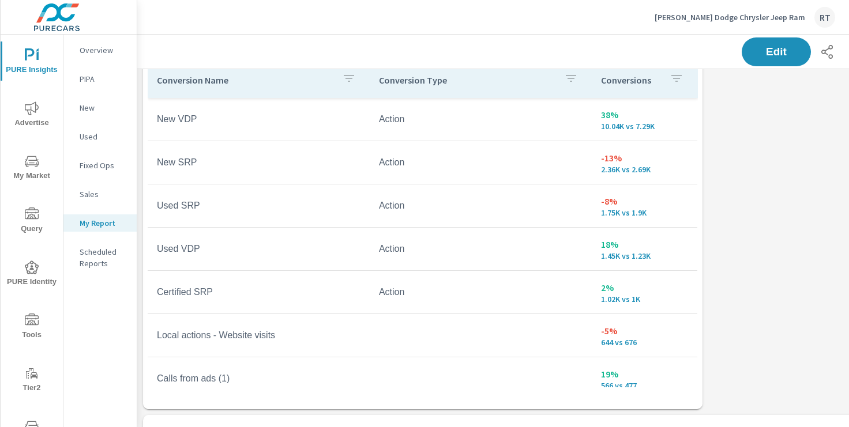
scroll to position [836, 0]
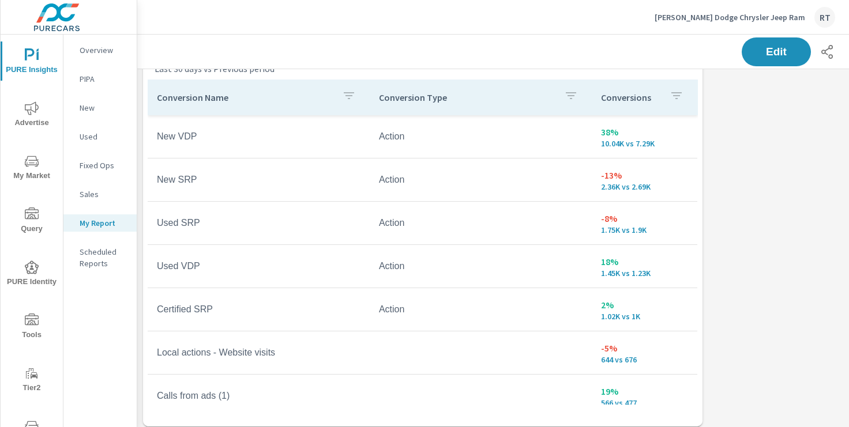
click at [662, 97] on div "Conversions" at bounding box center [644, 97] width 87 height 27
click at [684, 93] on icon at bounding box center [682, 98] width 12 height 12
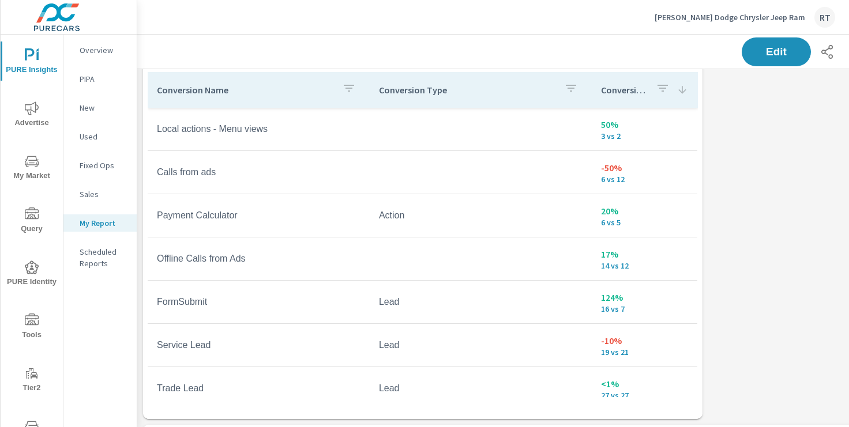
scroll to position [845, 0]
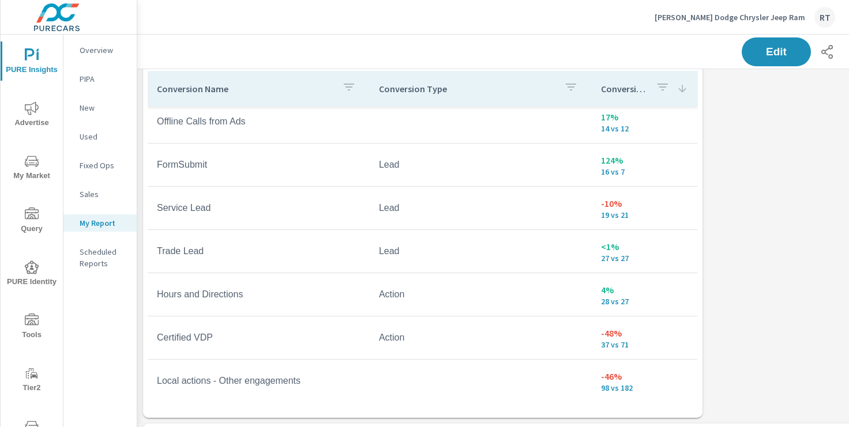
scroll to position [143, 0]
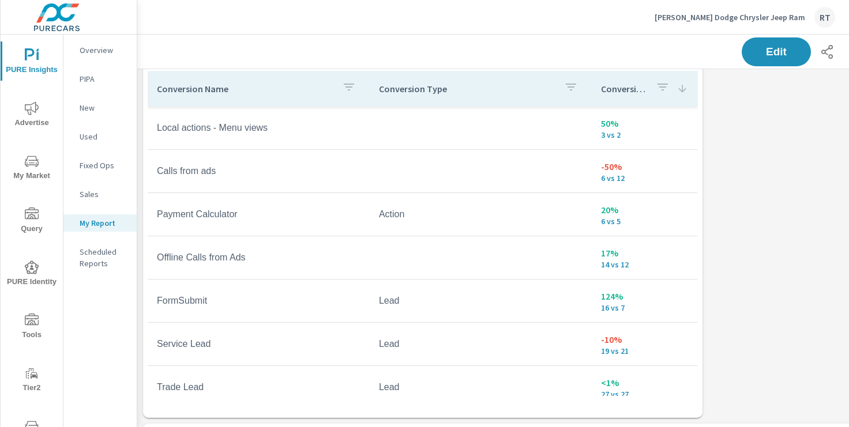
click at [680, 88] on icon at bounding box center [682, 89] width 12 height 12
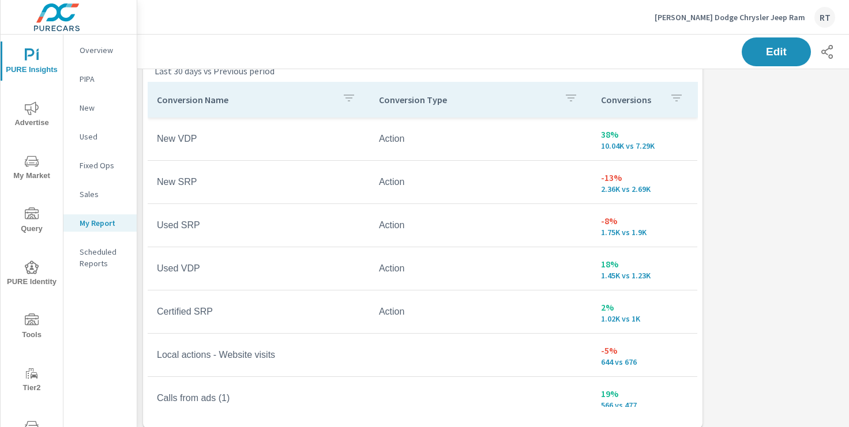
scroll to position [849, 0]
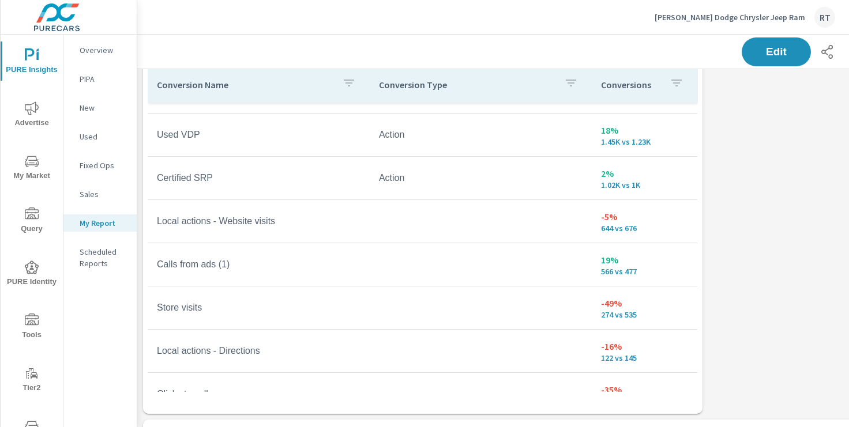
scroll to position [132, 0]
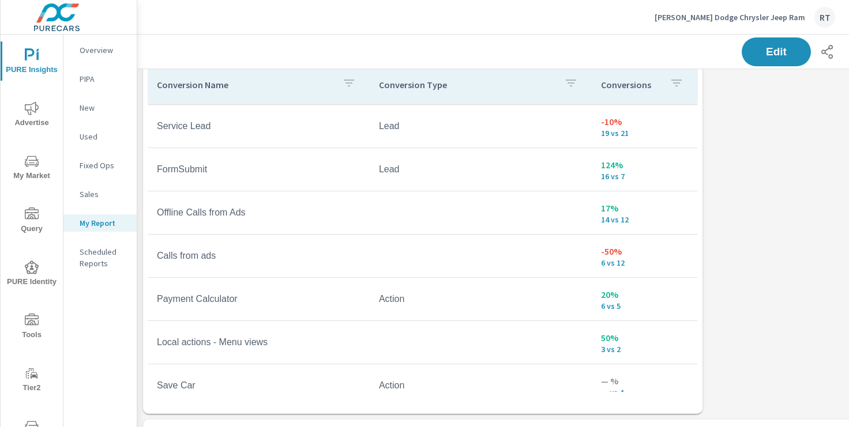
scroll to position [605, 0]
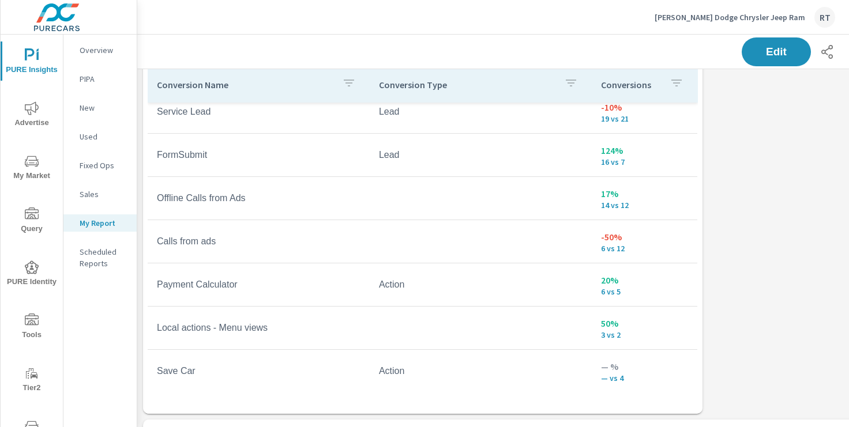
scroll to position [616, 0]
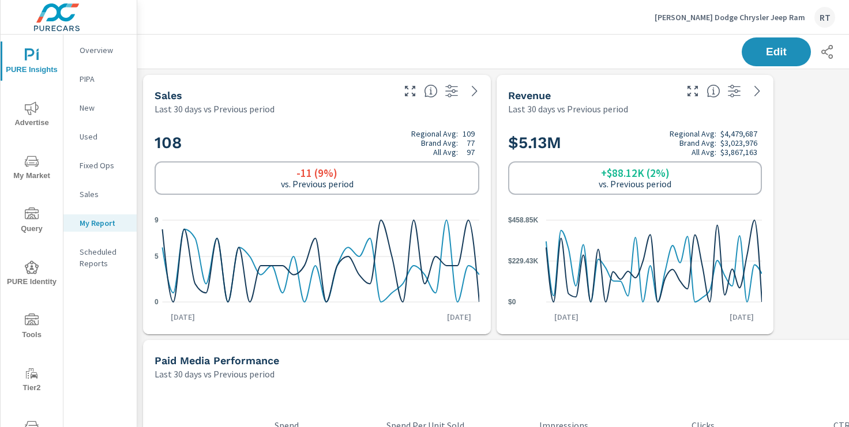
click at [86, 108] on p "New" at bounding box center [104, 108] width 48 height 12
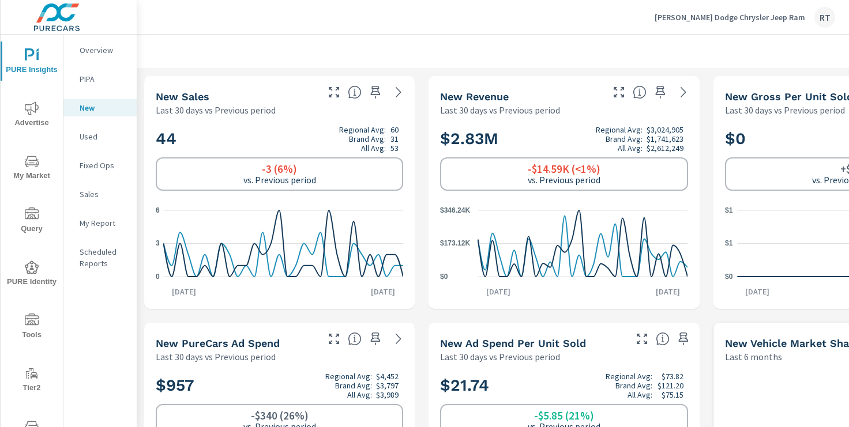
scroll to position [1, 0]
click at [87, 139] on p "Used" at bounding box center [104, 137] width 48 height 12
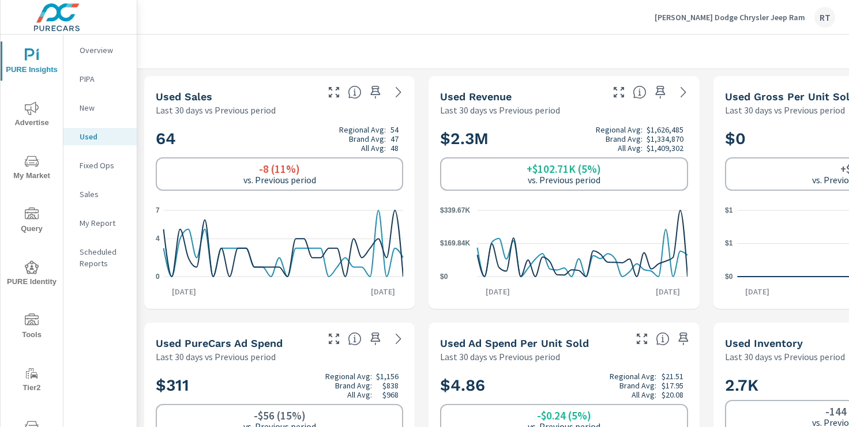
scroll to position [1, 0]
click at [93, 223] on p "My Report" at bounding box center [104, 223] width 48 height 12
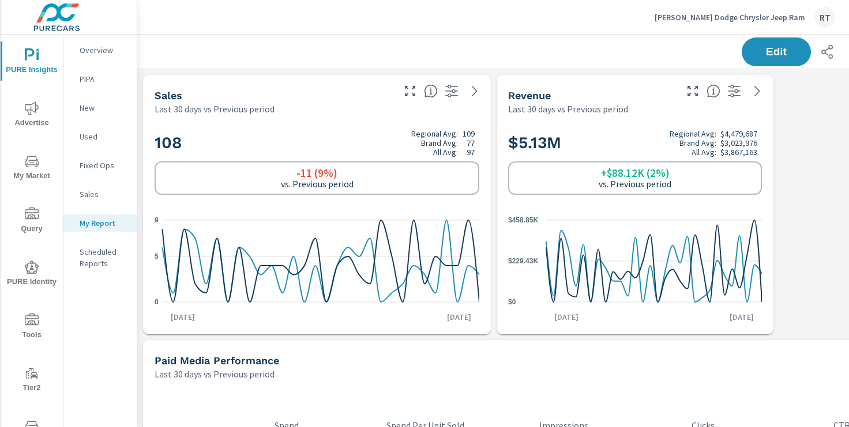
scroll to position [1996, 854]
